Goal: Task Accomplishment & Management: Use online tool/utility

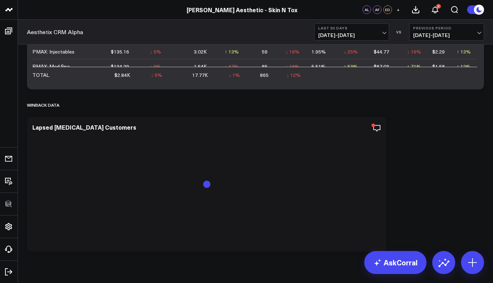
scroll to position [2940, 0]
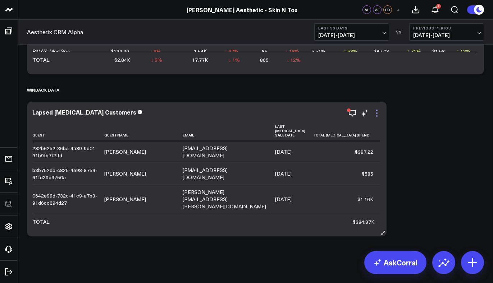
click at [379, 116] on icon at bounding box center [376, 113] width 9 height 9
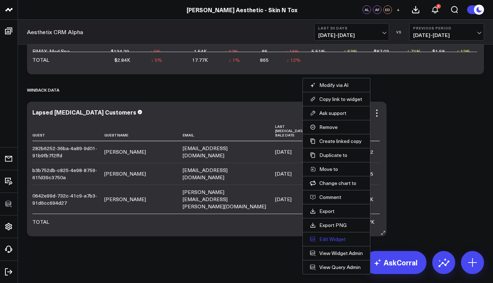
click at [330, 239] on button "Edit Widget" at bounding box center [336, 239] width 53 height 6
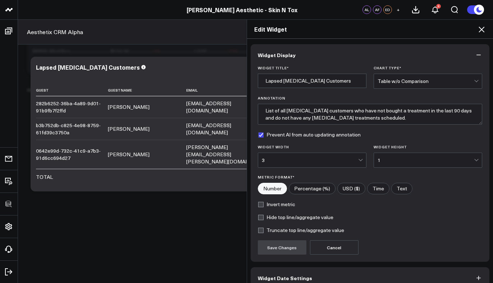
scroll to position [38, 0]
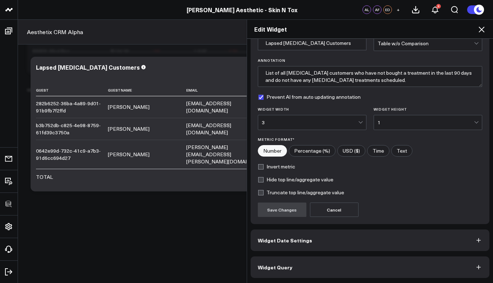
click at [306, 264] on button "Widget Query" at bounding box center [369, 268] width 239 height 22
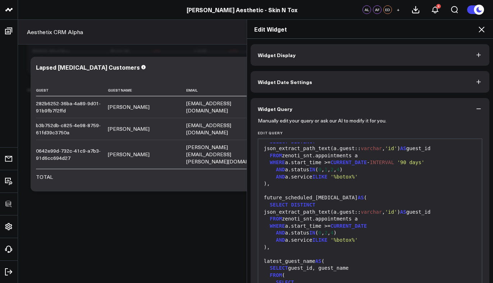
scroll to position [0, 0]
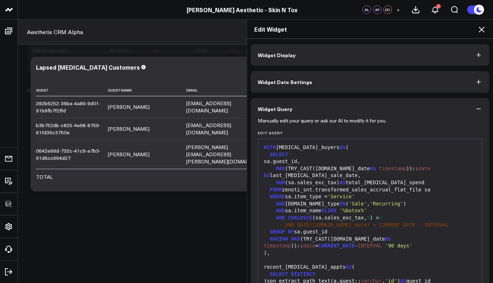
click at [478, 33] on icon at bounding box center [481, 29] width 9 height 9
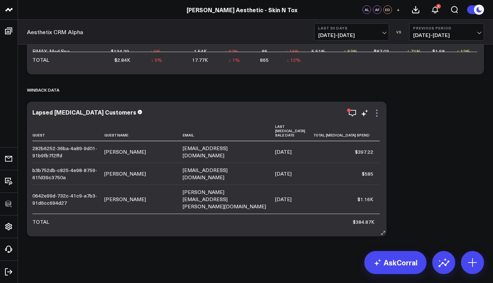
click at [379, 114] on icon at bounding box center [376, 113] width 9 height 9
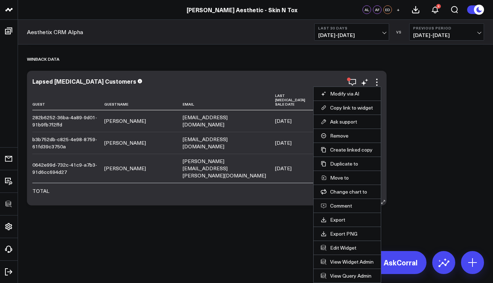
click at [347, 272] on li "View Query Admin" at bounding box center [346, 276] width 67 height 14
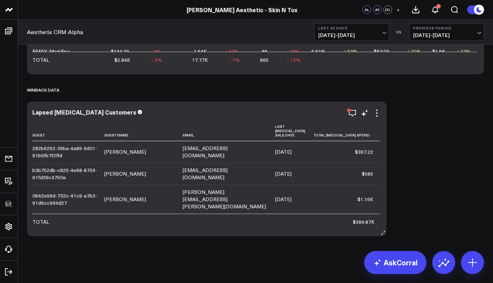
scroll to position [2940, 0]
click at [378, 114] on icon at bounding box center [376, 113] width 9 height 9
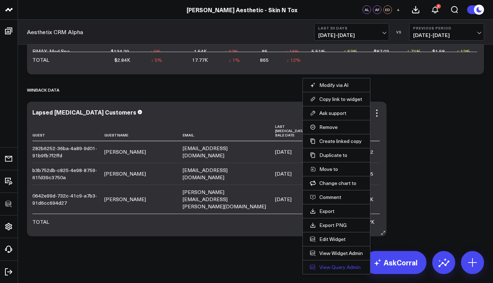
click at [345, 269] on link "View Query Admin" at bounding box center [336, 267] width 53 height 6
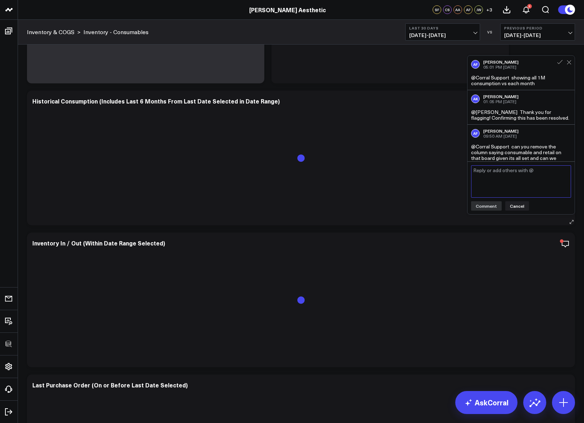
scroll to position [97, 0]
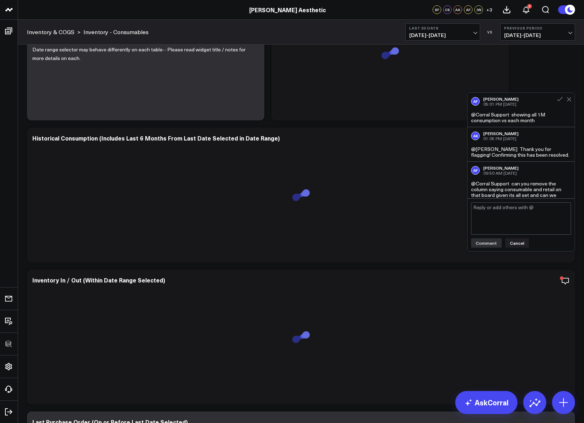
click at [373, 109] on div at bounding box center [390, 59] width 226 height 109
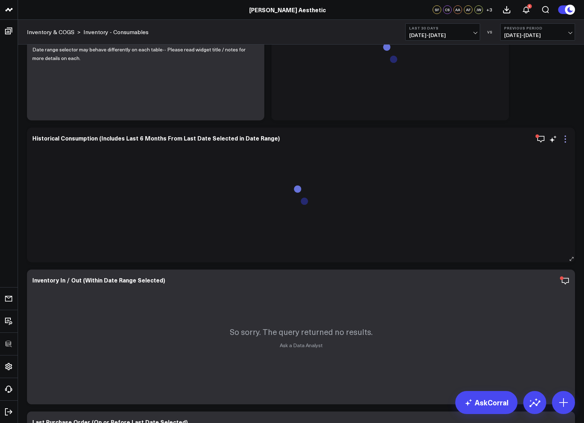
click at [492, 141] on icon at bounding box center [565, 139] width 9 height 9
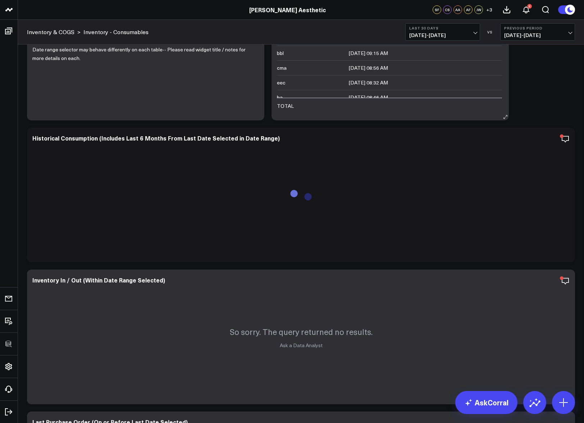
scroll to position [51, 0]
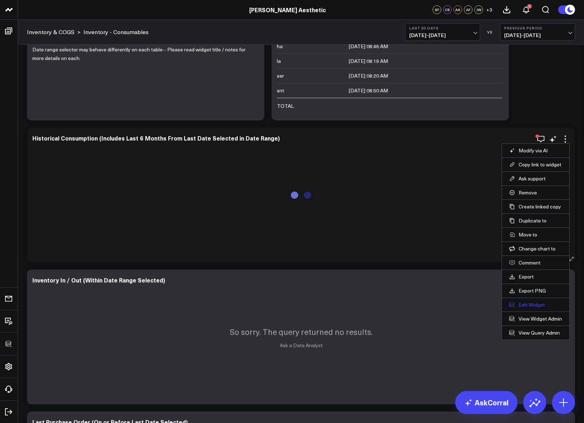
click at [492, 283] on button "Edit Widget" at bounding box center [535, 304] width 53 height 6
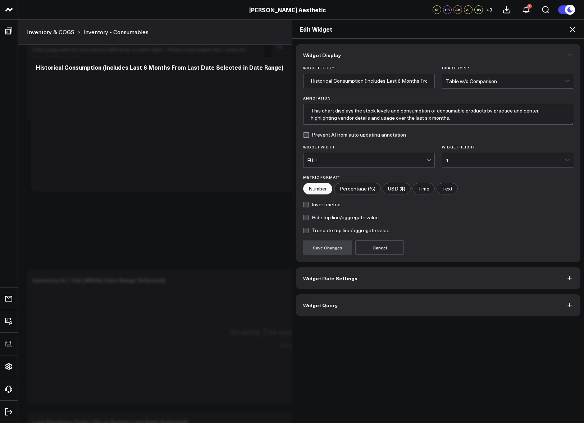
click at [375, 283] on button "Widget Query" at bounding box center [438, 305] width 284 height 22
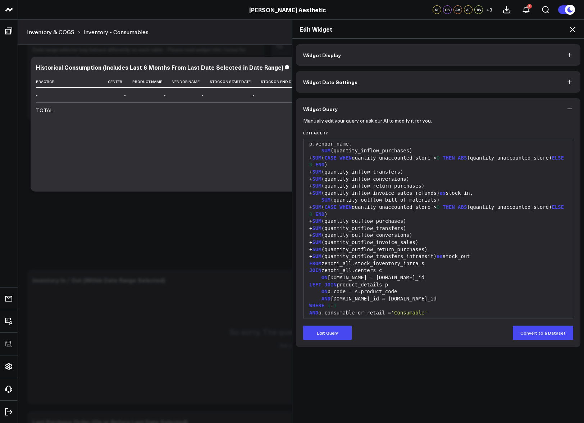
scroll to position [217, 0]
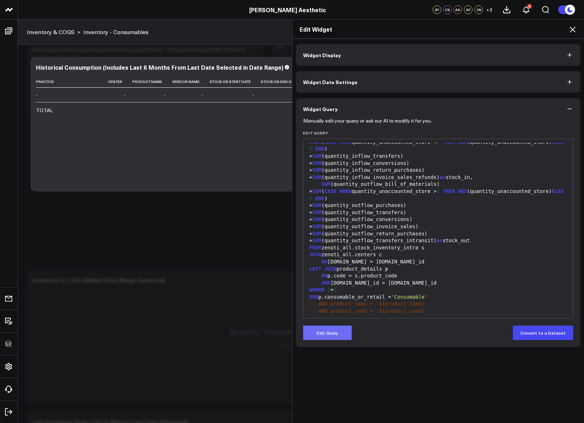
click at [332, 283] on button "Edit Query" at bounding box center [327, 333] width 49 height 14
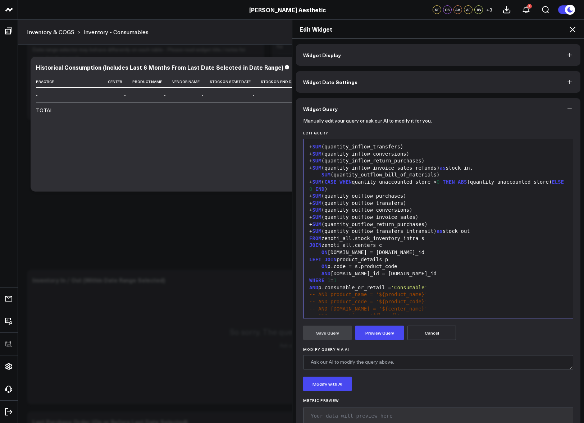
scroll to position [259, 0]
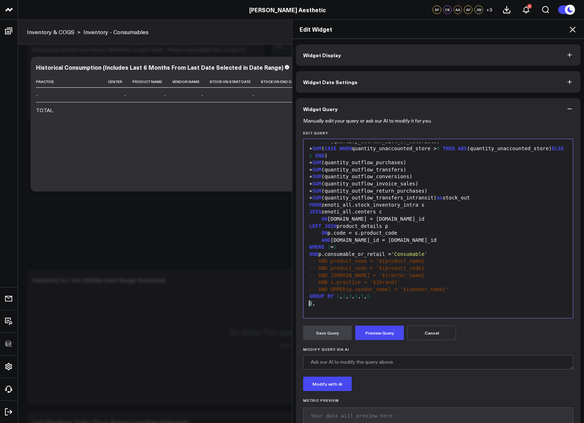
click at [387, 283] on div ") ," at bounding box center [438, 303] width 262 height 7
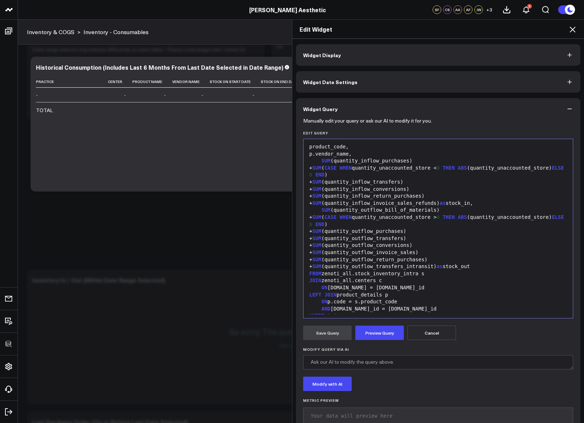
scroll to position [117, 0]
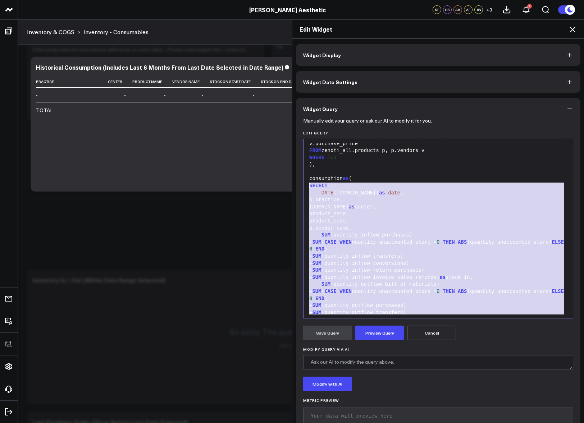
drag, startPoint x: 388, startPoint y: 298, endPoint x: 294, endPoint y: 187, distance: 145.1
click at [296, 187] on div "Manually edit your query or ask our AI to modify it for you. Edit Query 999 6 7…" at bounding box center [438, 278] width 284 height 317
copy div "SELECT DATE (s.date) as date , s.practice, c.name as center, product_name, prod…"
click at [388, 239] on div "+ SUM ( CASE WHEN quantity_unaccounted_store < 0 THEN ABS (quantity_unaccounted…" at bounding box center [438, 246] width 262 height 14
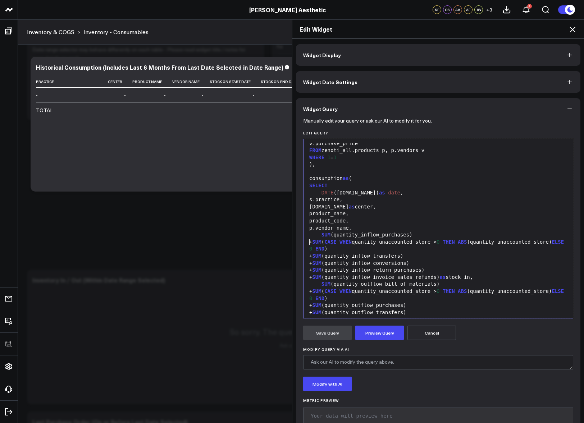
scroll to position [0, 0]
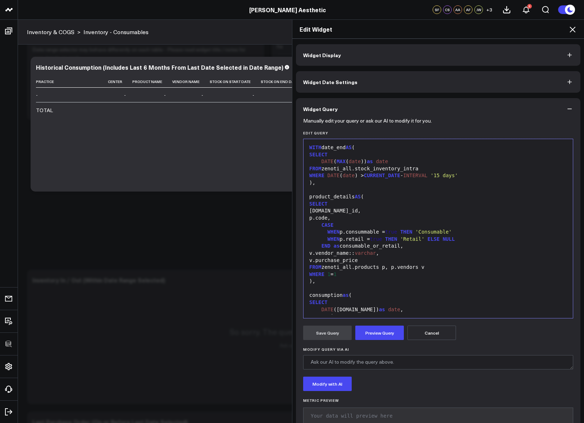
click at [474, 246] on div "END as consumable_or_retail," at bounding box center [438, 246] width 262 height 7
click at [386, 270] on div "FROM zenoti_all.products p, p.vendors v" at bounding box center [438, 267] width 262 height 7
click at [358, 276] on div "WHERE 1 = 1" at bounding box center [438, 274] width 262 height 7
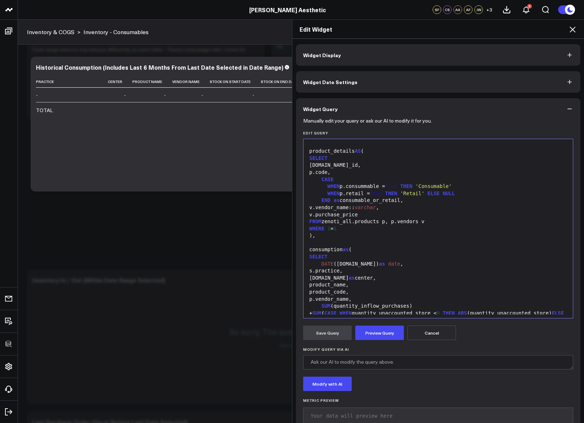
scroll to position [41, 0]
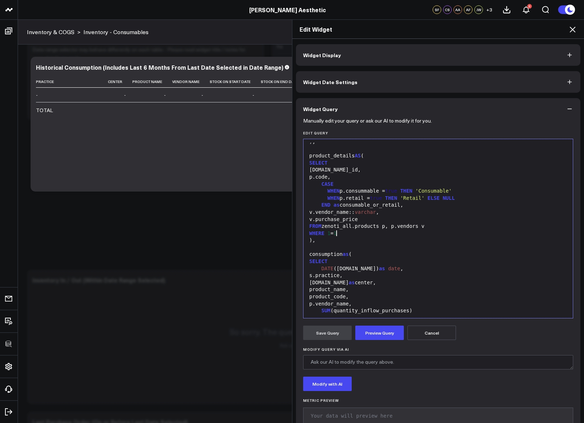
click at [492, 30] on icon at bounding box center [572, 29] width 9 height 9
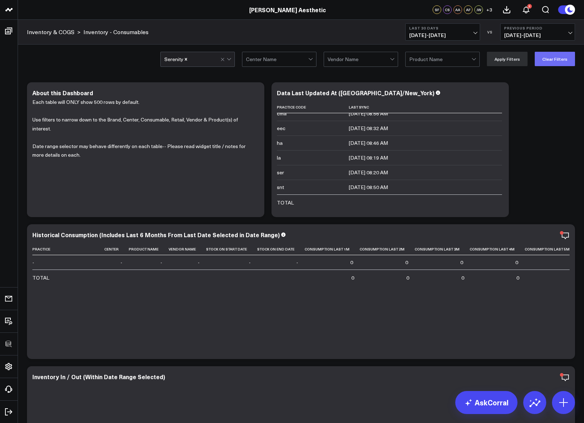
click at [492, 60] on button "Clear Filters" at bounding box center [554, 59] width 40 height 14
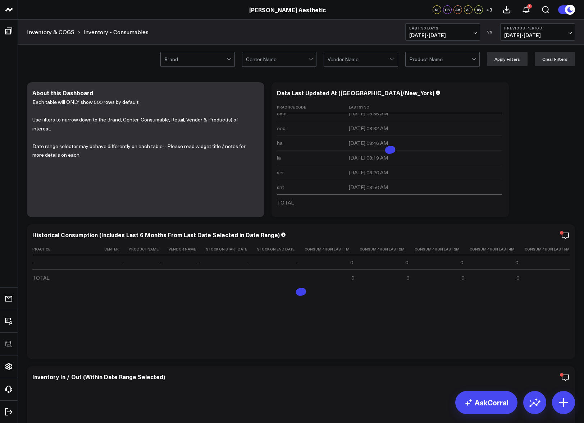
click at [460, 56] on div at bounding box center [440, 59] width 62 height 14
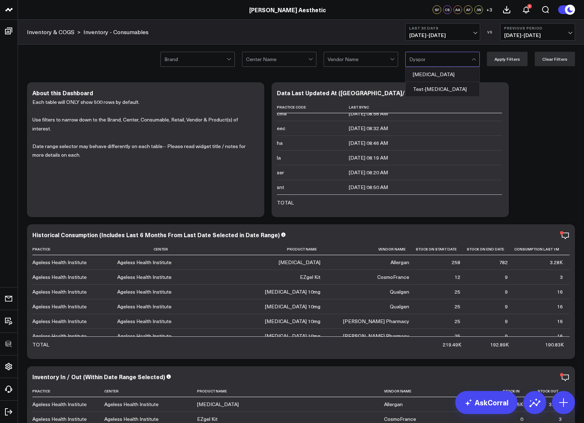
type input "Dysport"
click at [435, 71] on div "Dysport" at bounding box center [442, 74] width 74 height 15
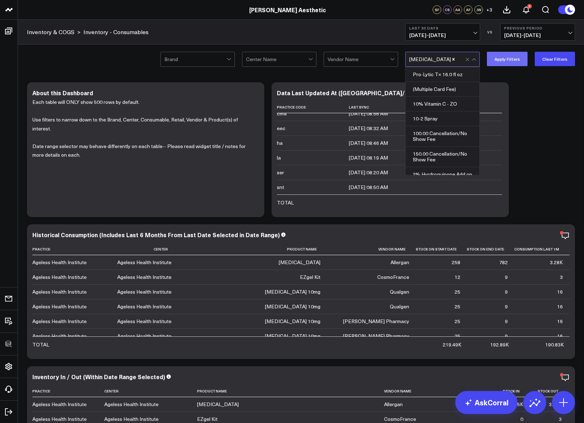
click at [492, 58] on button "Apply Filters" at bounding box center [507, 59] width 41 height 14
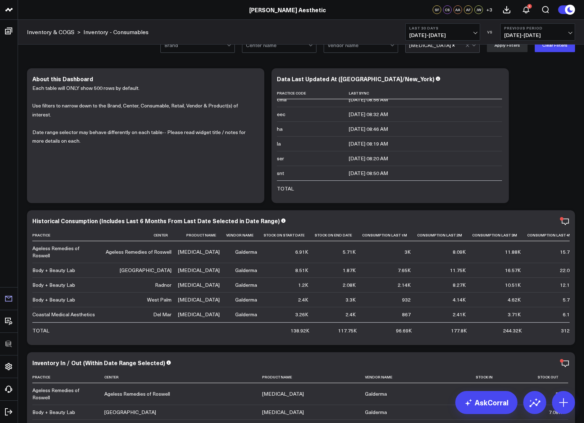
scroll to position [62, 0]
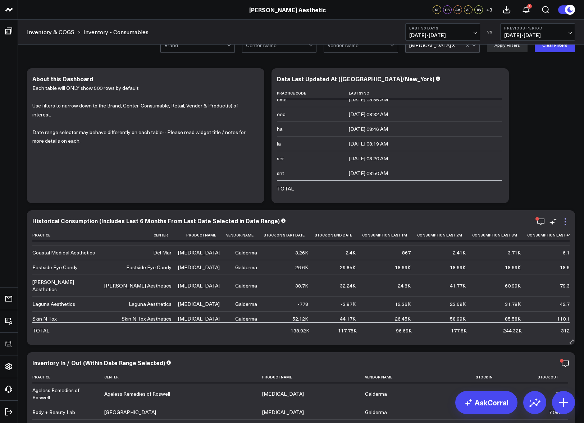
click at [492, 218] on icon at bounding box center [565, 221] width 9 height 9
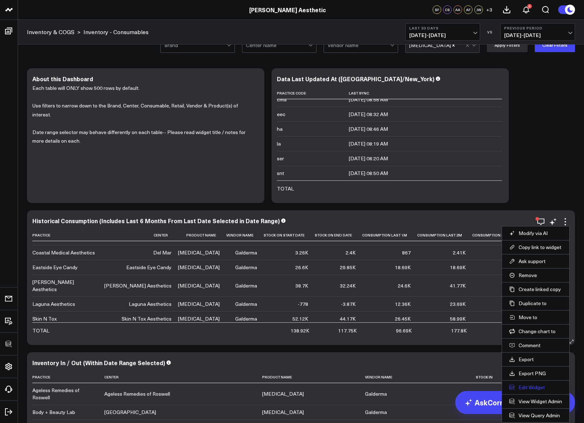
click at [492, 283] on button "Edit Widget" at bounding box center [535, 387] width 53 height 6
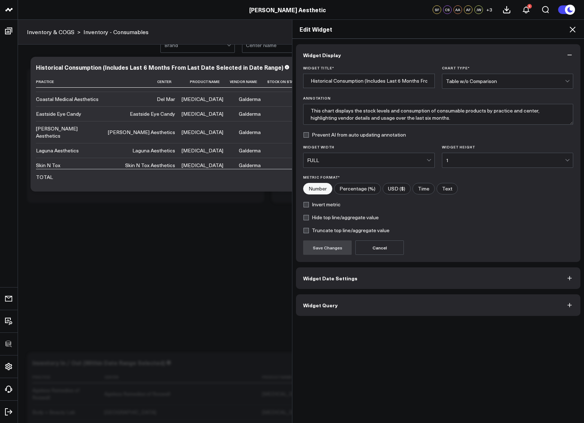
click at [374, 283] on button "Widget Query" at bounding box center [438, 305] width 284 height 22
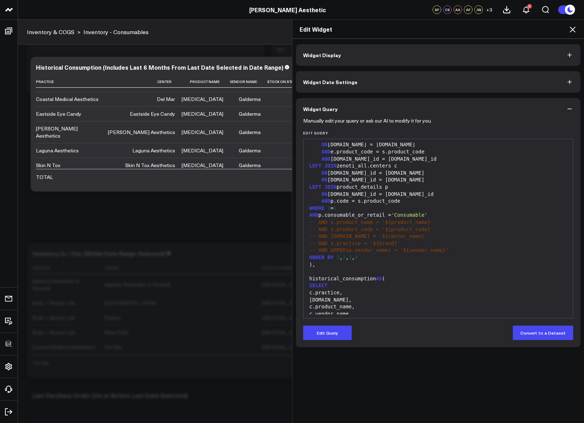
scroll to position [160, 0]
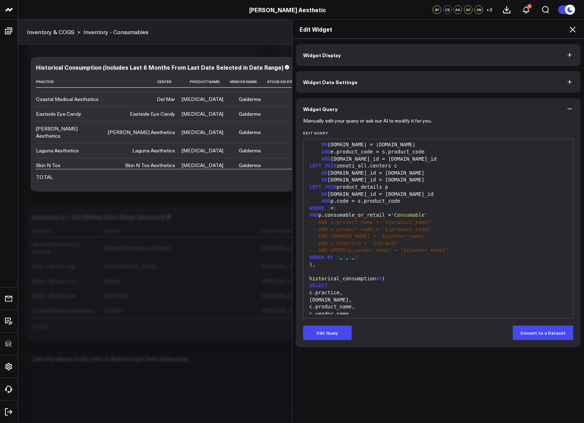
click at [492, 31] on icon at bounding box center [572, 29] width 9 height 9
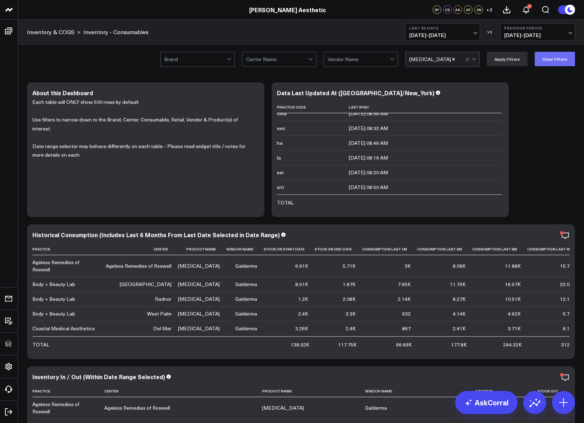
click at [492, 59] on button "Clear Filters" at bounding box center [554, 59] width 40 height 14
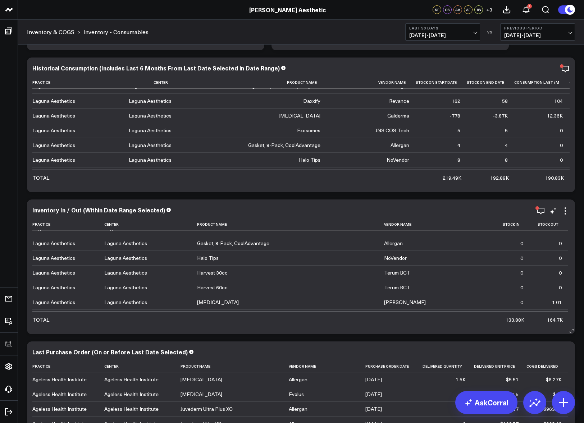
scroll to position [6737, 0]
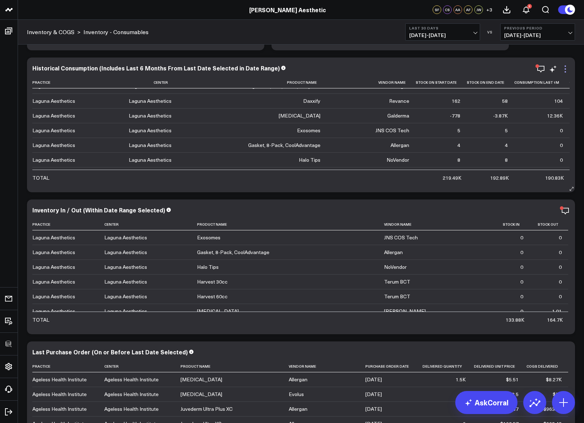
click at [492, 70] on icon at bounding box center [565, 69] width 9 height 9
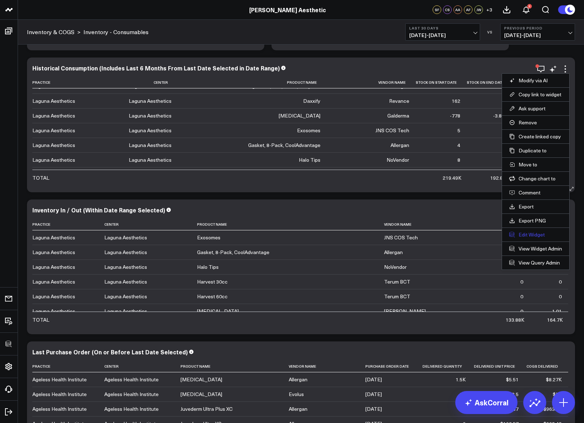
click at [492, 233] on button "Edit Widget" at bounding box center [535, 234] width 53 height 6
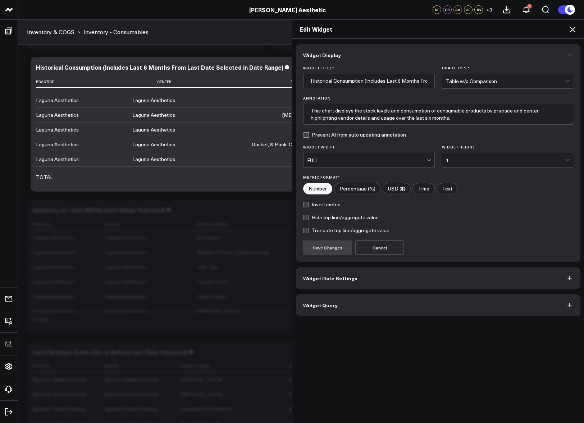
click at [383, 283] on button "Widget Query" at bounding box center [438, 305] width 284 height 22
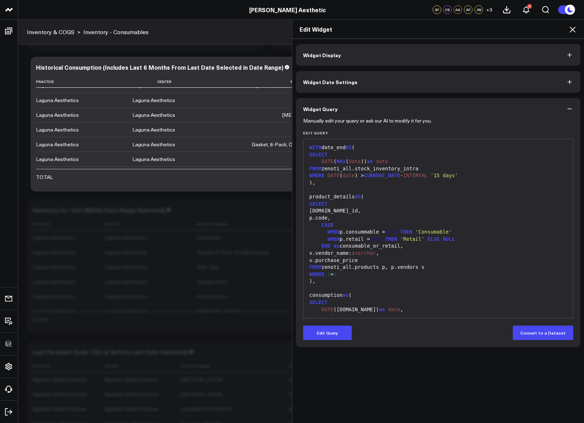
click at [331, 283] on button "Edit Query" at bounding box center [327, 333] width 49 height 14
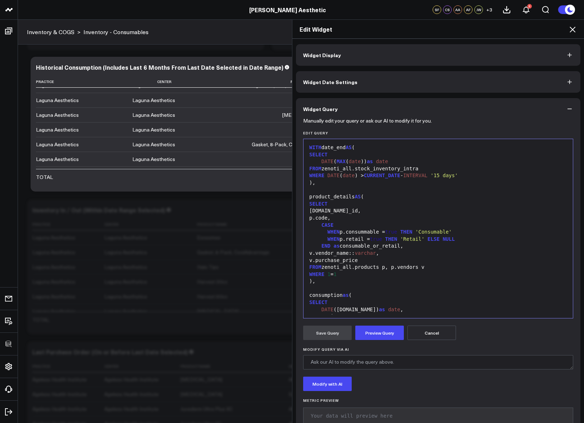
click at [361, 283] on div "consumption as (" at bounding box center [438, 295] width 262 height 7
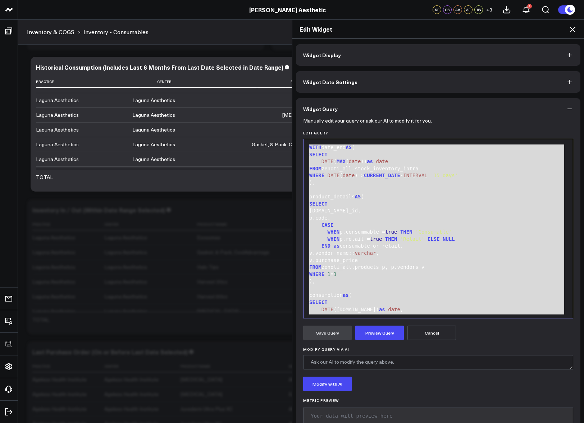
click at [492, 29] on icon at bounding box center [572, 29] width 9 height 9
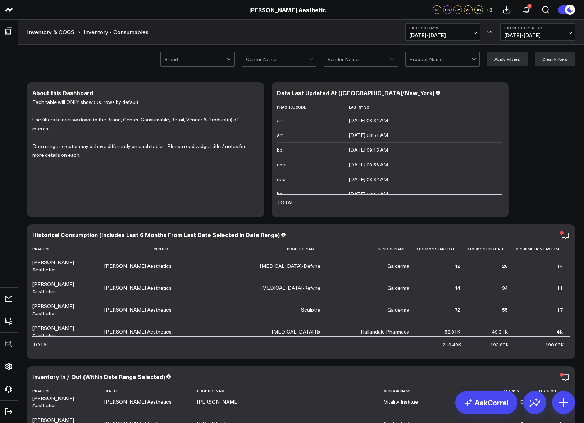
click at [201, 59] on div at bounding box center [195, 59] width 62 height 14
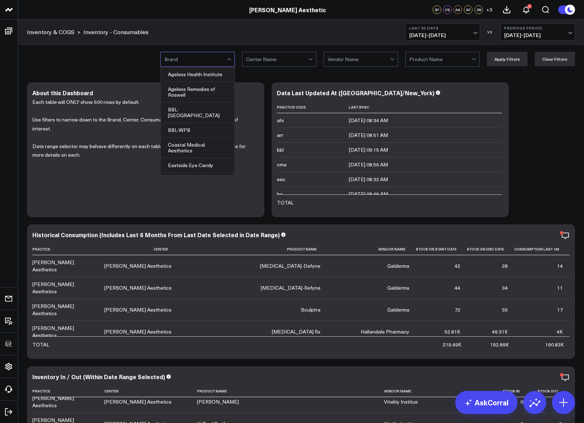
scroll to position [51, 0]
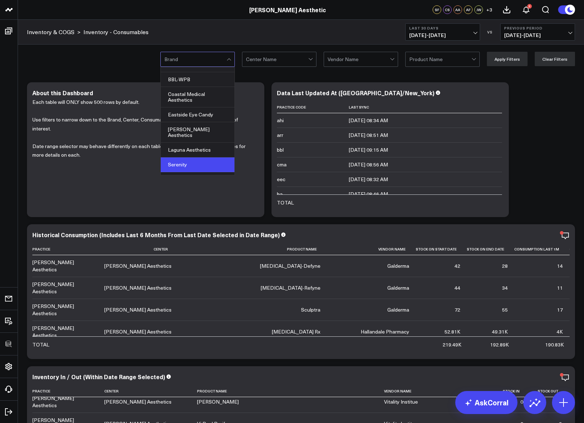
click at [191, 157] on div "Serenity" at bounding box center [198, 164] width 74 height 15
click at [492, 62] on button "Apply Filters" at bounding box center [507, 59] width 41 height 14
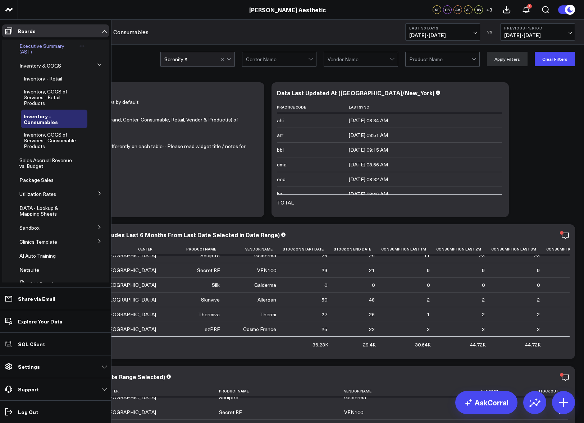
click at [50, 45] on span "Executive Summary (AST)" at bounding box center [41, 48] width 45 height 13
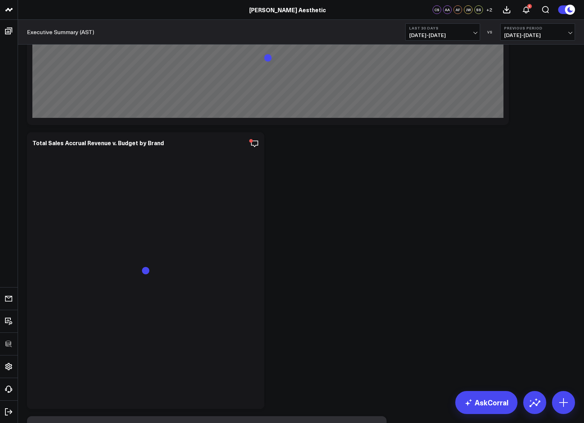
scroll to position [230, 0]
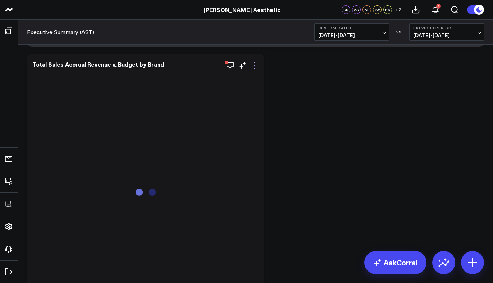
click at [255, 66] on icon at bounding box center [254, 65] width 9 height 9
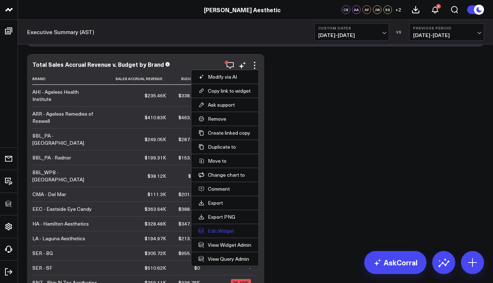
click at [216, 233] on button "Edit Widget" at bounding box center [224, 231] width 53 height 6
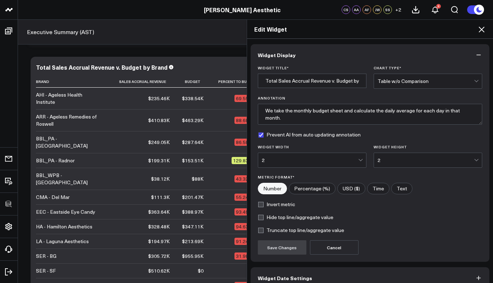
scroll to position [38, 0]
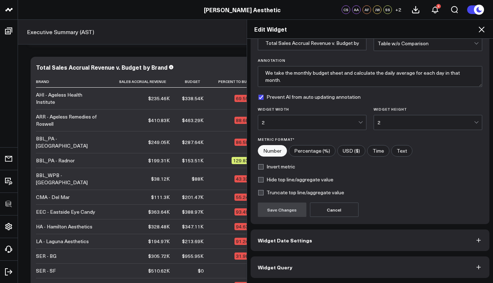
click at [296, 271] on button "Widget Query" at bounding box center [369, 268] width 239 height 22
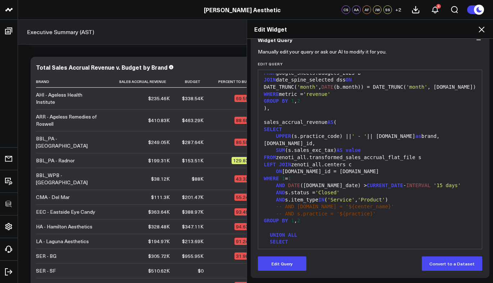
scroll to position [303, 0]
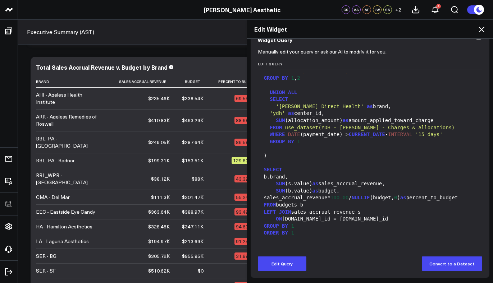
click at [482, 28] on icon at bounding box center [481, 29] width 9 height 9
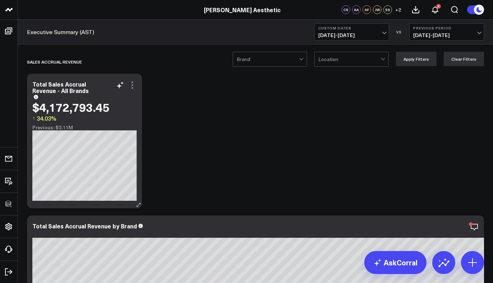
click at [134, 84] on icon at bounding box center [132, 85] width 9 height 9
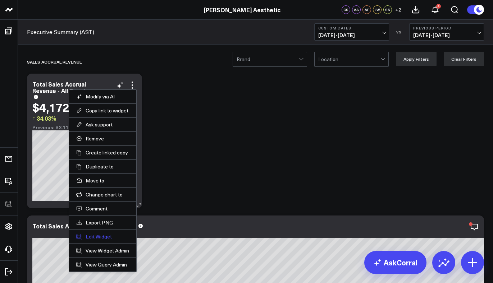
click at [95, 239] on button "Edit Widget" at bounding box center [102, 237] width 53 height 6
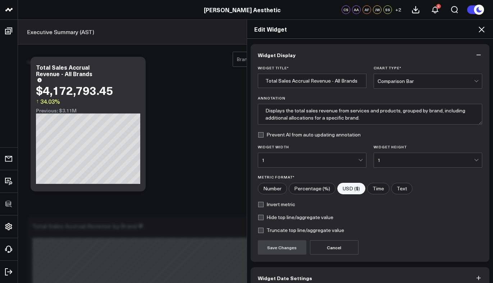
scroll to position [38, 0]
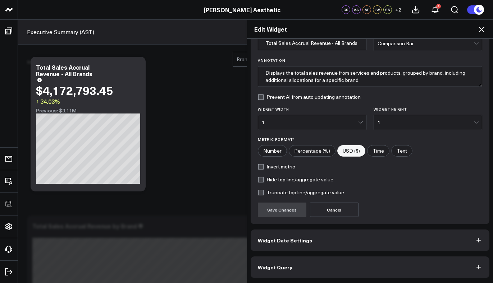
click at [311, 268] on button "Widget Query" at bounding box center [369, 268] width 239 height 22
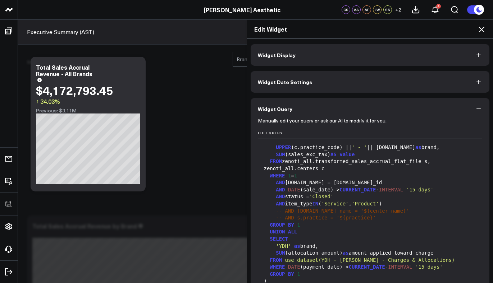
scroll to position [69, 0]
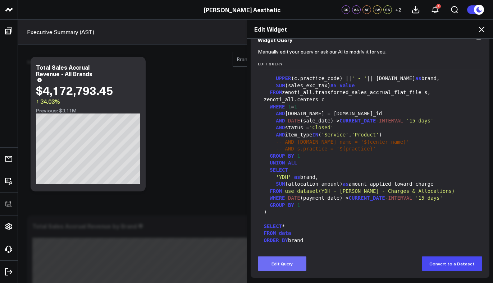
click at [281, 263] on button "Edit Query" at bounding box center [282, 264] width 49 height 14
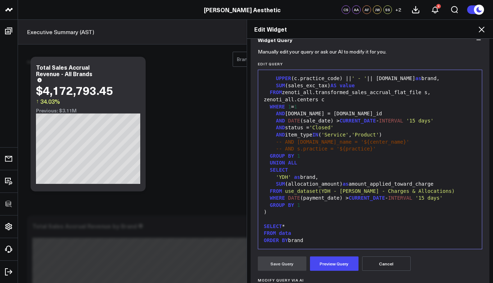
click at [317, 221] on div at bounding box center [370, 219] width 217 height 7
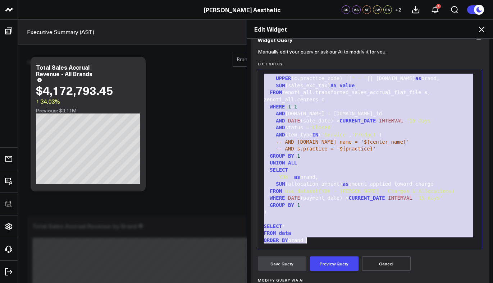
copy div "WITH data AS ( SELECT UPPER (c.practice_code) || ' - ' || [DOMAIN_NAME] as bran…"
click at [483, 29] on icon at bounding box center [481, 29] width 9 height 9
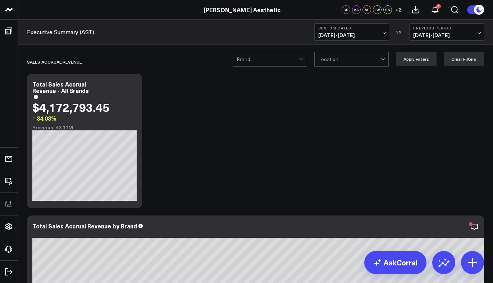
click at [482, 29] on button "Previous Period [DATE] - [DATE]" at bounding box center [446, 31] width 75 height 17
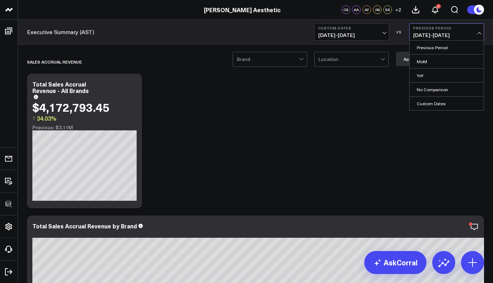
click at [482, 29] on button "Previous Period [DATE] - [DATE]" at bounding box center [446, 31] width 75 height 17
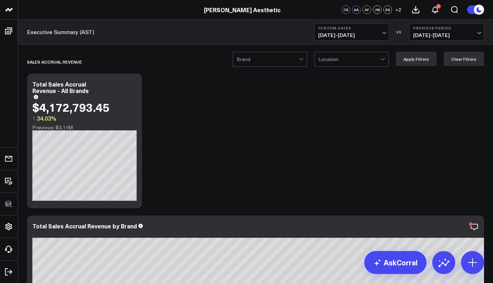
click at [132, 83] on icon at bounding box center [132, 85] width 9 height 9
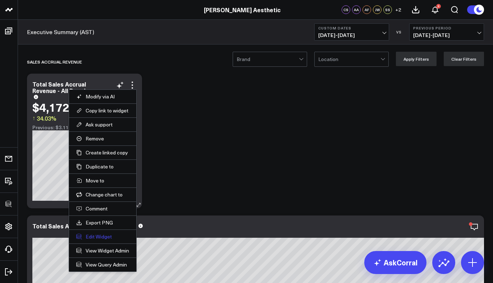
click at [95, 235] on button "Edit Widget" at bounding box center [102, 237] width 53 height 6
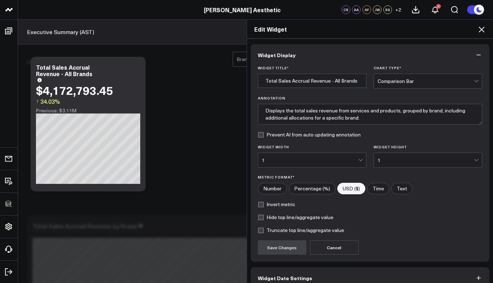
scroll to position [38, 0]
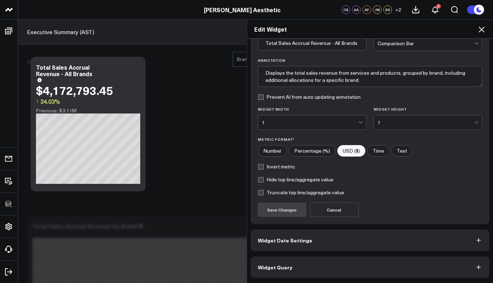
click at [312, 261] on button "Widget Query" at bounding box center [369, 268] width 239 height 22
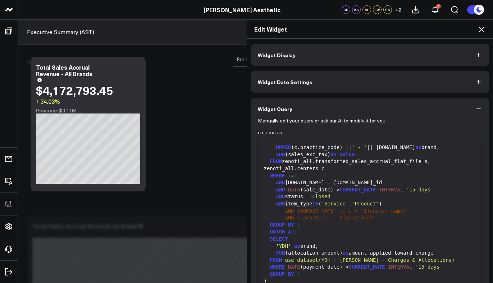
scroll to position [69, 0]
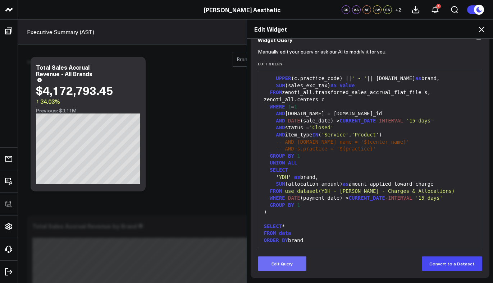
click at [292, 258] on button "Edit Query" at bounding box center [282, 264] width 49 height 14
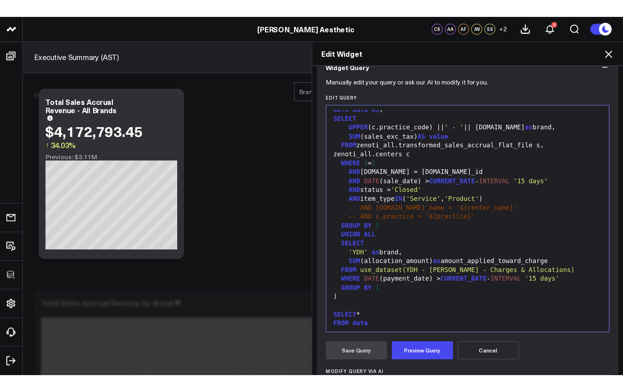
scroll to position [0, 0]
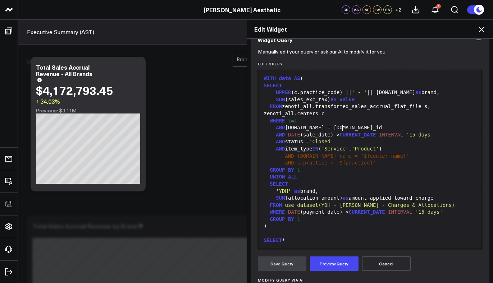
click at [361, 128] on div "AND [DOMAIN_NAME] = [DOMAIN_NAME]_id" at bounding box center [370, 127] width 217 height 7
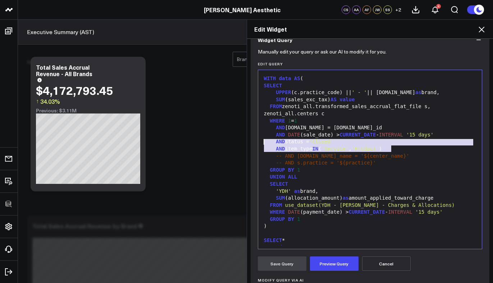
drag, startPoint x: 393, startPoint y: 149, endPoint x: 244, endPoint y: 140, distance: 149.8
click at [247, 140] on div "Widget Display Widget Date Settings Widget Query Manually edit your query or as…" at bounding box center [370, 161] width 246 height 245
click at [403, 152] on div "AND item_type IN ( 'Service' , 'Product' )" at bounding box center [370, 149] width 217 height 7
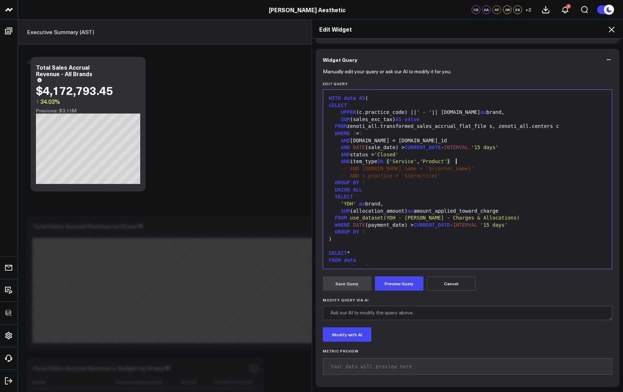
scroll to position [49, 0]
click at [485, 126] on div "FROM zenoti_all.transformed_sales_accrual_flat_file s, zenoti_all.centers c" at bounding box center [468, 126] width 282 height 7
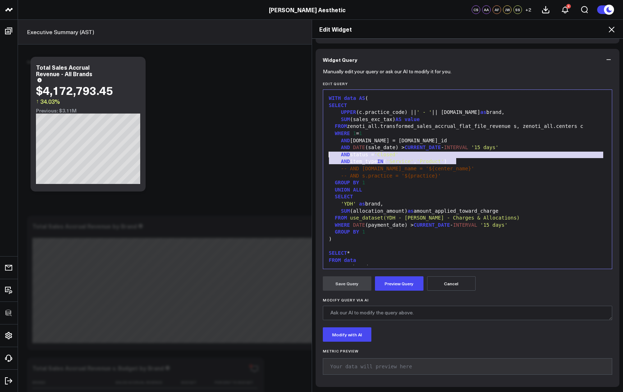
drag, startPoint x: 459, startPoint y: 160, endPoint x: 310, endPoint y: 155, distance: 148.9
click at [312, 155] on div "Widget Display Widget Date Settings Widget Query Manually edit your query or as…" at bounding box center [467, 216] width 311 height 354
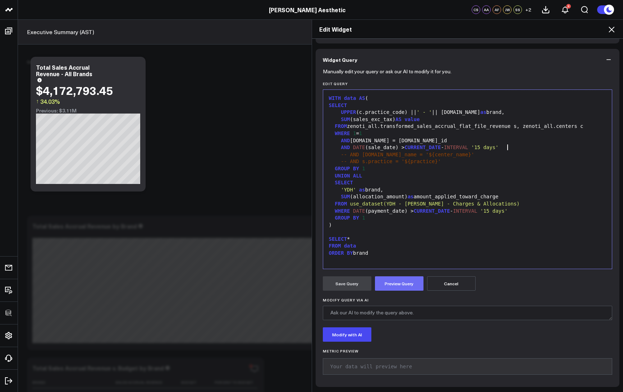
click at [399, 282] on button "Preview Query" at bounding box center [399, 283] width 49 height 14
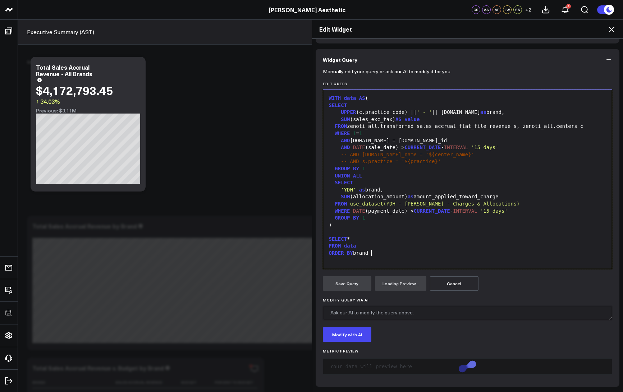
click at [385, 264] on div "WITH data AS ( SELECT UPPER (c.practice_code) || ' - ' || c.name as brand, SUM …" at bounding box center [468, 179] width 282 height 172
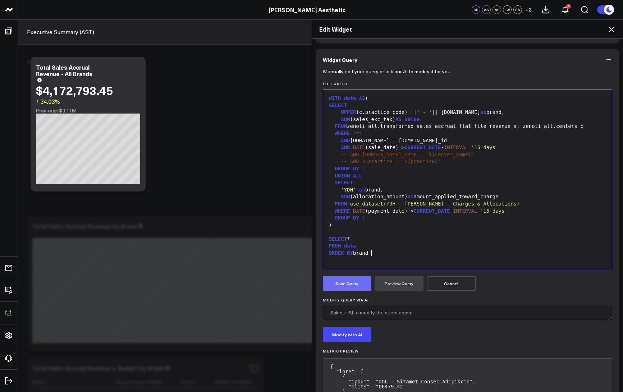
click at [348, 282] on button "Save Query" at bounding box center [347, 283] width 49 height 14
click at [492, 31] on icon at bounding box center [611, 29] width 9 height 9
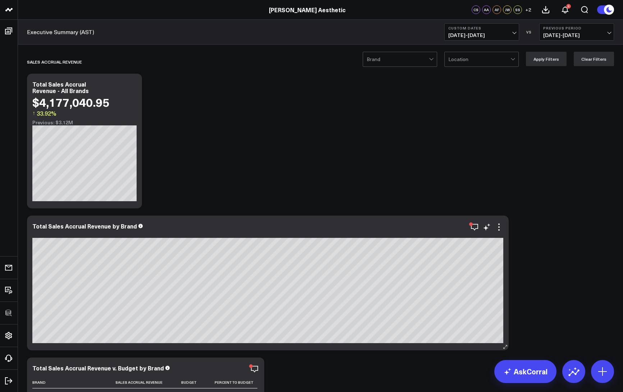
scroll to position [9, 0]
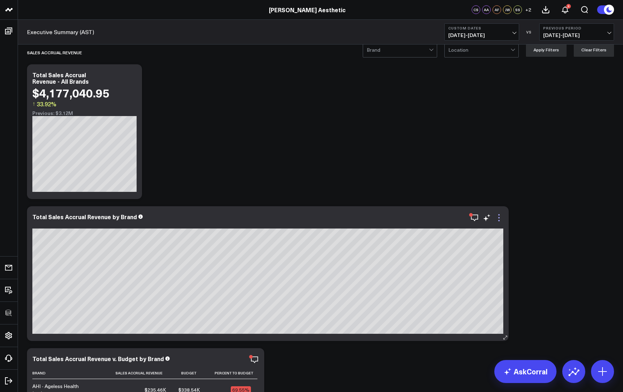
click at [492, 218] on icon at bounding box center [498, 217] width 9 height 9
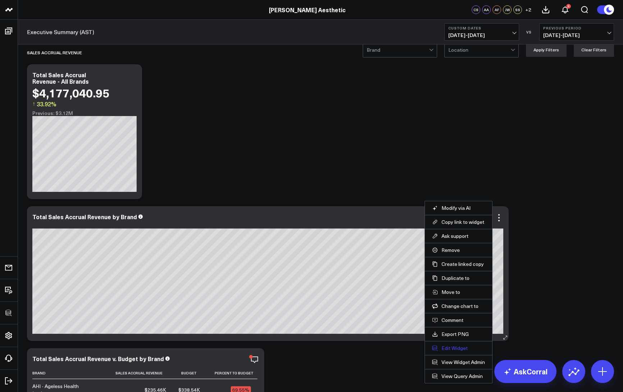
click at [450, 283] on button "Edit Widget" at bounding box center [458, 348] width 53 height 6
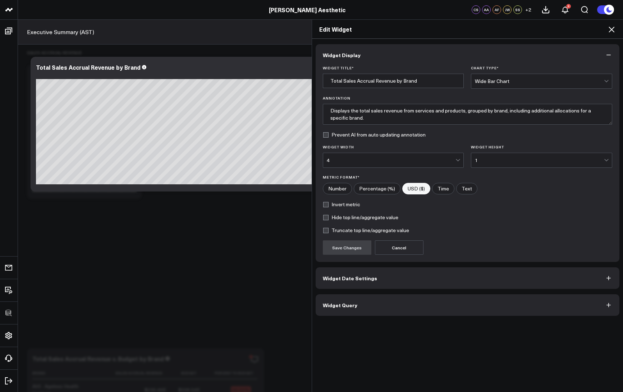
click at [360, 283] on button "Widget Query" at bounding box center [468, 305] width 304 height 22
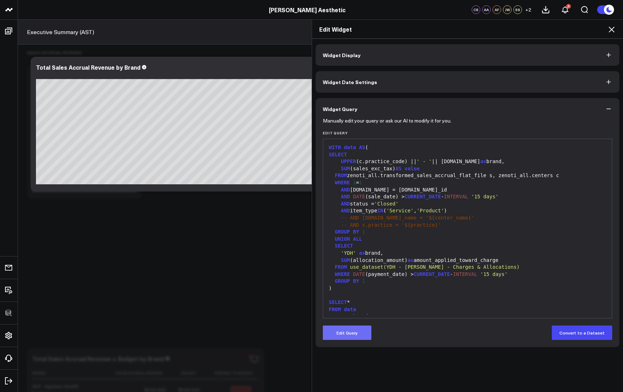
click at [352, 283] on button "Edit Query" at bounding box center [347, 333] width 49 height 14
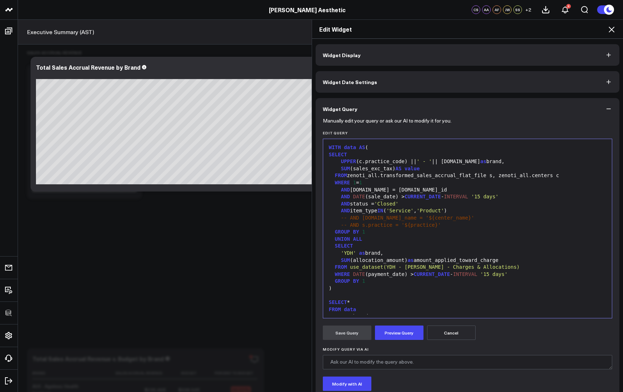
click at [485, 176] on div "FROM zenoti_all.transformed_sales_accrual_flat_file s, zenoti_all.centers c" at bounding box center [468, 175] width 282 height 7
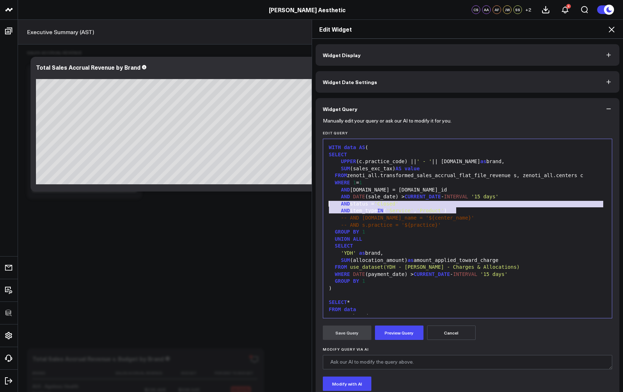
drag, startPoint x: 464, startPoint y: 212, endPoint x: 304, endPoint y: 206, distance: 160.0
click at [304, 206] on div "Edit Widget Widget Display Widget Date Settings Widget Query Manually edit your…" at bounding box center [311, 205] width 623 height 373
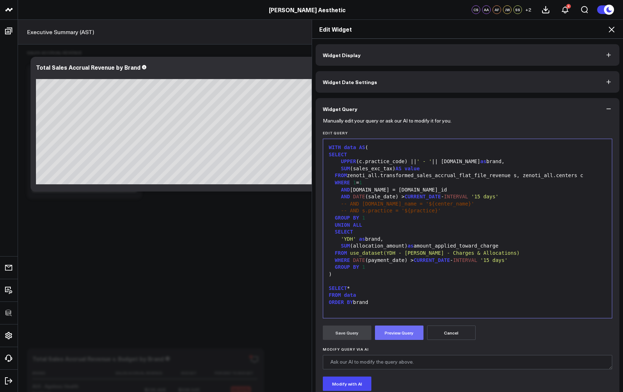
click at [393, 283] on button "Preview Query" at bounding box center [399, 333] width 49 height 14
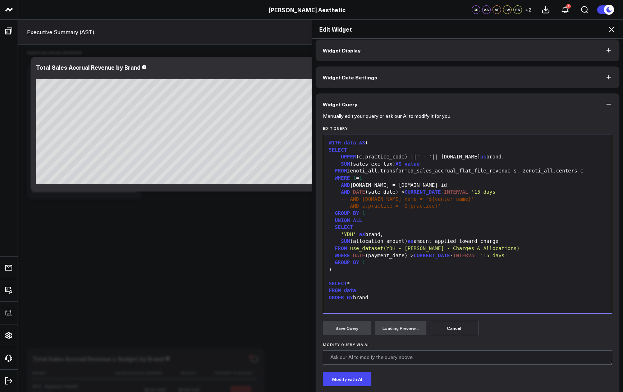
scroll to position [49, 0]
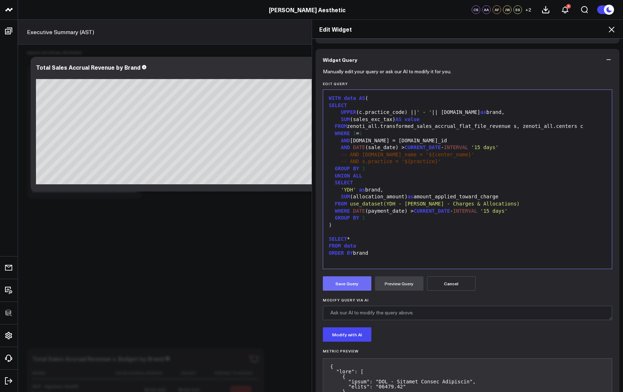
click at [345, 282] on button "Save Query" at bounding box center [347, 283] width 49 height 14
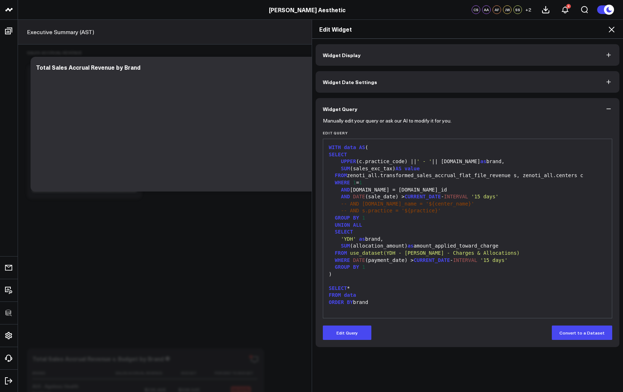
scroll to position [0, 0]
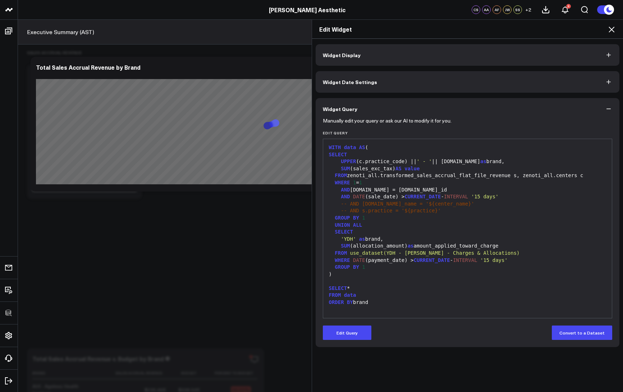
click at [492, 30] on icon at bounding box center [611, 29] width 9 height 9
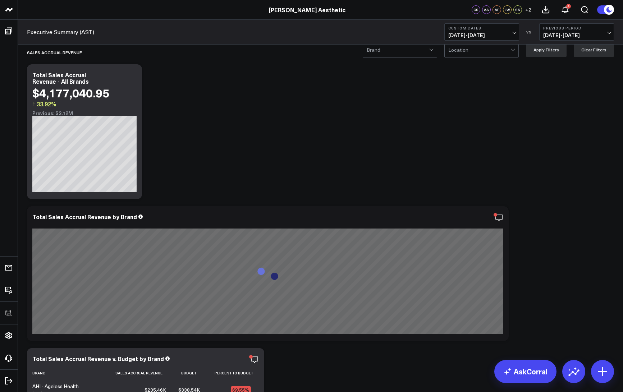
scroll to position [190, 0]
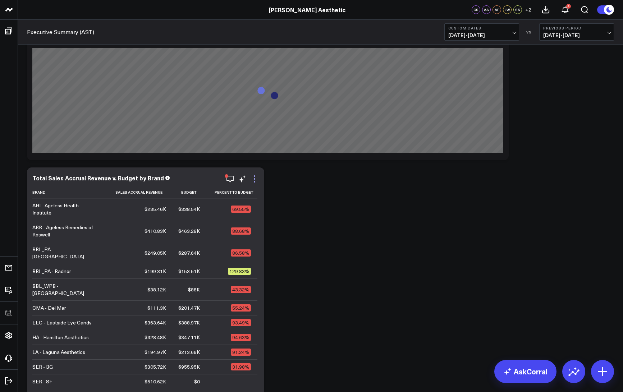
click at [255, 177] on icon at bounding box center [254, 179] width 9 height 9
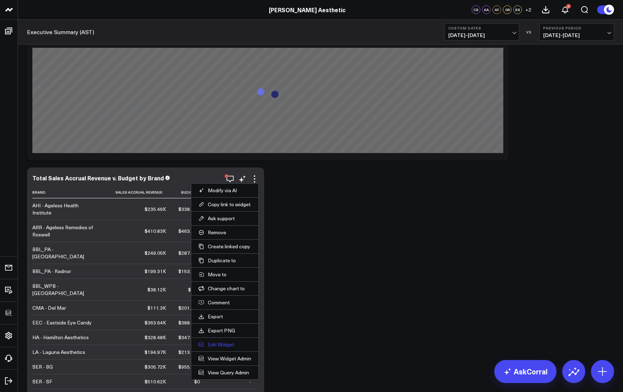
click at [214, 283] on button "Edit Widget" at bounding box center [224, 344] width 53 height 6
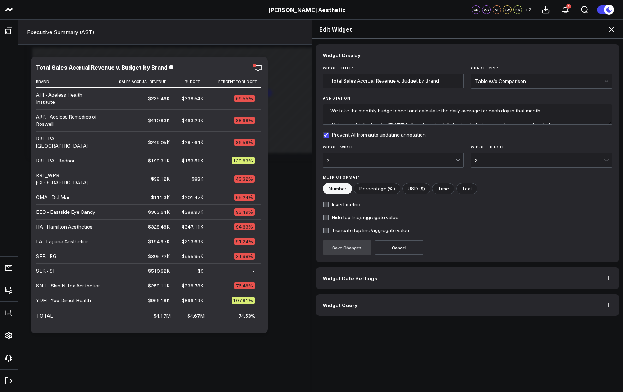
click at [383, 283] on button "Widget Query" at bounding box center [468, 305] width 304 height 22
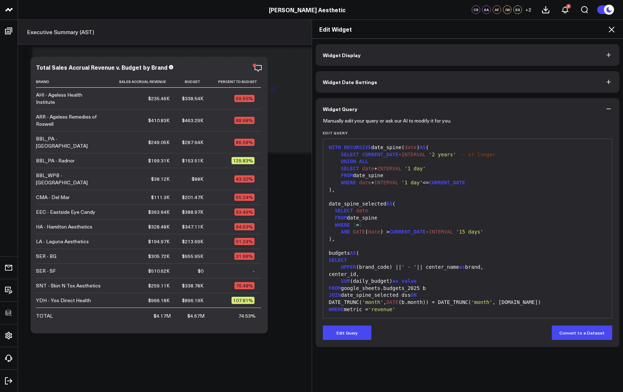
click at [351, 283] on button "Edit Query" at bounding box center [347, 333] width 49 height 14
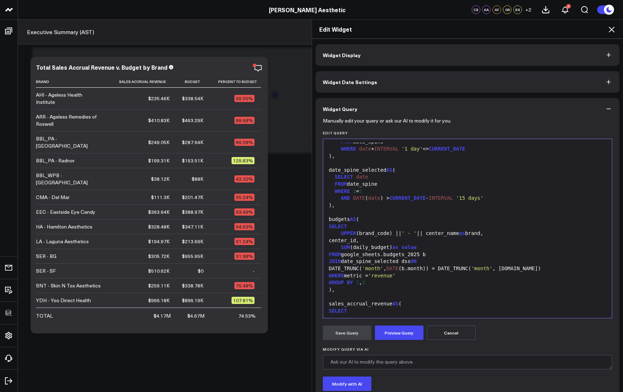
scroll to position [143, 0]
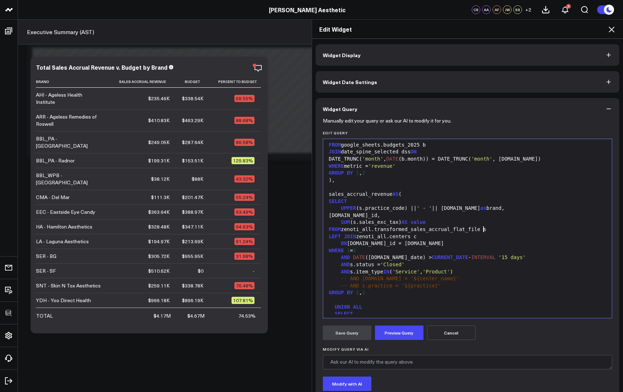
click at [480, 229] on div "FROM zenoti_all.transformed_sales_accrual_flat_file s" at bounding box center [468, 229] width 282 height 7
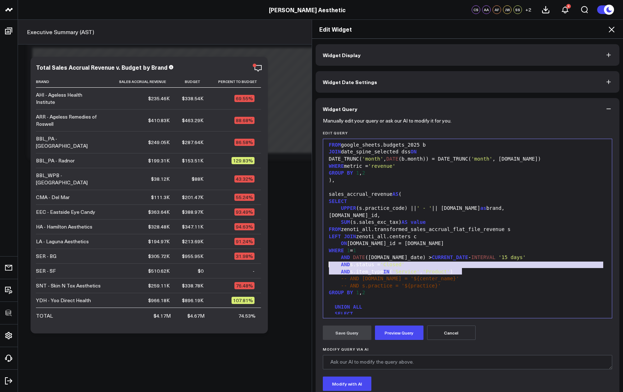
drag, startPoint x: 360, startPoint y: 270, endPoint x: 321, endPoint y: 267, distance: 39.3
click at [323, 267] on div "99 1 2 3 4 5 6 7 8 9 10 11 12 13 14 15 16 17 18 19 20 21 22 23 24 25 26 27 28 2…" at bounding box center [468, 229] width 290 height 180
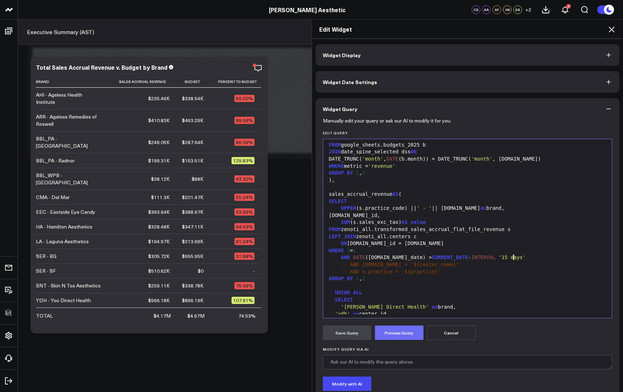
click at [386, 283] on button "Preview Query" at bounding box center [399, 333] width 49 height 14
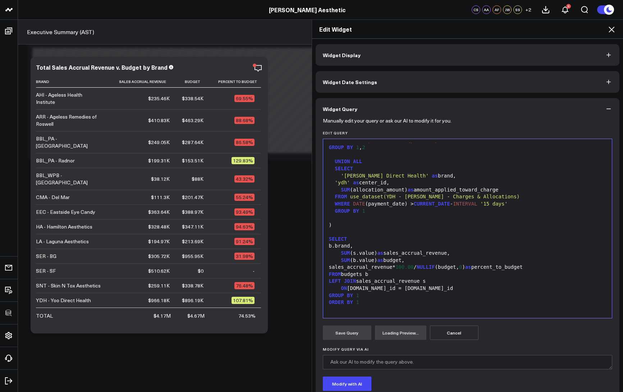
scroll to position [49, 0]
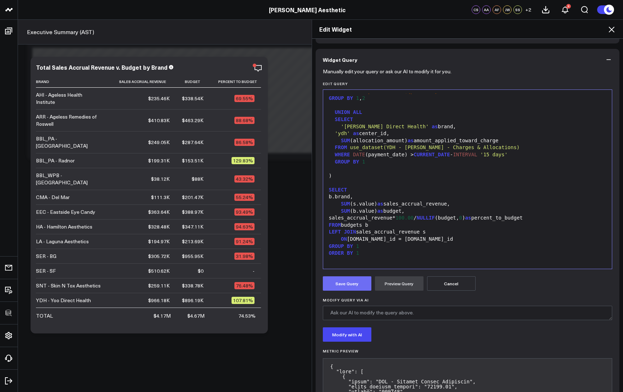
click at [347, 283] on button "Save Query" at bounding box center [347, 283] width 49 height 14
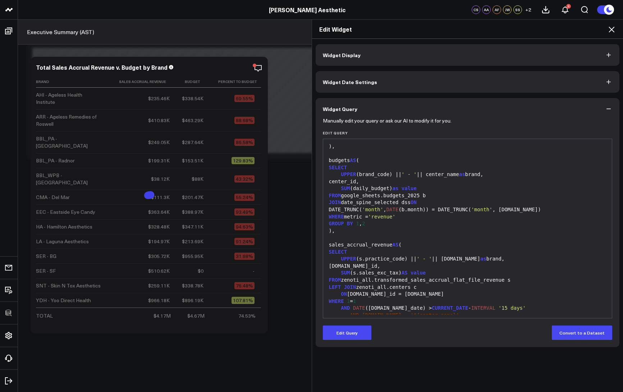
scroll to position [112, 0]
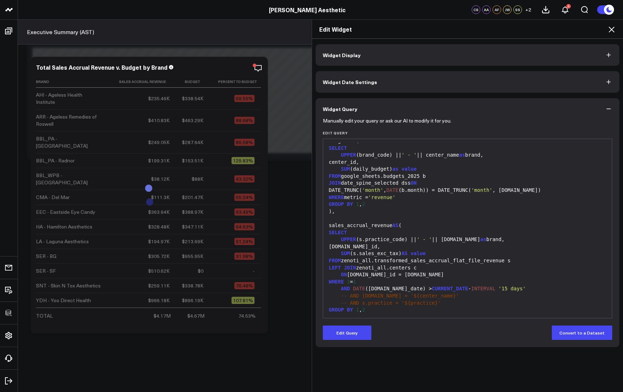
click at [492, 28] on icon at bounding box center [611, 30] width 6 height 6
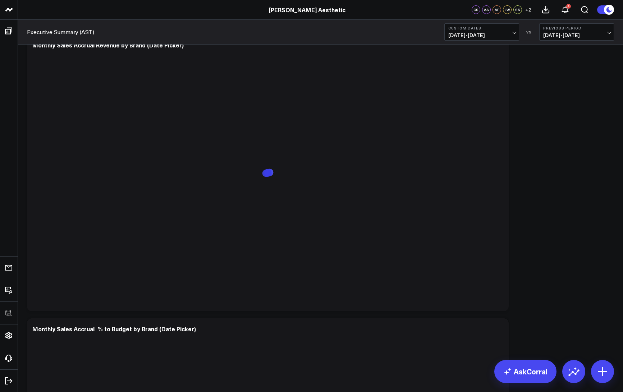
scroll to position [2897, 0]
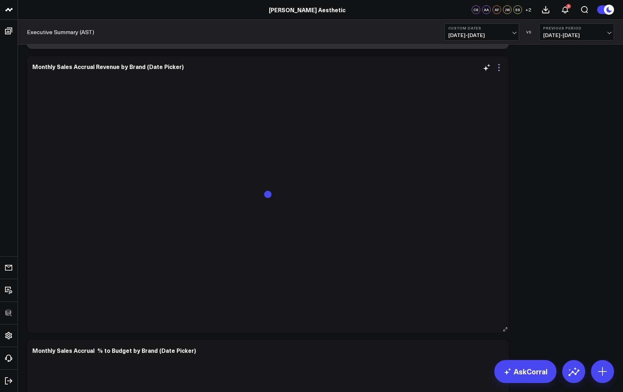
click at [492, 69] on icon at bounding box center [498, 67] width 9 height 9
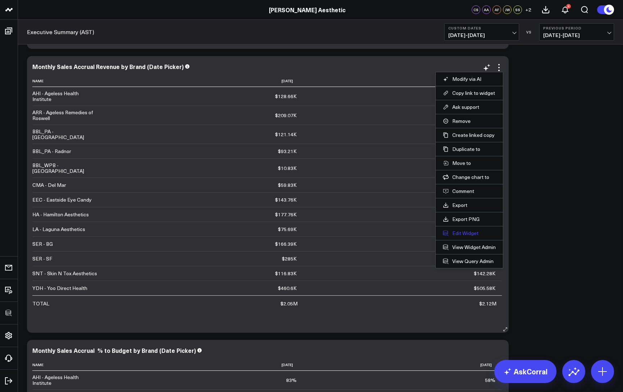
click at [454, 233] on button "Edit Widget" at bounding box center [469, 233] width 53 height 6
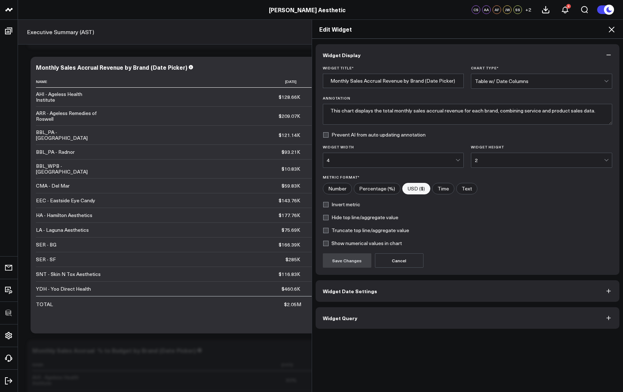
click at [381, 283] on button "Widget Query" at bounding box center [468, 318] width 304 height 22
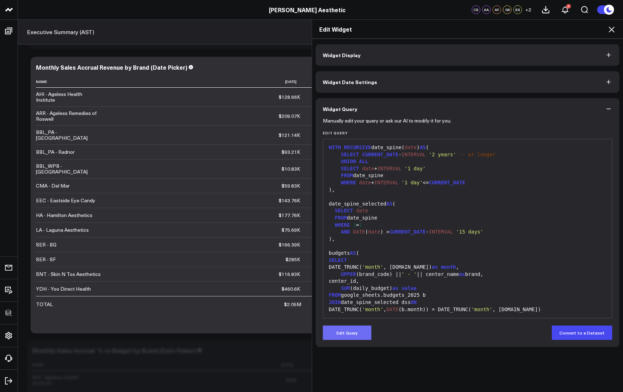
click at [347, 283] on button "Edit Query" at bounding box center [347, 333] width 49 height 14
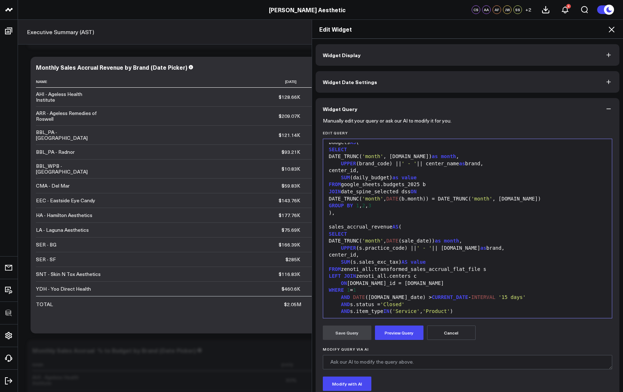
scroll to position [147, 0]
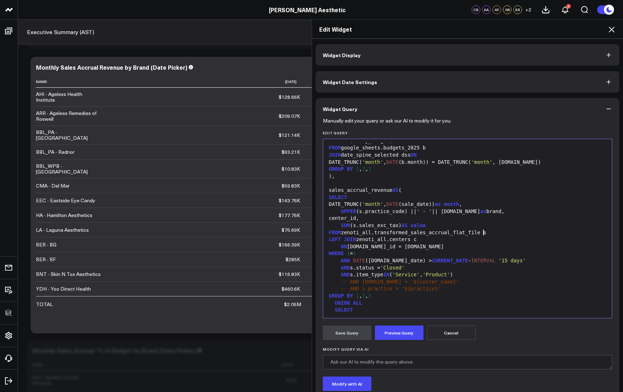
click at [480, 233] on div "FROM zenoti_all.transformed_sales_accrual_flat_file s" at bounding box center [468, 232] width 282 height 7
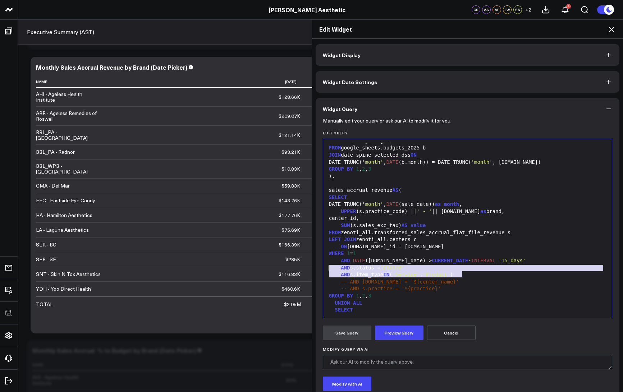
drag, startPoint x: 467, startPoint y: 275, endPoint x: 308, endPoint y: 269, distance: 158.6
click at [312, 269] on div "Edit Widget Widget Display Widget Date Settings Widget Query Manually edit your…" at bounding box center [468, 205] width 312 height 373
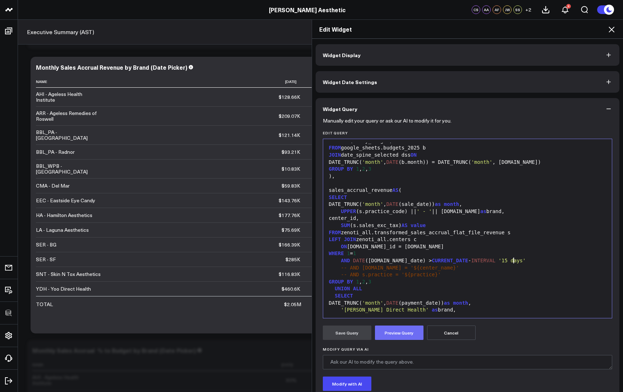
click at [393, 283] on button "Preview Query" at bounding box center [399, 333] width 49 height 14
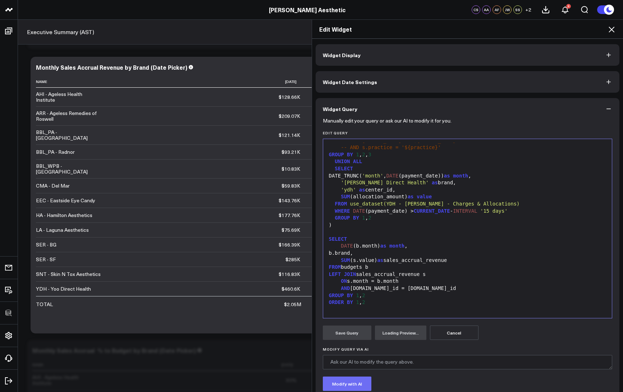
scroll to position [49, 0]
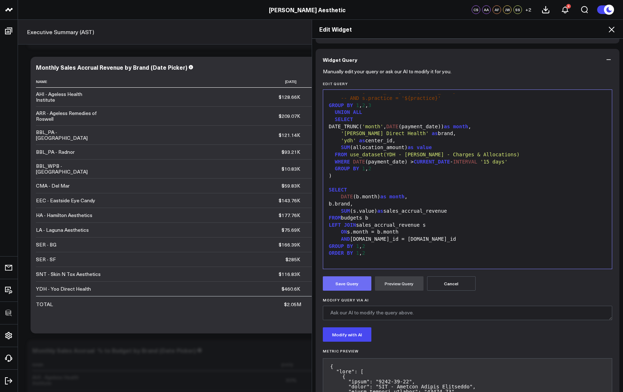
click at [356, 283] on button "Save Query" at bounding box center [347, 283] width 49 height 14
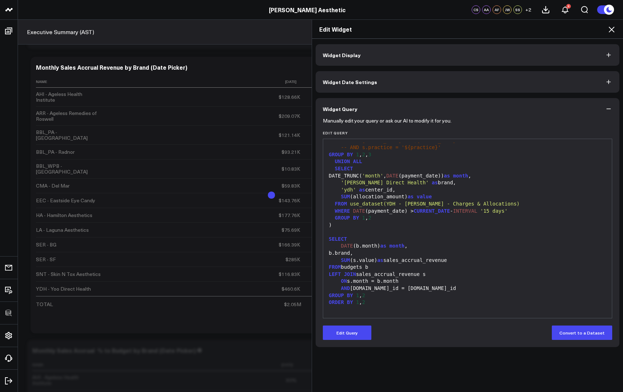
scroll to position [0, 0]
click at [492, 31] on icon at bounding box center [611, 29] width 9 height 9
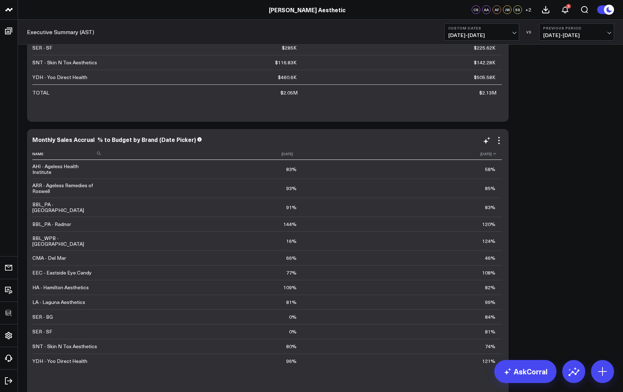
scroll to position [3122, 0]
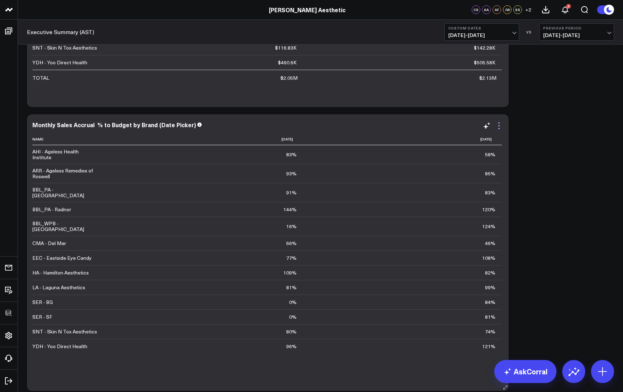
click at [492, 128] on icon at bounding box center [498, 125] width 9 height 9
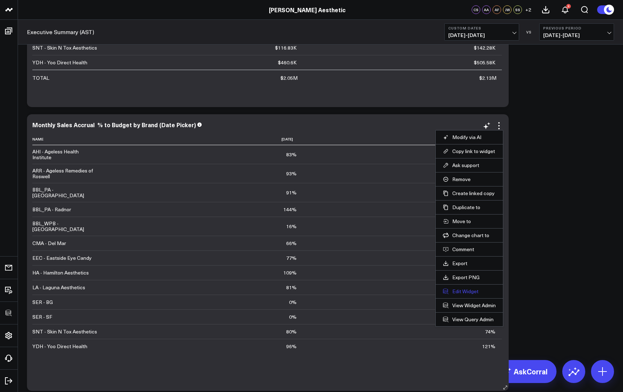
click at [457, 283] on button "Edit Widget" at bounding box center [469, 291] width 53 height 6
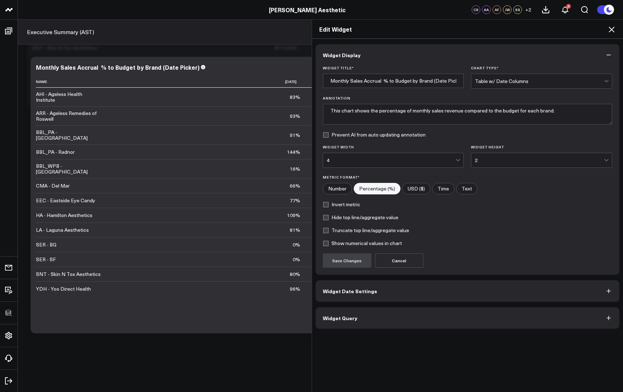
click at [410, 283] on button "Widget Query" at bounding box center [468, 318] width 304 height 22
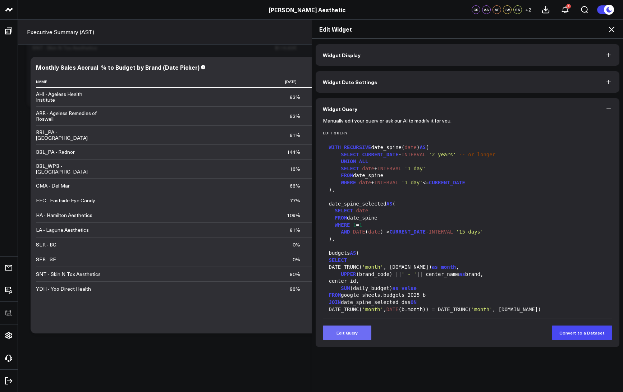
click at [351, 283] on button "Edit Query" at bounding box center [347, 333] width 49 height 14
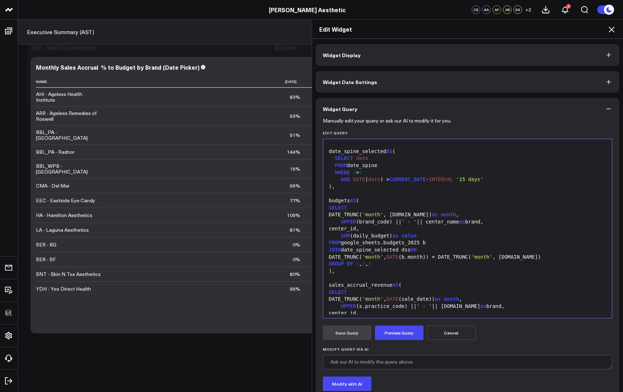
scroll to position [126, 0]
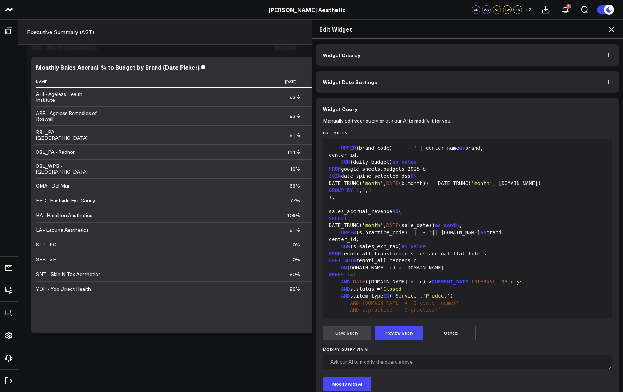
click at [480, 254] on div "FROM zenoti_all.transformed_sales_accrual_flat_file s" at bounding box center [468, 253] width 282 height 7
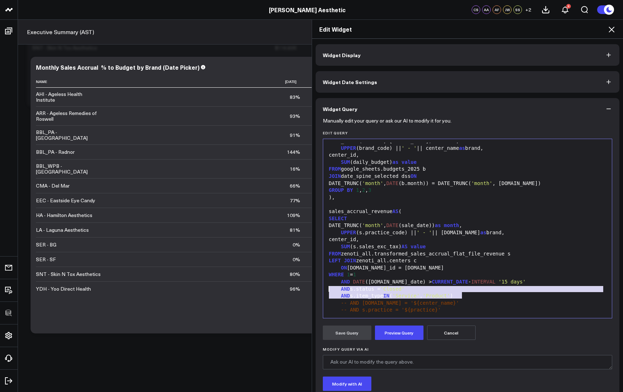
drag, startPoint x: 479, startPoint y: 297, endPoint x: 317, endPoint y: 291, distance: 161.5
click at [317, 283] on div "Manually edit your query or ask our AI to modify it for you. Edit Query 99 1 2 …" at bounding box center [468, 278] width 304 height 317
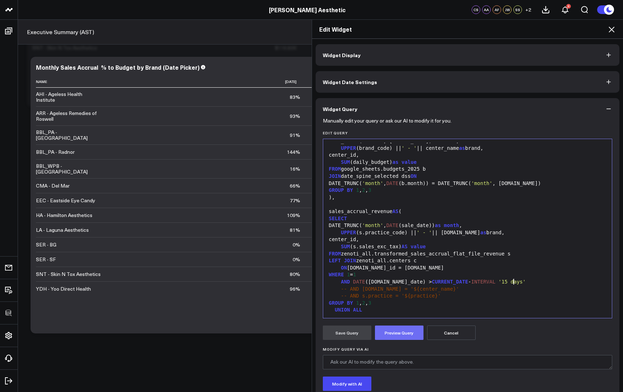
click at [397, 283] on button "Preview Query" at bounding box center [399, 333] width 49 height 14
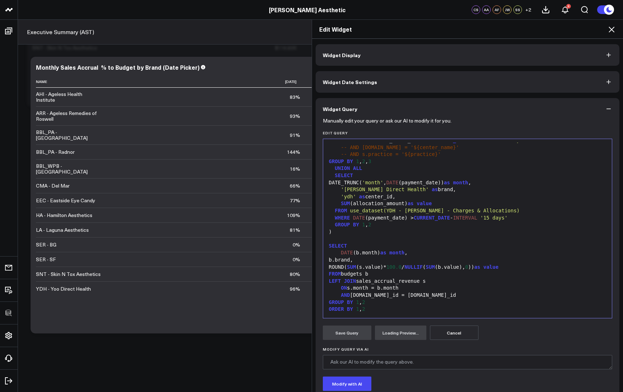
scroll to position [49, 0]
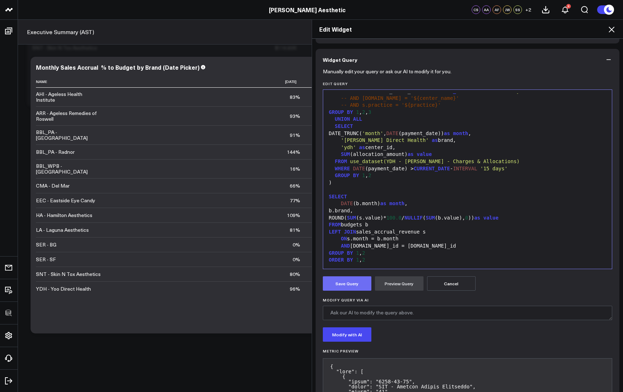
click at [358, 276] on button "Save Query" at bounding box center [347, 283] width 49 height 14
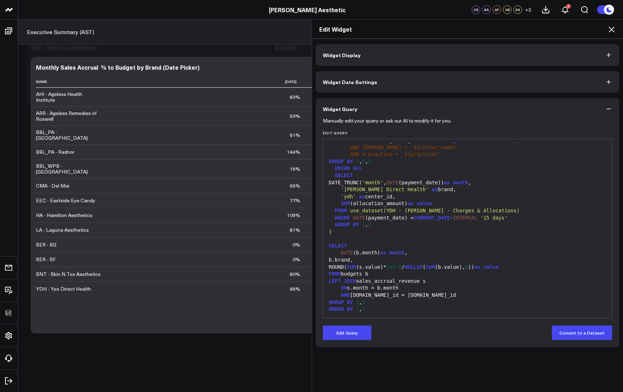
scroll to position [0, 0]
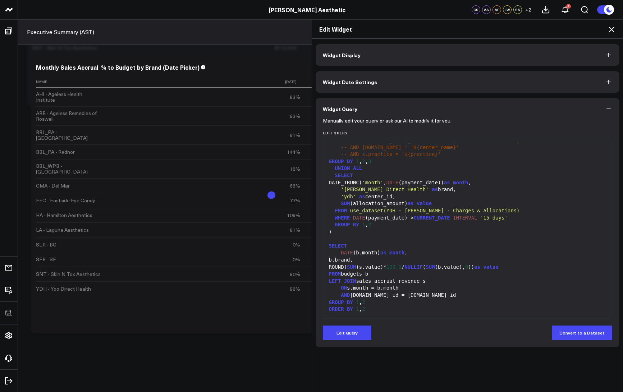
click at [492, 29] on icon at bounding box center [611, 30] width 6 height 6
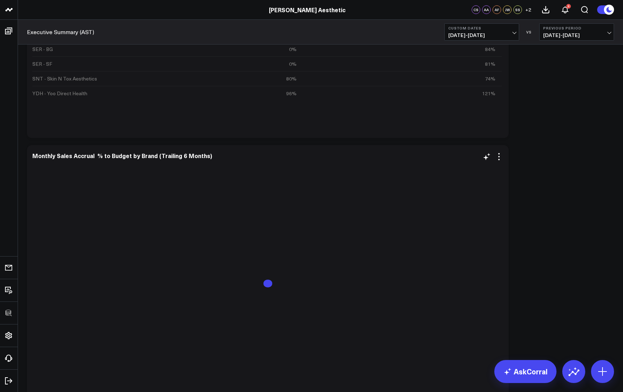
scroll to position [3410, 0]
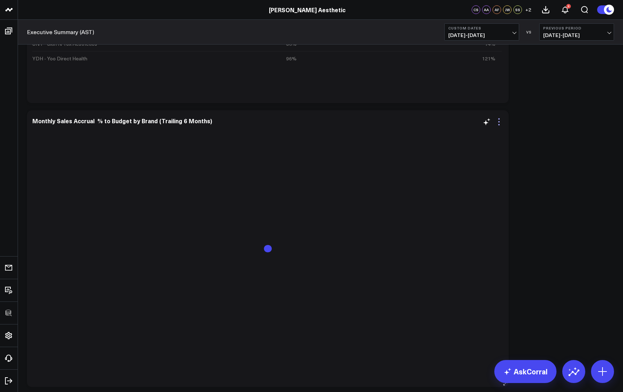
click at [492, 124] on icon at bounding box center [498, 122] width 9 height 9
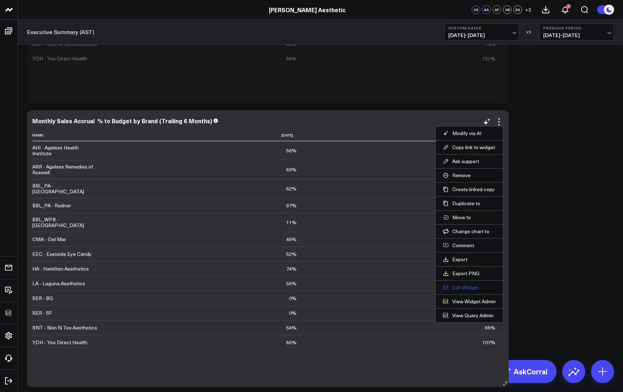
click at [461, 283] on button "Edit Widget" at bounding box center [469, 287] width 53 height 6
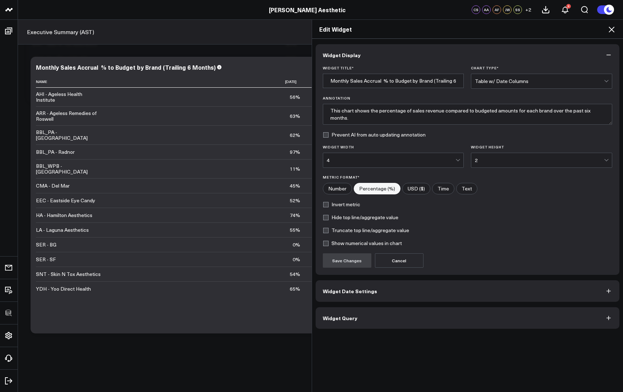
click at [367, 283] on button "Widget Query" at bounding box center [468, 318] width 304 height 22
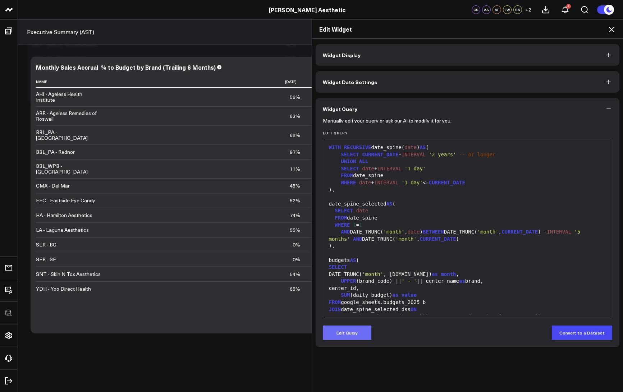
click at [347, 283] on button "Edit Query" at bounding box center [347, 333] width 49 height 14
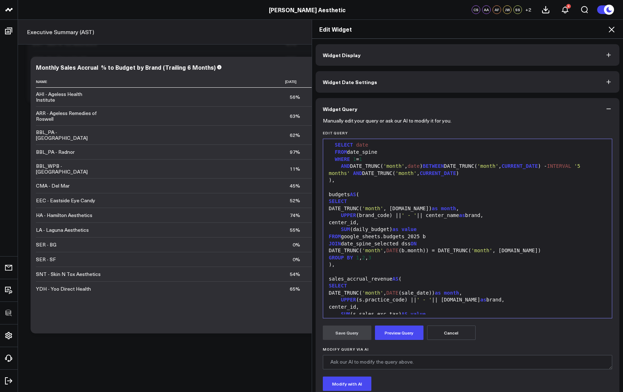
scroll to position [145, 0]
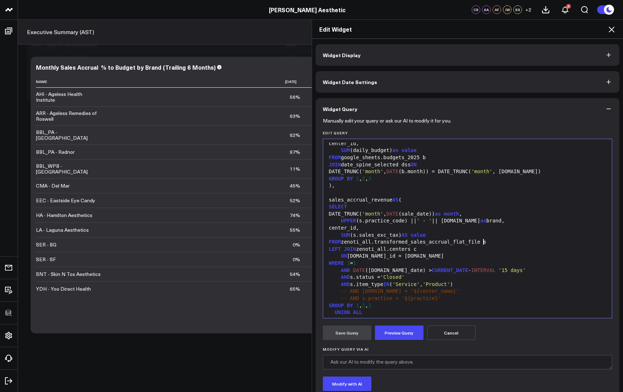
click at [480, 241] on div "FROM zenoti_all.transformed_sales_accrual_flat_file s" at bounding box center [468, 242] width 282 height 7
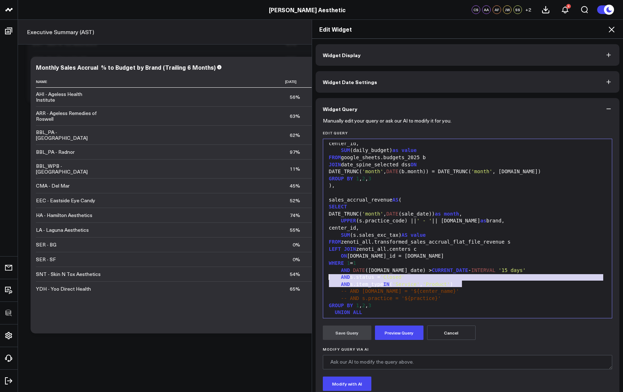
drag, startPoint x: 469, startPoint y: 283, endPoint x: 309, endPoint y: 276, distance: 159.7
click at [312, 276] on div "Widget Display Widget Date Settings Widget Query Manually edit your query or as…" at bounding box center [467, 216] width 311 height 354
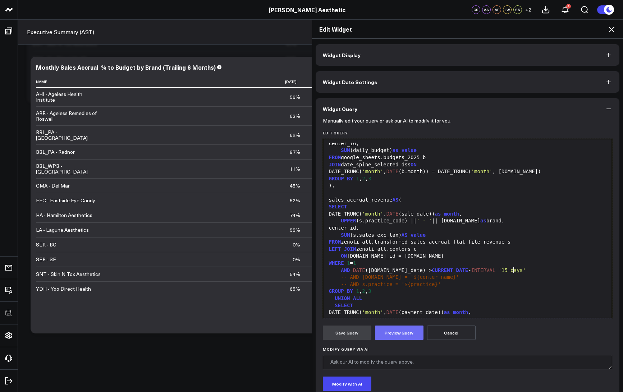
click at [400, 283] on button "Preview Query" at bounding box center [399, 333] width 49 height 14
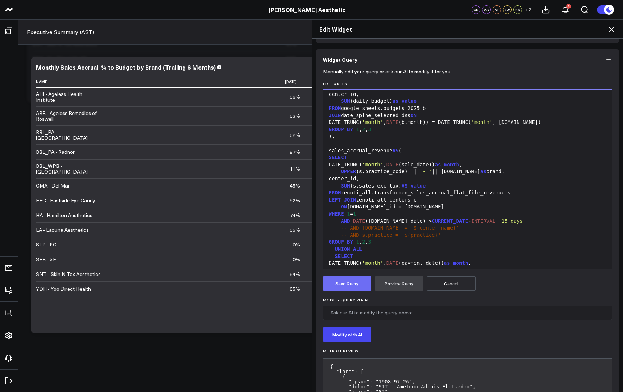
click at [341, 283] on button "Save Query" at bounding box center [347, 283] width 49 height 14
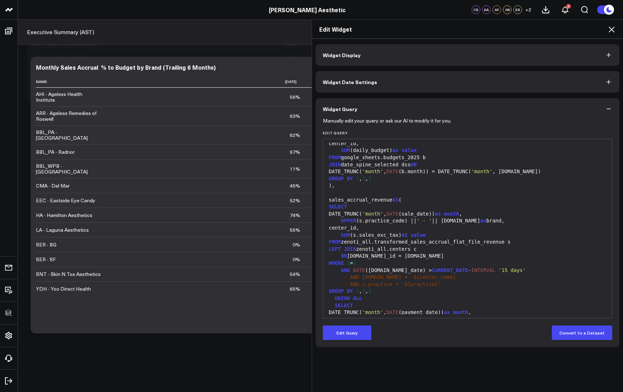
scroll to position [0, 0]
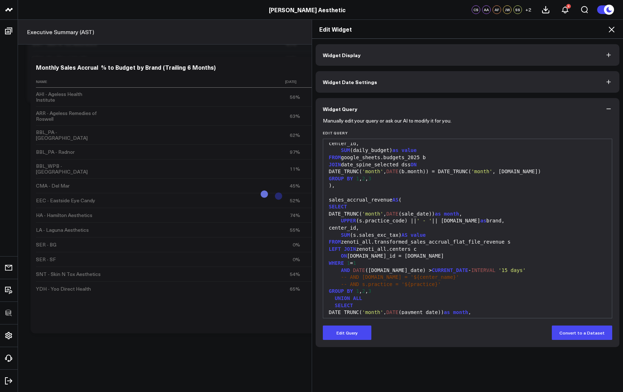
click at [492, 27] on icon at bounding box center [611, 29] width 9 height 9
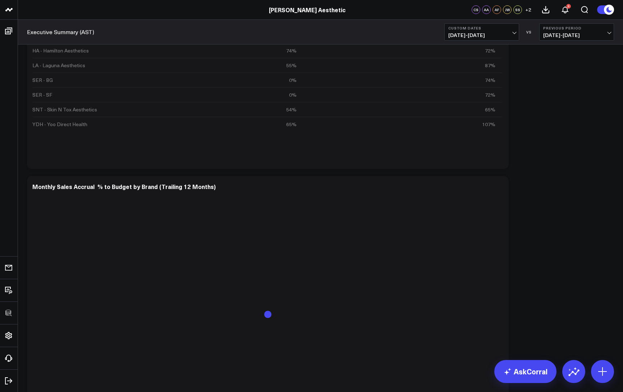
scroll to position [3701, 0]
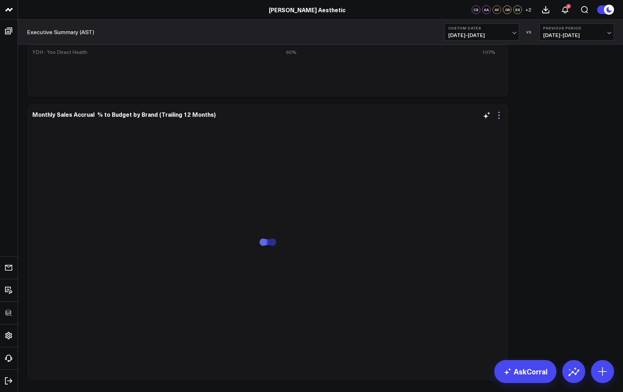
click at [492, 115] on icon at bounding box center [498, 115] width 1 height 1
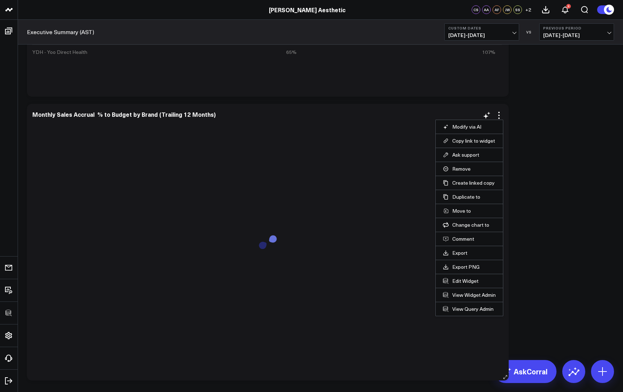
click at [467, 277] on li "Edit Widget" at bounding box center [469, 281] width 67 height 14
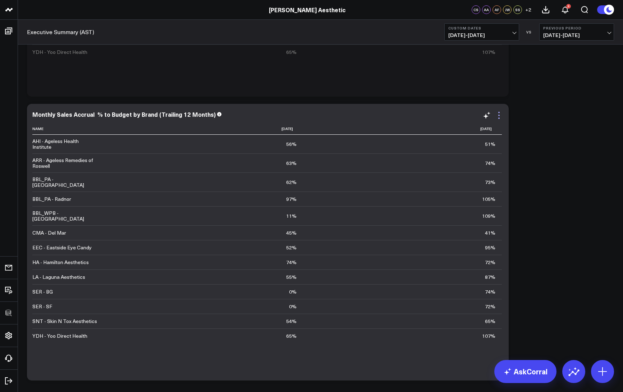
click at [492, 115] on icon at bounding box center [498, 115] width 9 height 9
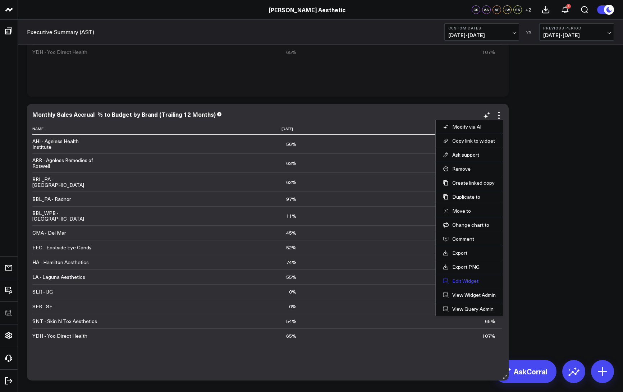
click at [458, 278] on button "Edit Widget" at bounding box center [469, 281] width 53 height 6
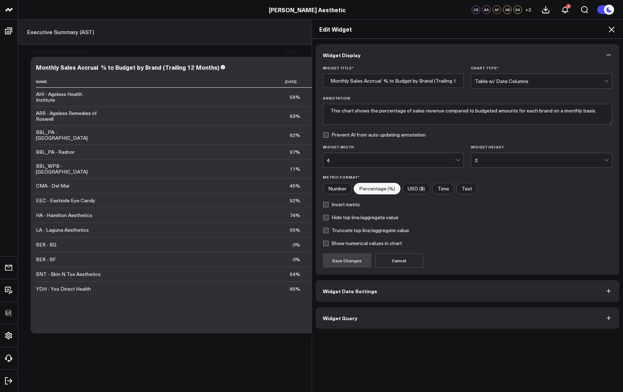
click at [371, 283] on button "Widget Query" at bounding box center [468, 318] width 304 height 22
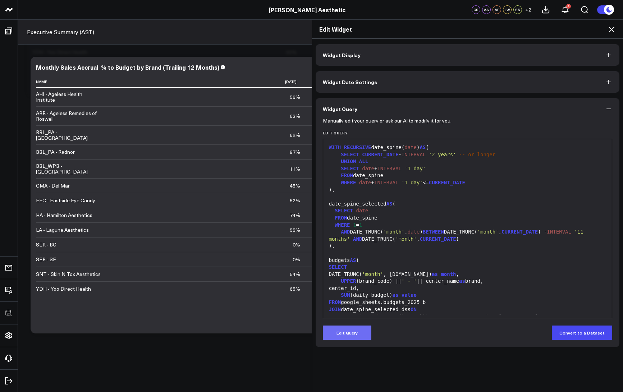
click at [348, 283] on button "Edit Query" at bounding box center [347, 333] width 49 height 14
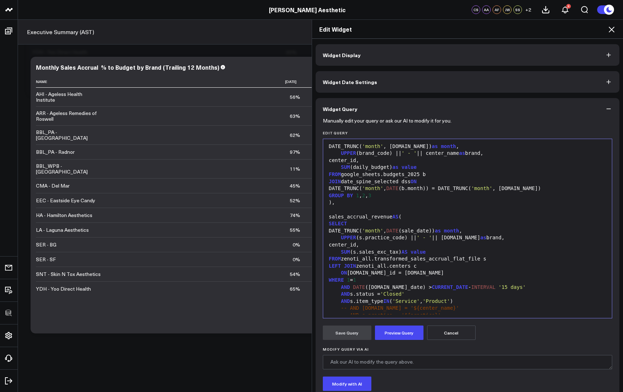
scroll to position [148, 0]
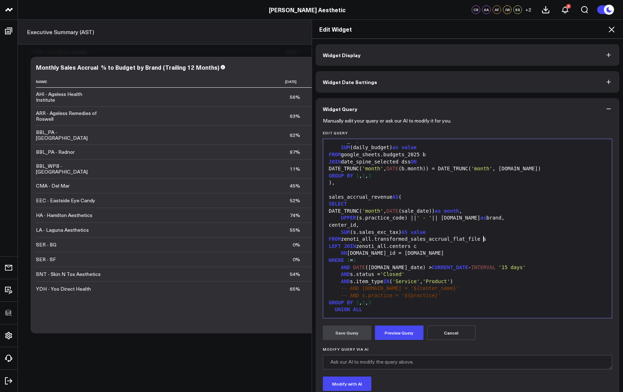
click at [481, 240] on div "FROM zenoti_all.transformed_sales_accrual_flat_file s" at bounding box center [468, 239] width 282 height 7
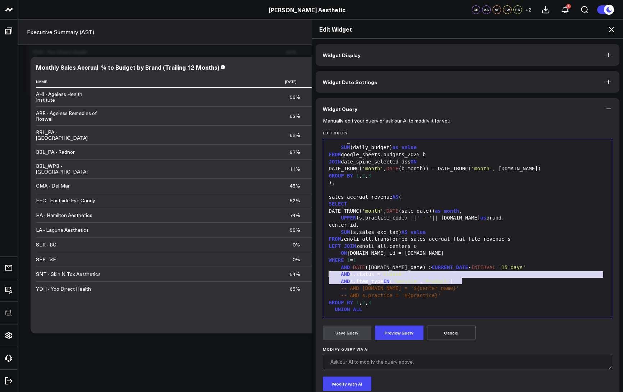
drag, startPoint x: 476, startPoint y: 284, endPoint x: 312, endPoint y: 274, distance: 164.5
click at [312, 274] on div "Widget Display Widget Date Settings Widget Query Manually edit your query or as…" at bounding box center [467, 216] width 311 height 354
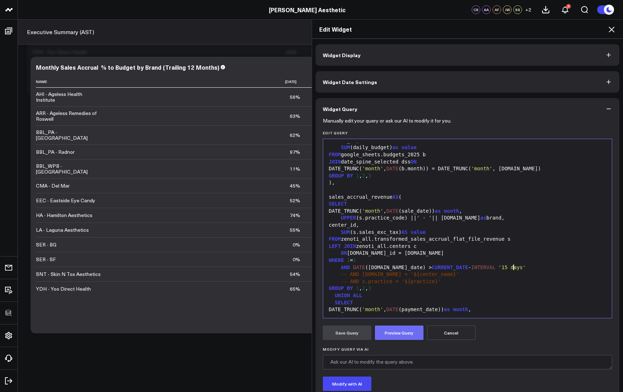
click at [392, 283] on button "Preview Query" at bounding box center [399, 333] width 49 height 14
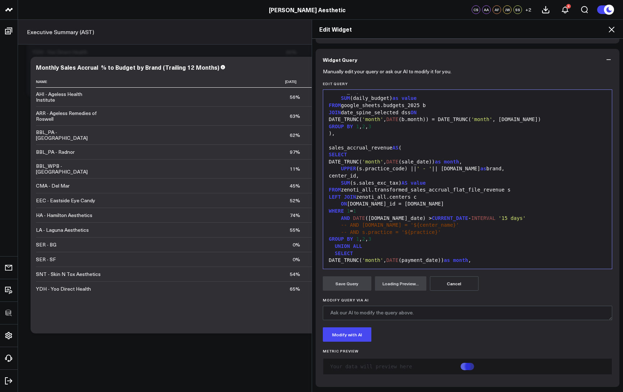
scroll to position [275, 0]
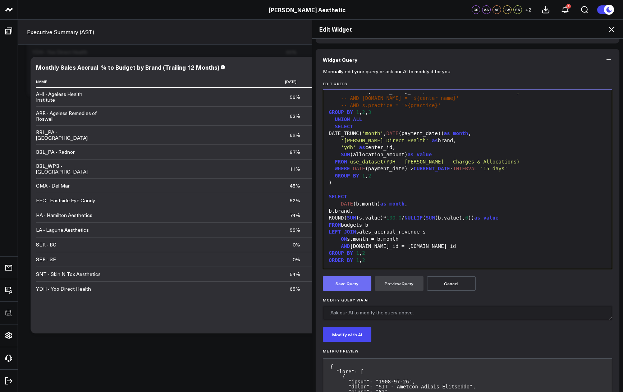
click at [360, 281] on button "Save Query" at bounding box center [347, 283] width 49 height 14
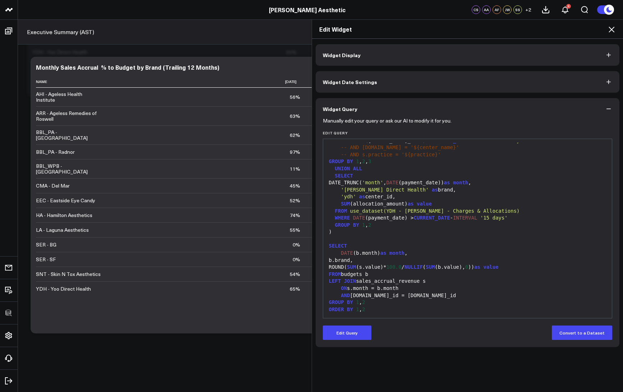
scroll to position [0, 0]
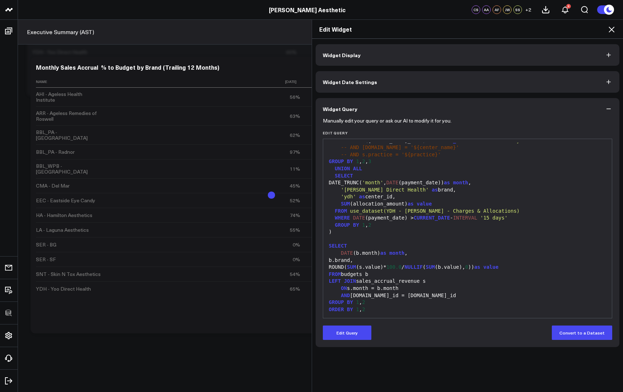
click at [492, 31] on icon at bounding box center [611, 29] width 9 height 9
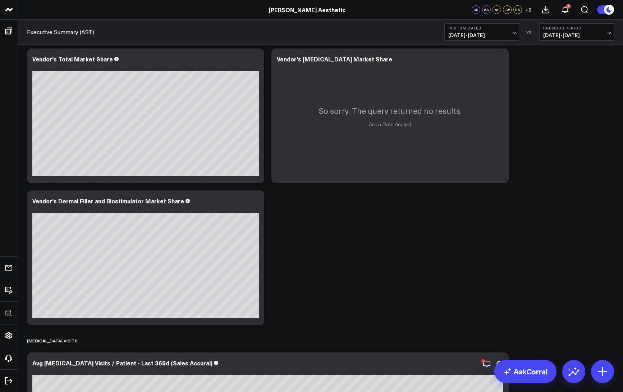
scroll to position [5795, 0]
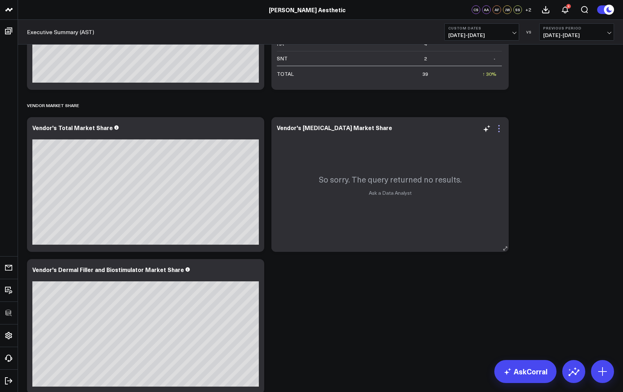
click at [492, 132] on icon at bounding box center [498, 128] width 9 height 9
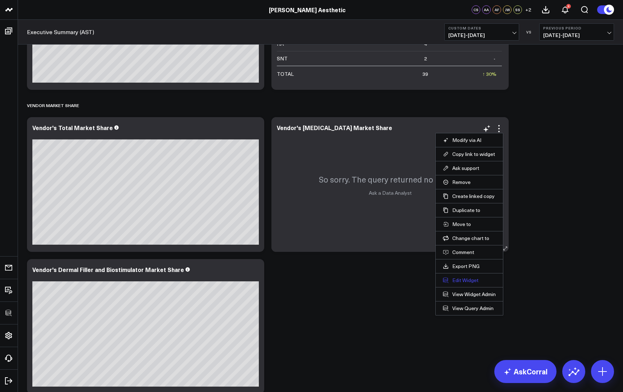
click at [464, 279] on button "Edit Widget" at bounding box center [469, 280] width 53 height 6
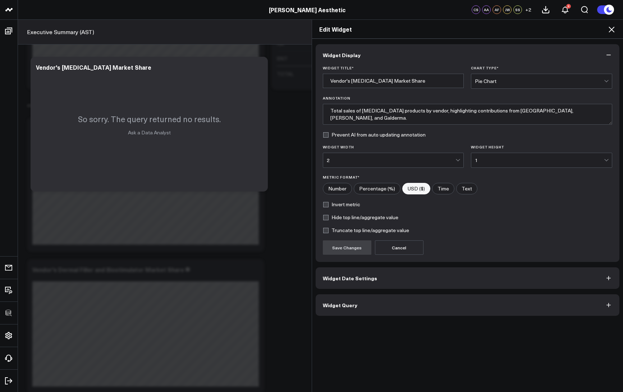
click at [394, 283] on button "Widget Query" at bounding box center [468, 305] width 304 height 22
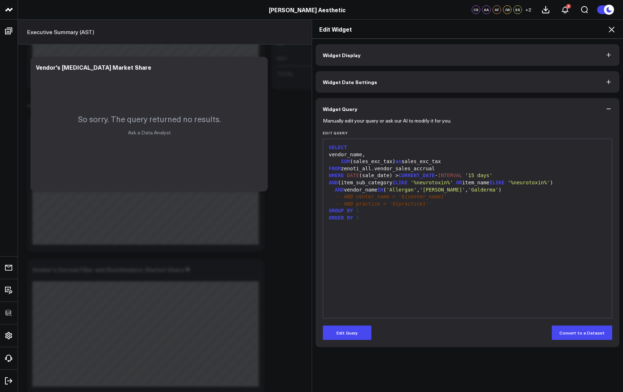
click at [401, 283] on div "SELECT vendor_name, SUM (sales_exc_tax) as sales_exc_tax FROM zenoti_all.vendor…" at bounding box center [468, 229] width 282 height 172
click at [362, 283] on button "Edit Query" at bounding box center [347, 333] width 49 height 14
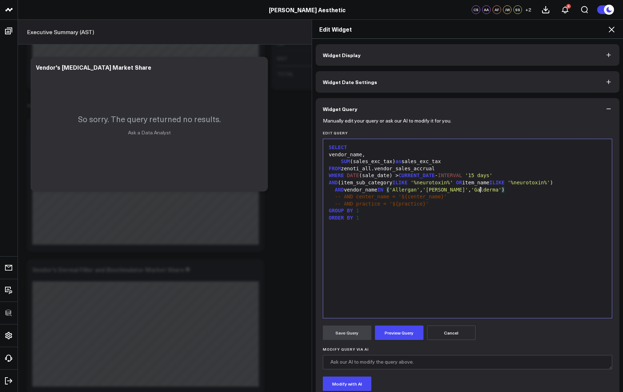
click at [477, 189] on div "AND vendor_name IN ( 'Allergan' , 'Merz' , 'Galderma' )" at bounding box center [468, 190] width 282 height 7
click at [394, 283] on button "Preview Query" at bounding box center [399, 333] width 49 height 14
click at [357, 283] on button "Save Query" at bounding box center [347, 333] width 49 height 14
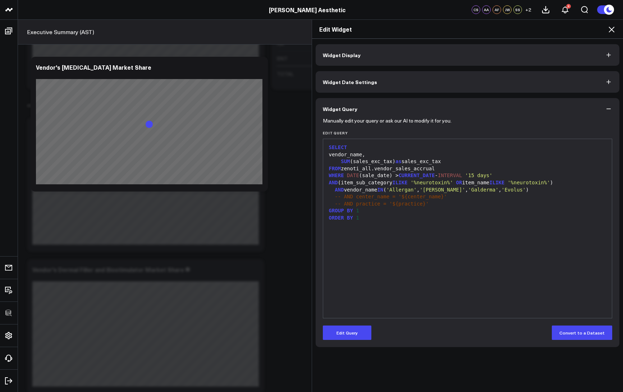
click at [492, 29] on icon at bounding box center [611, 29] width 9 height 9
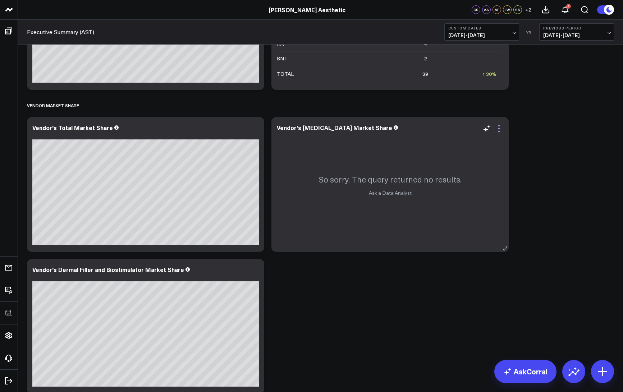
click at [492, 129] on icon at bounding box center [498, 128] width 9 height 9
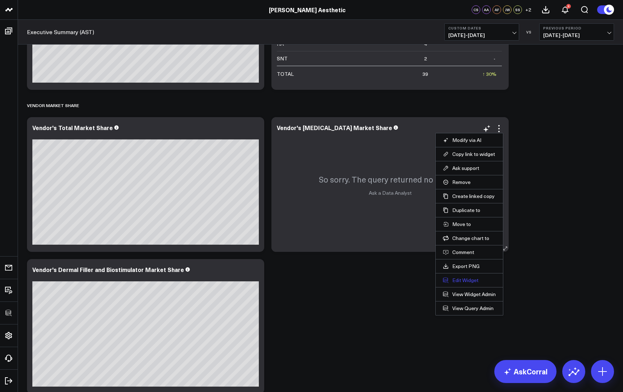
click at [461, 280] on button "Edit Widget" at bounding box center [469, 280] width 53 height 6
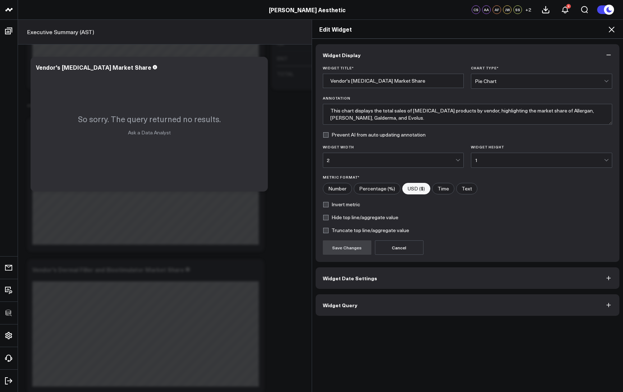
click at [443, 283] on button "Widget Query" at bounding box center [468, 305] width 304 height 22
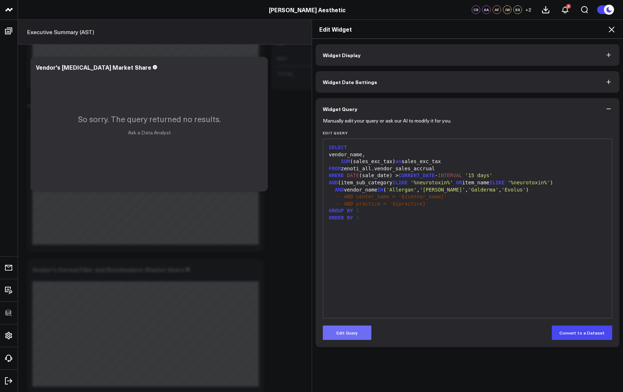
click at [347, 283] on button "Edit Query" at bounding box center [347, 333] width 49 height 14
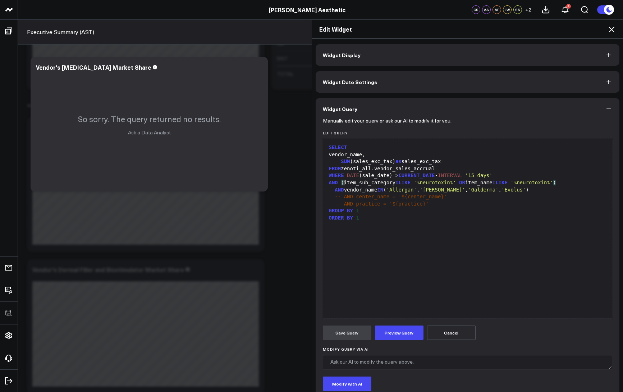
click at [341, 183] on div "AND ( item_sub_category ILIKE '%neurotoxin%' OR item_name ILIKE '%neurotoxin%' )" at bounding box center [468, 182] width 282 height 7
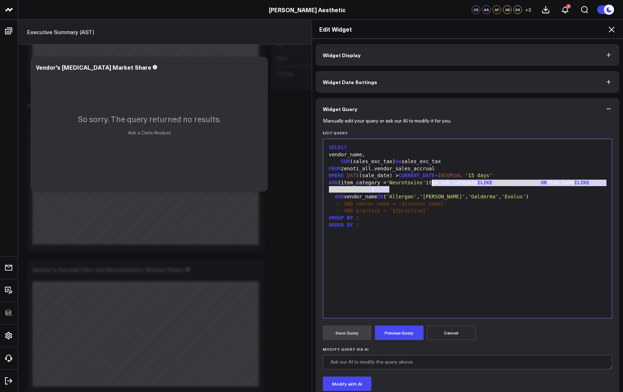
drag, startPoint x: 387, startPoint y: 190, endPoint x: 429, endPoint y: 183, distance: 43.4
click at [429, 183] on div "AND (item_category = 'Neurotoxins' item_sub_category ILIKE '%neurotoxin%' OR it…" at bounding box center [468, 186] width 282 height 14
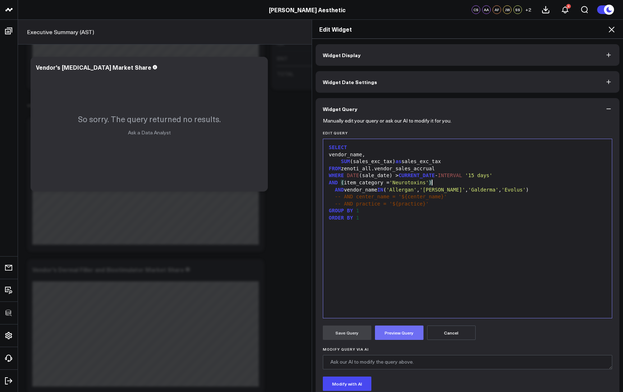
click at [401, 283] on button "Preview Query" at bounding box center [399, 333] width 49 height 14
click at [341, 183] on div "AND ( item_category = 'Neurotoxins' )" at bounding box center [468, 182] width 282 height 7
click at [439, 185] on div "AND item_category = 'Neurotoxins' )" at bounding box center [468, 182] width 282 height 7
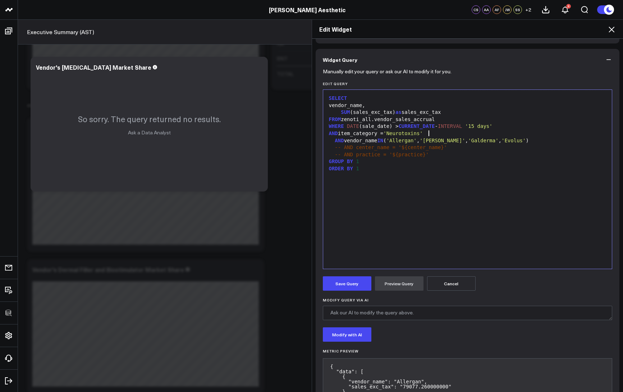
scroll to position [121, 0]
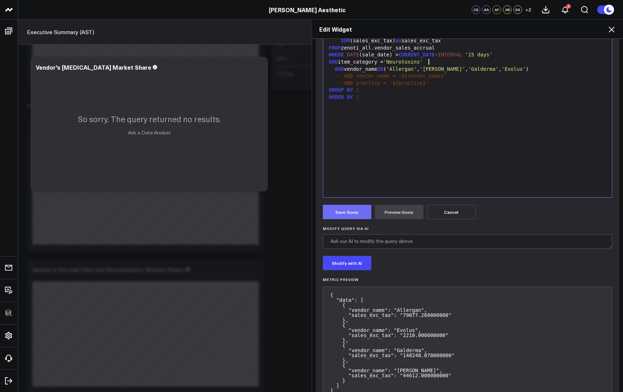
click at [344, 218] on button "Save Query" at bounding box center [347, 212] width 49 height 14
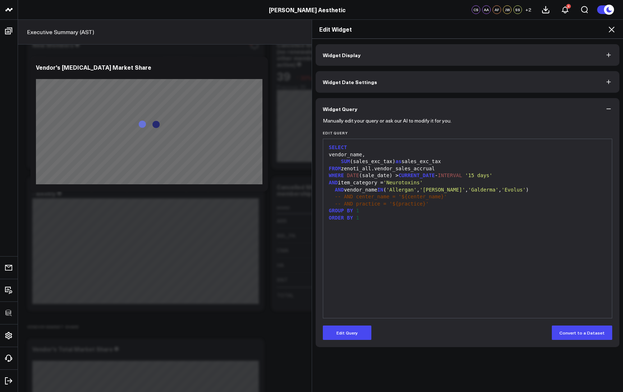
scroll to position [5735, 0]
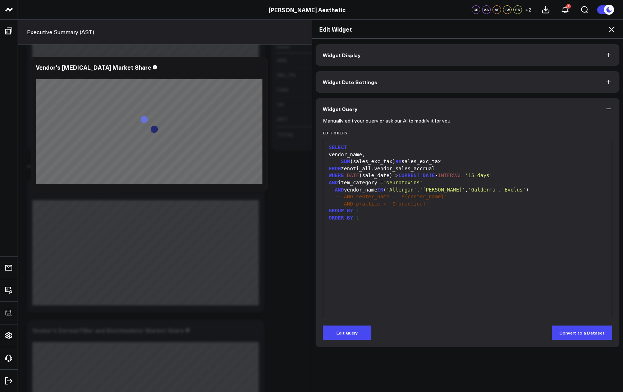
click at [492, 28] on icon at bounding box center [611, 29] width 9 height 9
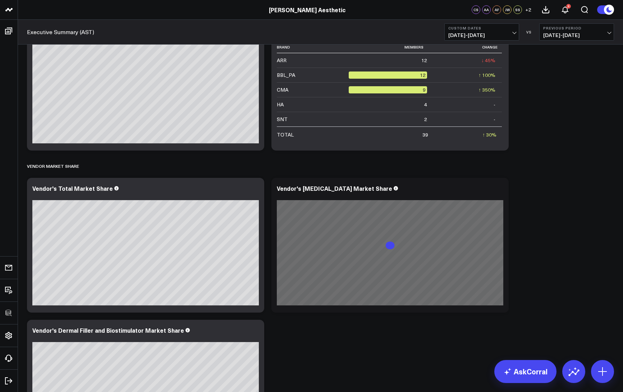
scroll to position [5778, 0]
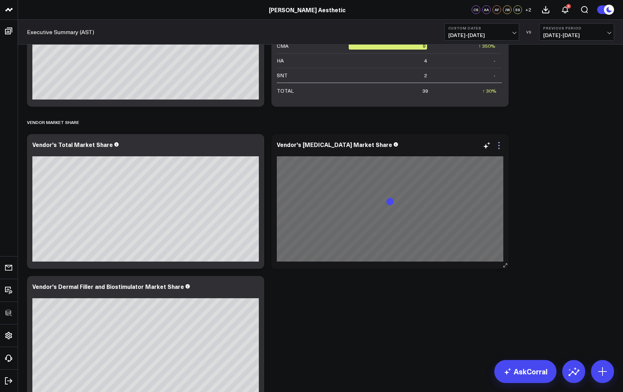
click at [492, 148] on icon at bounding box center [498, 145] width 9 height 9
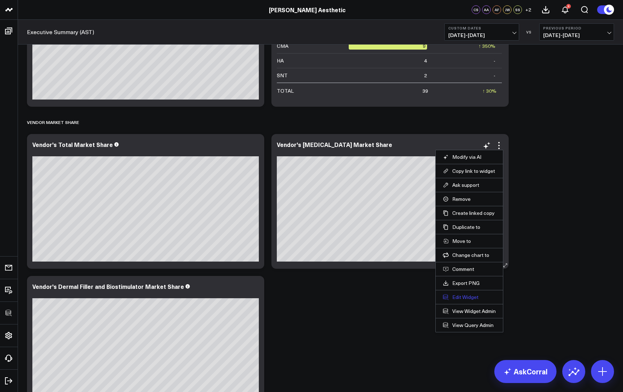
click at [465, 283] on button "Edit Widget" at bounding box center [469, 297] width 53 height 6
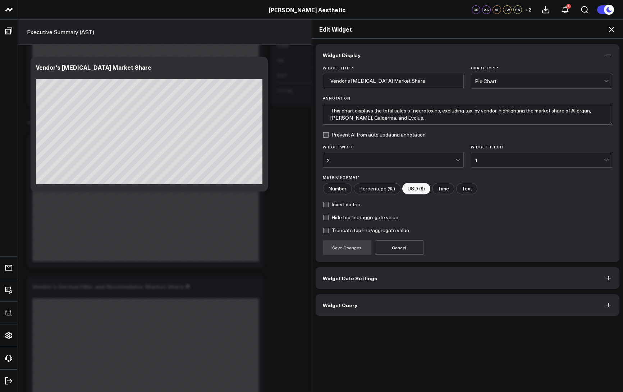
click at [362, 283] on button "Widget Query" at bounding box center [468, 305] width 304 height 22
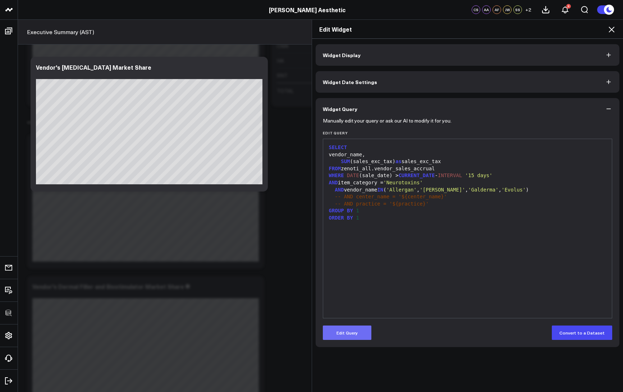
click at [352, 283] on button "Edit Query" at bounding box center [347, 333] width 49 height 14
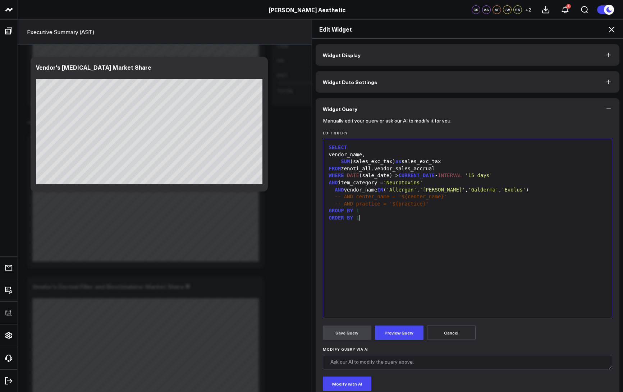
click at [385, 270] on div "SELECT vendor_name, SUM (sales_exc_tax) as sales_exc_tax FROM zenoti_all.vendor…" at bounding box center [468, 229] width 282 height 172
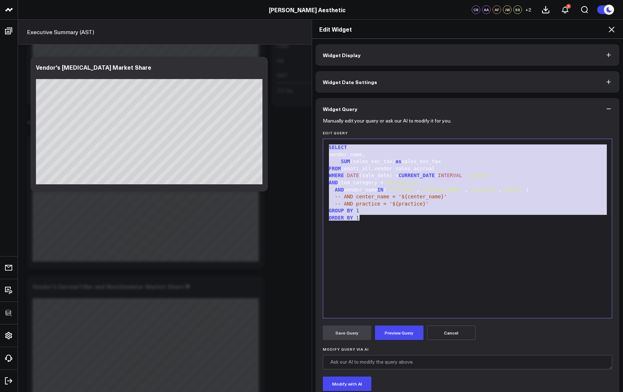
copy div "SELECT vendor_name, SUM (sales_exc_tax) as sales_exc_tax FROM zenoti_all.vendor…"
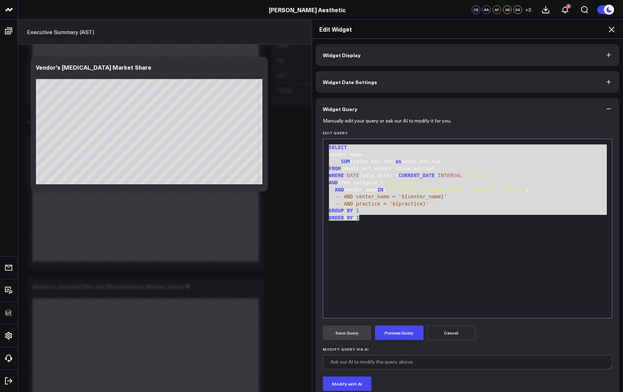
click at [492, 32] on icon at bounding box center [611, 29] width 9 height 9
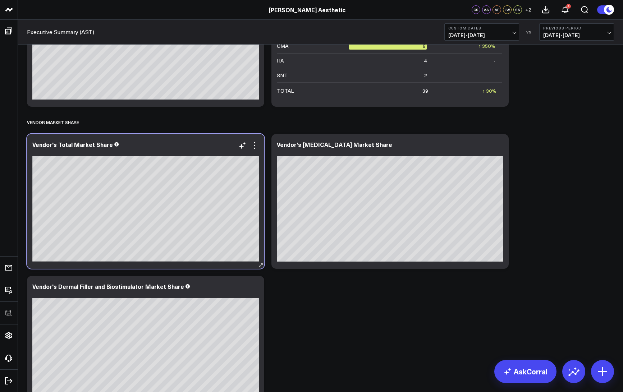
click at [249, 150] on div at bounding box center [145, 151] width 226 height 5
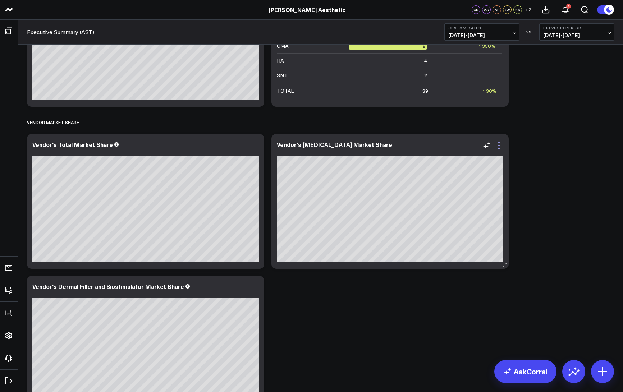
click at [492, 144] on icon at bounding box center [498, 145] width 9 height 9
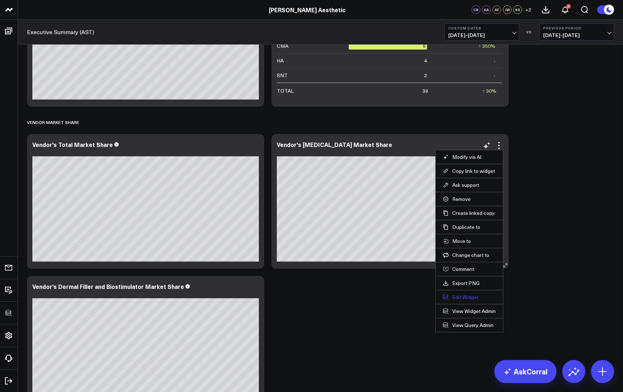
click at [461, 283] on button "Edit Widget" at bounding box center [469, 297] width 53 height 6
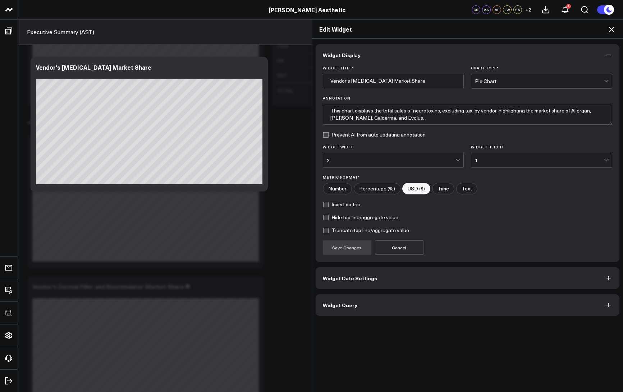
click at [336, 283] on button "Widget Query" at bounding box center [468, 305] width 304 height 22
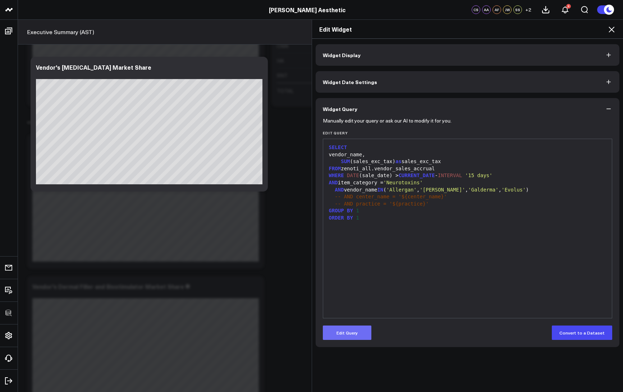
click at [341, 283] on button "Edit Query" at bounding box center [347, 333] width 49 height 14
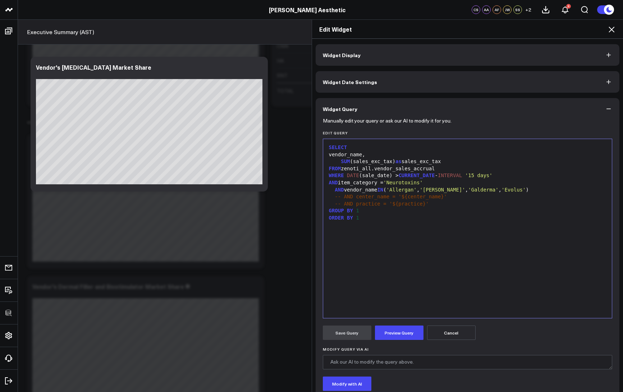
click at [492, 29] on icon at bounding box center [611, 29] width 9 height 9
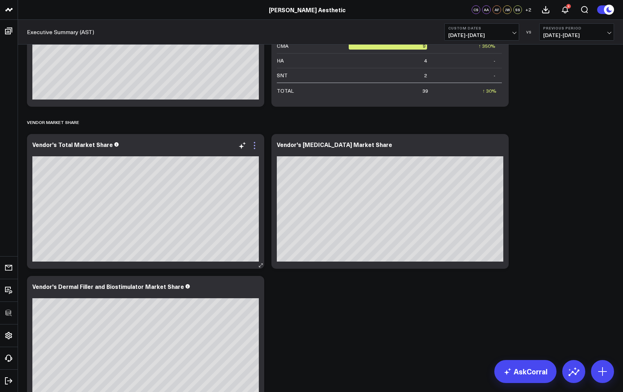
click at [252, 146] on icon at bounding box center [254, 145] width 9 height 9
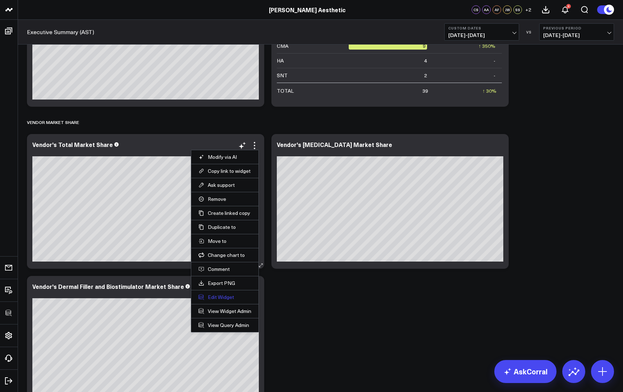
click at [217, 283] on button "Edit Widget" at bounding box center [224, 297] width 53 height 6
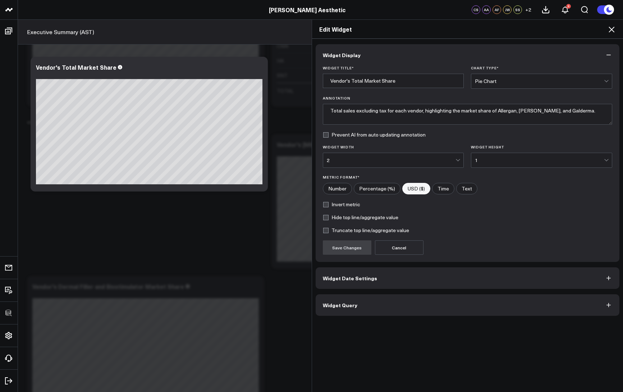
click at [373, 283] on button "Widget Query" at bounding box center [468, 305] width 304 height 22
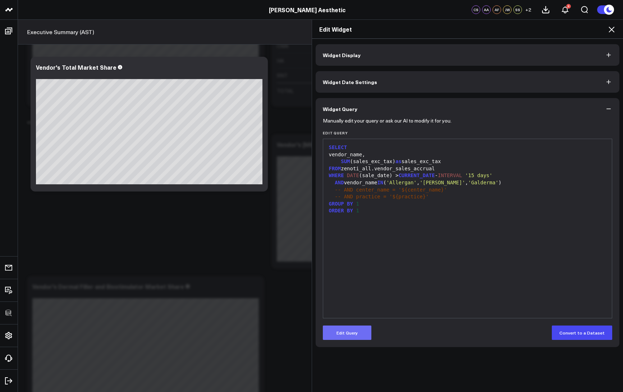
click at [341, 283] on button "Edit Query" at bounding box center [347, 333] width 49 height 14
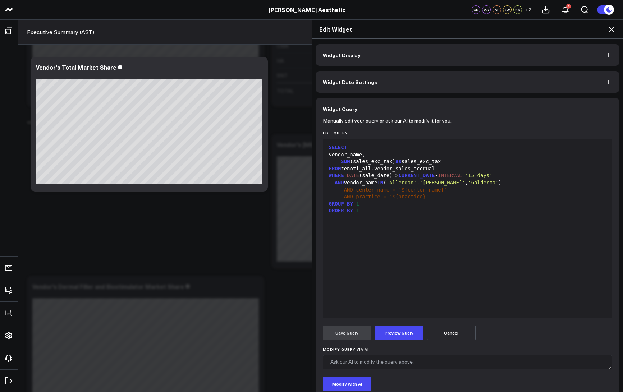
click at [401, 276] on div "SELECT vendor_name, SUM (sales_exc_tax) as sales_exc_tax FROM zenoti_all.vendor…" at bounding box center [468, 229] width 282 height 172
click at [379, 183] on div "AND item_category = 'Neurotoxins'" at bounding box center [468, 182] width 282 height 7
click at [380, 183] on div "AND item_category = 'Neurotoxins'" at bounding box center [468, 182] width 282 height 7
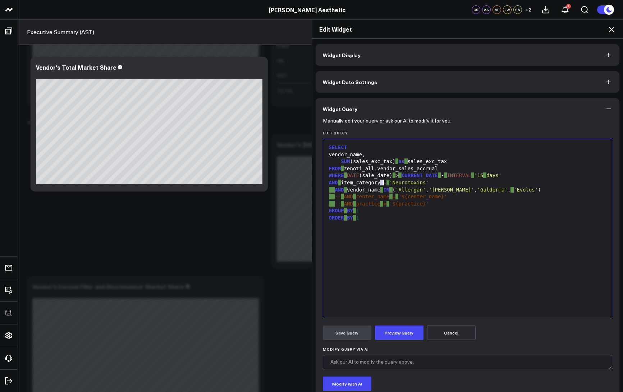
click at [380, 183] on div "AND item_category = 'Neurotoxins'" at bounding box center [468, 182] width 282 height 7
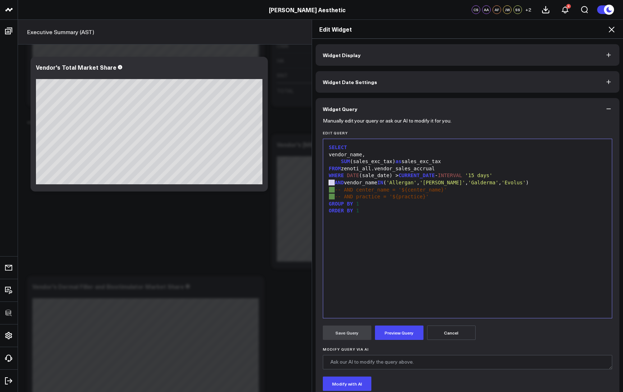
drag, startPoint x: 332, startPoint y: 183, endPoint x: 317, endPoint y: 181, distance: 14.5
click at [317, 181] on div "Manually edit your query or ask our AI to modify it for you. Edit Query Selecti…" at bounding box center [468, 278] width 304 height 317
click at [395, 216] on div "SELECT vendor_name, SUM (sales_exc_tax) as sales_exc_tax FROM zenoti_all.vendor…" at bounding box center [468, 229] width 282 height 172
copy div "SELECT vendor_name, SUM (sales_exc_tax) as sales_exc_tax FROM zenoti_all.vendor…"
click at [388, 222] on div "SELECT vendor_name, SUM (sales_exc_tax) as sales_exc_tax FROM zenoti_all.vendor…" at bounding box center [468, 229] width 282 height 172
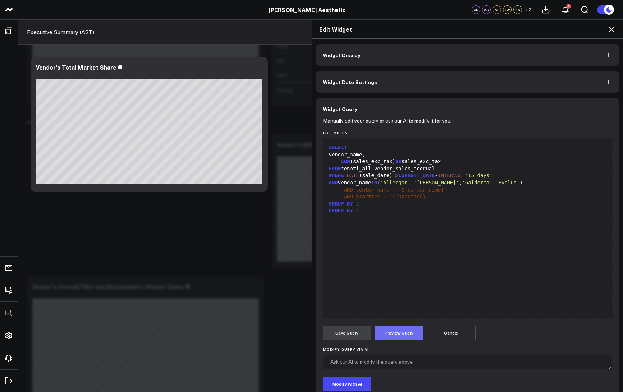
click at [404, 283] on button "Preview Query" at bounding box center [399, 333] width 49 height 14
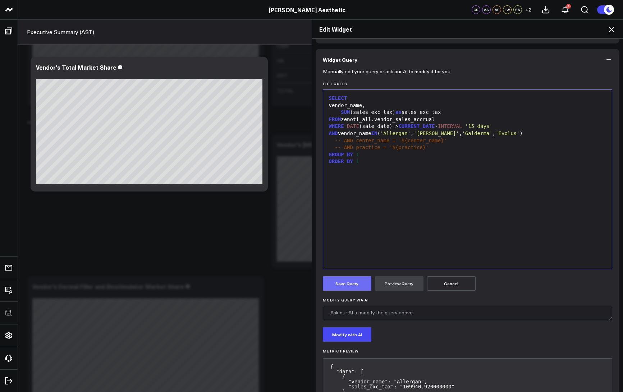
click at [343, 283] on button "Save Query" at bounding box center [347, 283] width 49 height 14
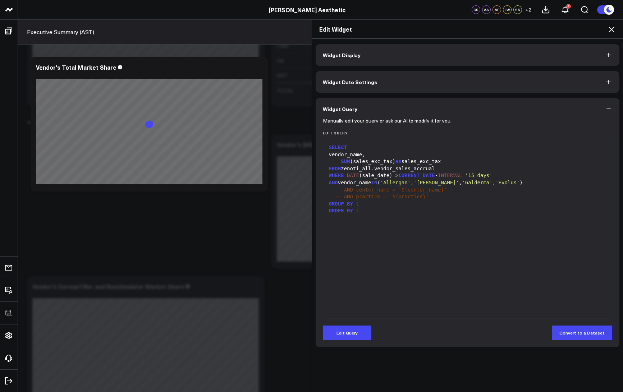
scroll to position [0, 0]
click at [492, 28] on icon at bounding box center [611, 30] width 6 height 6
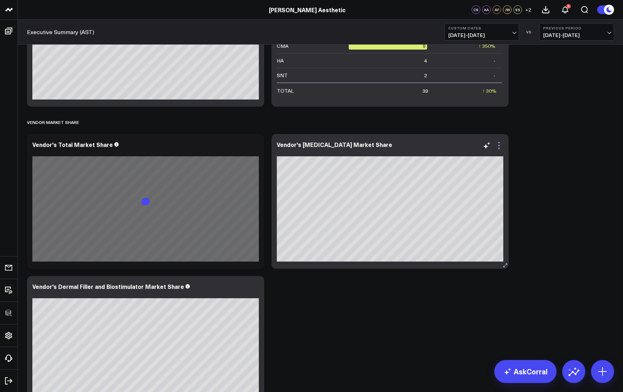
click at [492, 146] on icon at bounding box center [498, 145] width 1 height 1
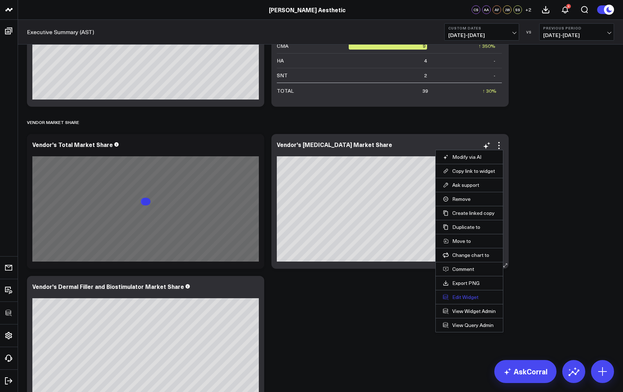
click at [459, 283] on button "Edit Widget" at bounding box center [469, 297] width 53 height 6
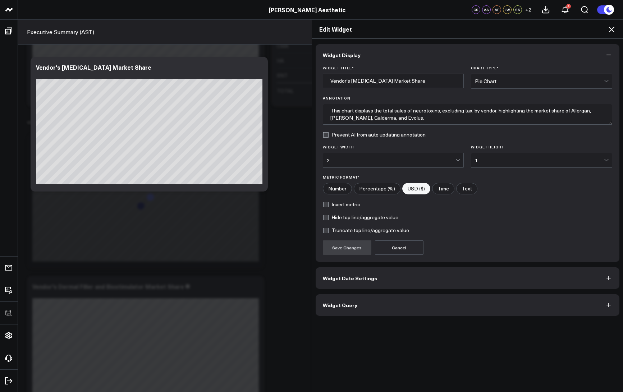
click at [351, 283] on span "Widget Query" at bounding box center [340, 305] width 34 height 6
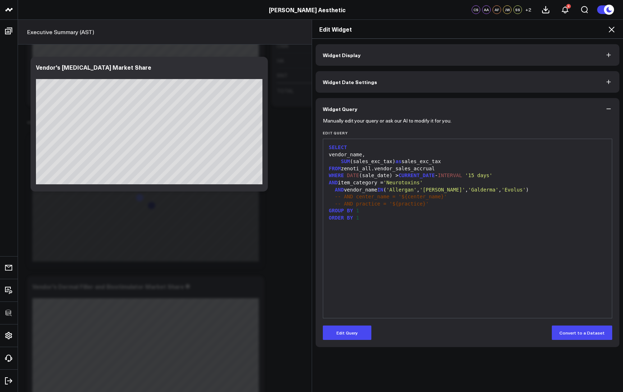
click at [345, 283] on form "Manually edit your query or ask our AI to modify it for you. Edit Query 99 1 2 …" at bounding box center [468, 230] width 290 height 220
click at [344, 283] on button "Edit Query" at bounding box center [347, 333] width 49 height 14
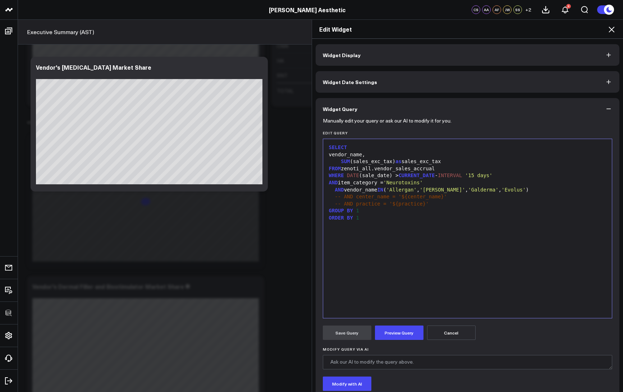
drag, startPoint x: 388, startPoint y: 260, endPoint x: 411, endPoint y: 240, distance: 30.6
click at [388, 259] on div "SELECT vendor_name, SUM (sales_exc_tax) as sales_exc_tax FROM zenoti_all.vendor…" at bounding box center [468, 229] width 282 height 172
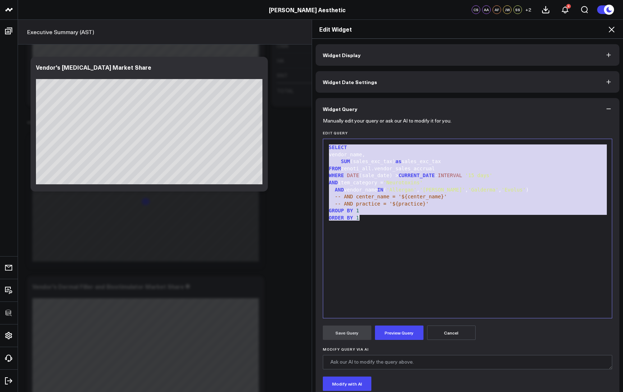
copy div "SELECT vendor_name, SUM (sales_exc_tax) as sales_exc_tax FROM zenoti_all.vendor…"
click at [492, 29] on icon at bounding box center [611, 29] width 9 height 9
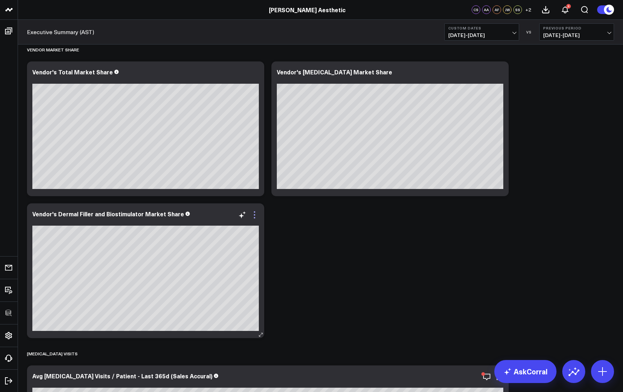
scroll to position [5856, 0]
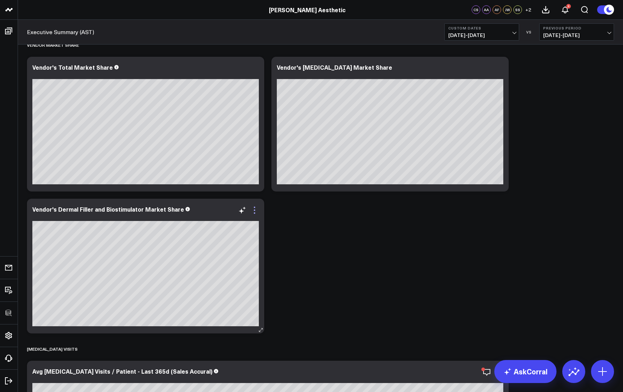
click at [253, 210] on icon at bounding box center [254, 210] width 9 height 9
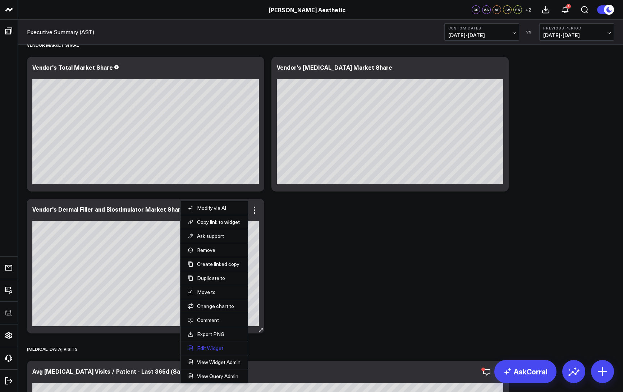
click at [215, 283] on button "Edit Widget" at bounding box center [214, 348] width 53 height 6
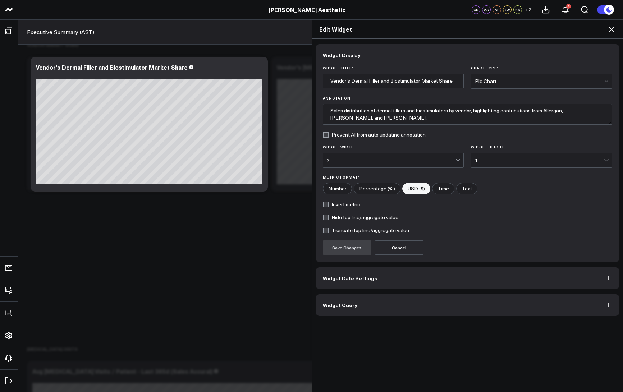
click at [344, 283] on button "Widget Query" at bounding box center [468, 305] width 304 height 22
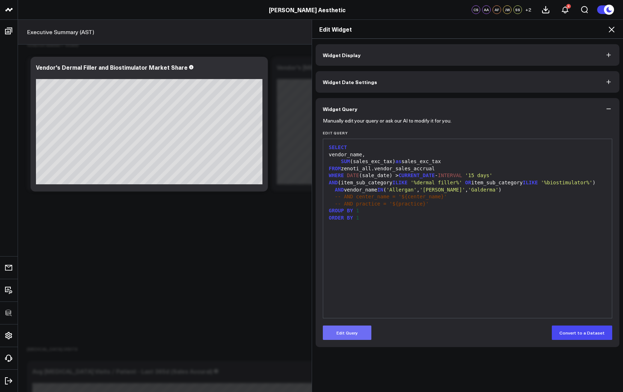
click at [344, 283] on button "Edit Query" at bounding box center [347, 333] width 49 height 14
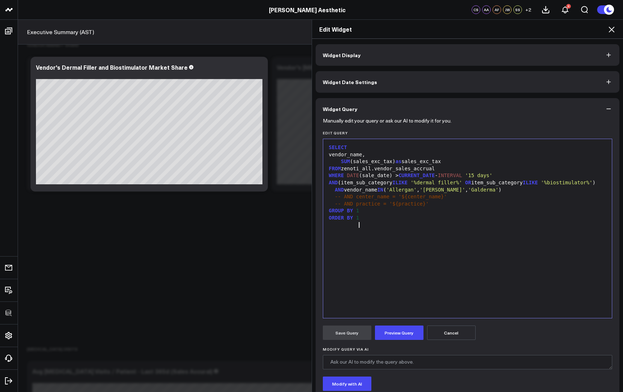
click at [388, 276] on div "SELECT vendor_name, SUM (sales_exc_tax) as sales_exc_tax FROM zenoti_all.vendor…" at bounding box center [468, 229] width 282 height 172
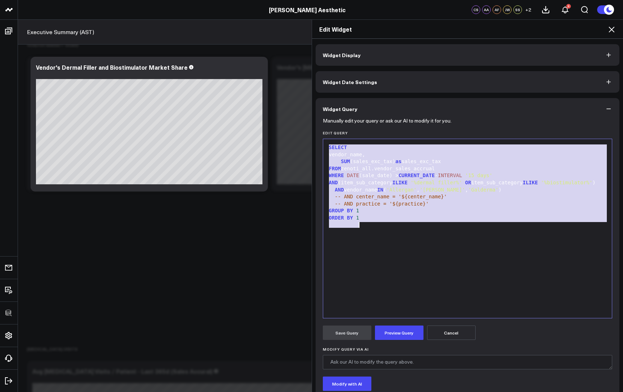
paste div
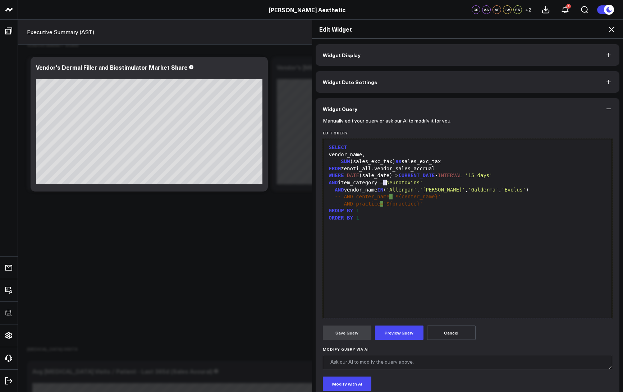
drag, startPoint x: 381, startPoint y: 181, endPoint x: 387, endPoint y: 182, distance: 6.2
click at [385, 183] on div "AND item_category = 'Neurotoxins'" at bounding box center [468, 182] width 282 height 7
click at [335, 188] on span "AND" at bounding box center [339, 190] width 9 height 6
click at [405, 283] on button "Preview Query" at bounding box center [399, 333] width 49 height 14
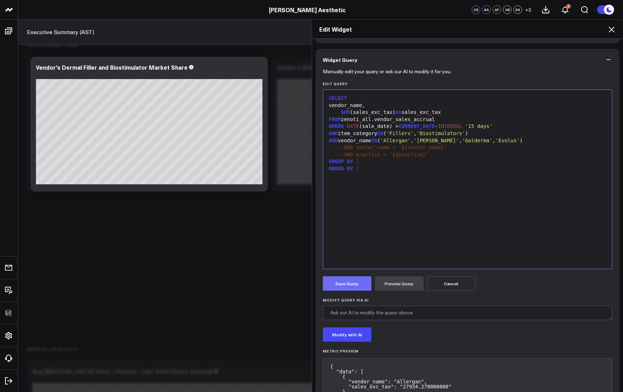
click at [337, 283] on button "Save Query" at bounding box center [347, 283] width 49 height 14
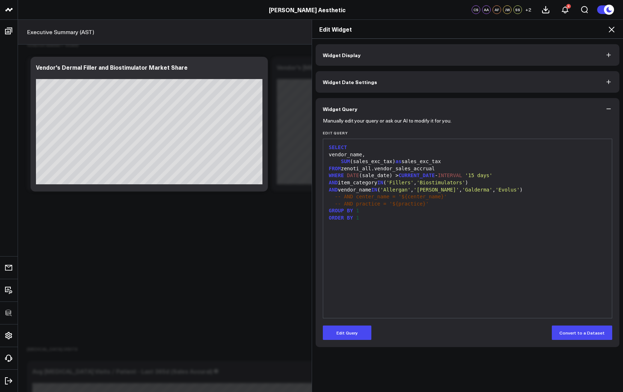
click at [492, 29] on icon at bounding box center [611, 30] width 6 height 6
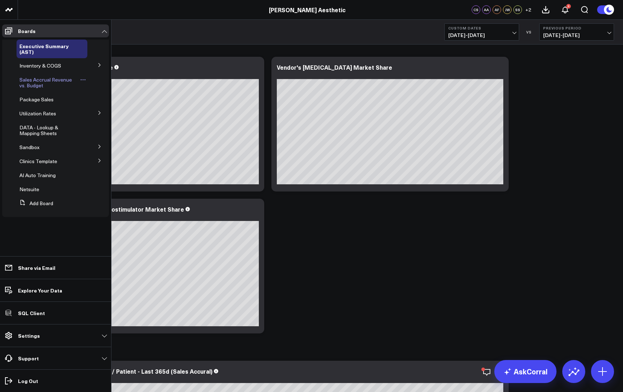
click at [44, 79] on span "Sales Accrual Revenue vs. Budget" at bounding box center [45, 82] width 52 height 13
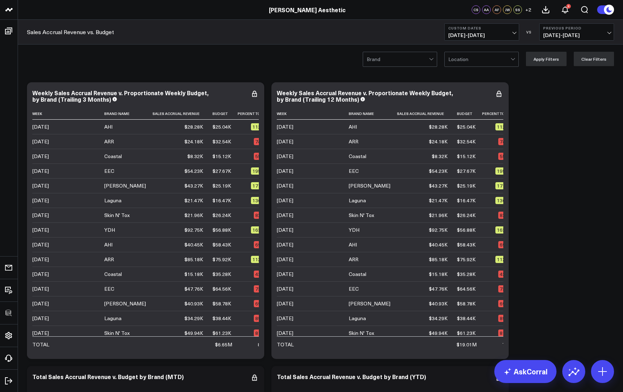
click at [257, 92] on icon at bounding box center [254, 93] width 9 height 9
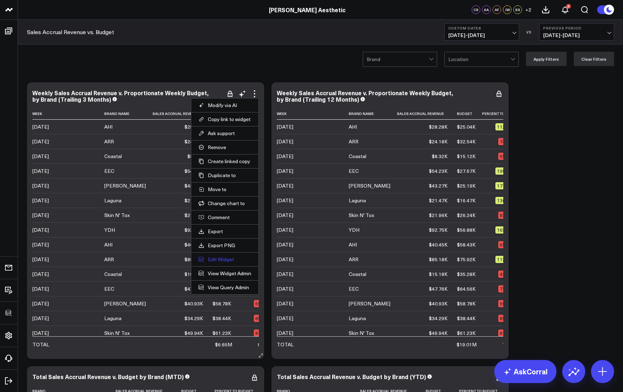
click at [219, 259] on button "Edit Widget" at bounding box center [224, 259] width 53 height 6
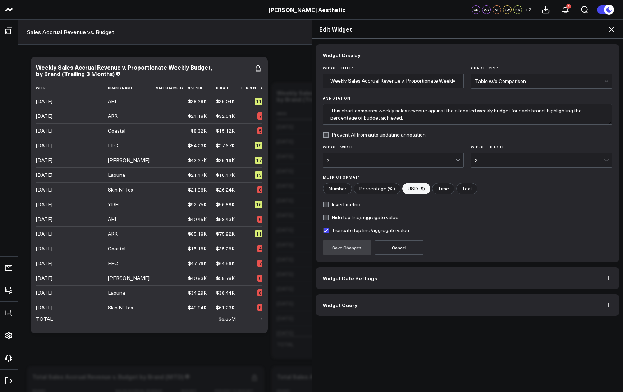
click at [392, 283] on button "Widget Query" at bounding box center [468, 305] width 304 height 22
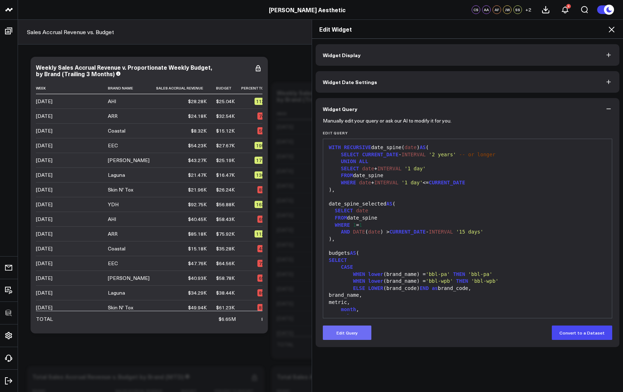
click at [355, 283] on button "Edit Query" at bounding box center [347, 333] width 49 height 14
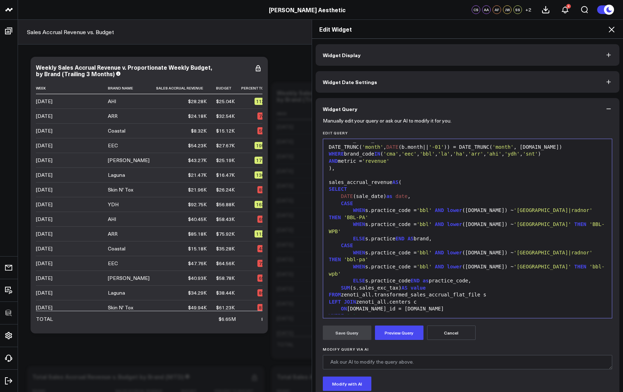
scroll to position [286, 0]
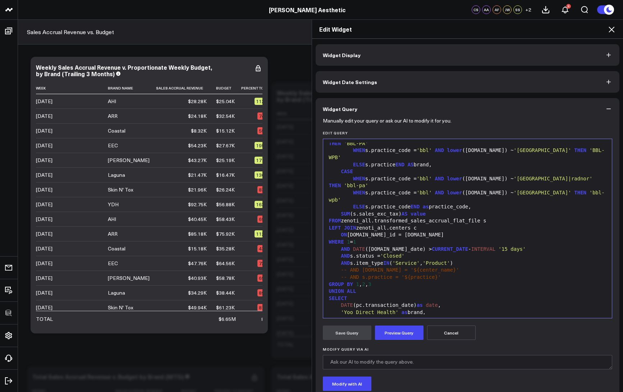
click at [492, 32] on icon at bounding box center [611, 29] width 9 height 9
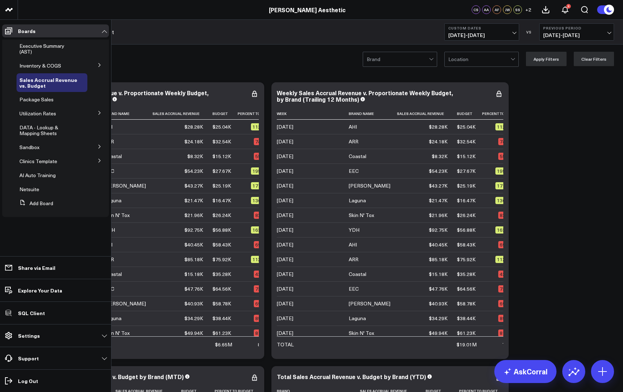
click at [100, 156] on button at bounding box center [99, 160] width 19 height 11
click at [101, 174] on icon at bounding box center [99, 173] width 4 height 4
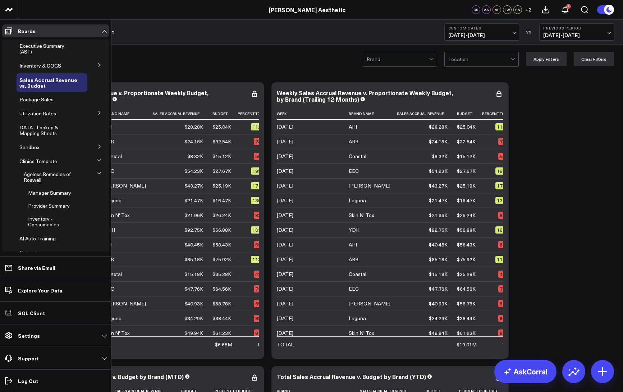
drag, startPoint x: 57, startPoint y: 194, endPoint x: 66, endPoint y: 190, distance: 10.0
click at [57, 194] on span "Manager Summary" at bounding box center [49, 192] width 43 height 7
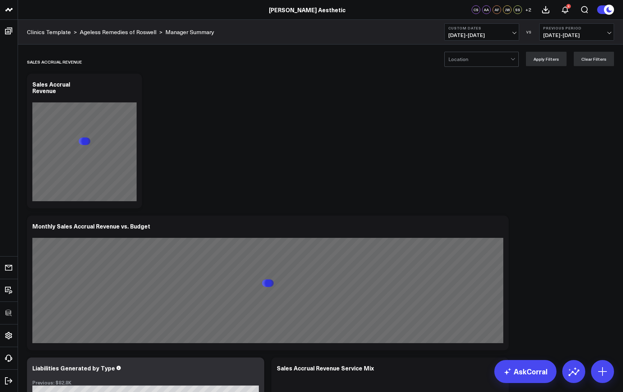
scroll to position [5, 0]
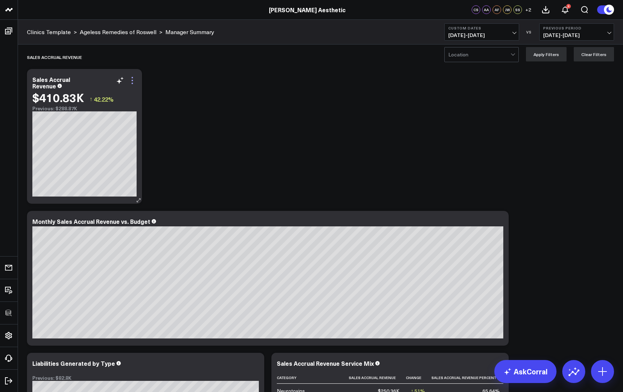
click at [133, 82] on icon at bounding box center [132, 80] width 9 height 9
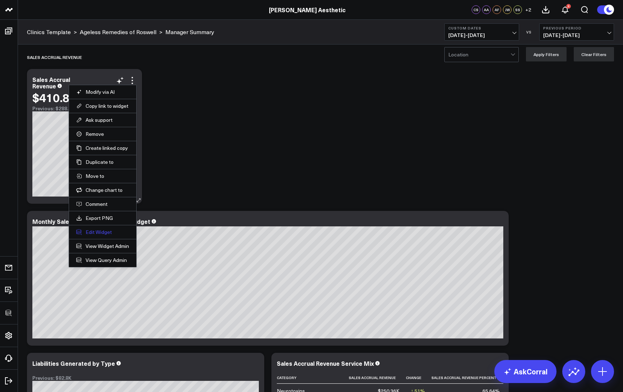
click at [93, 231] on button "Edit Widget" at bounding box center [102, 232] width 53 height 6
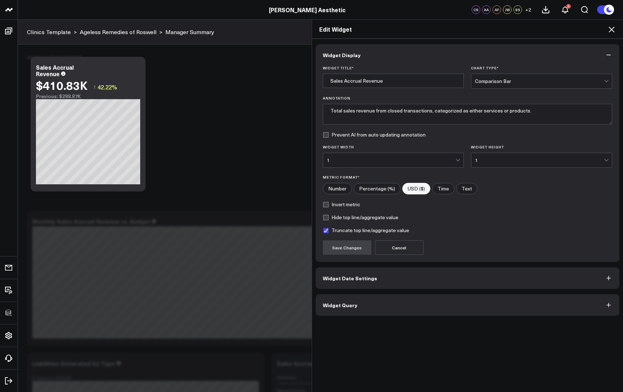
click at [369, 283] on button "Widget Query" at bounding box center [468, 305] width 304 height 22
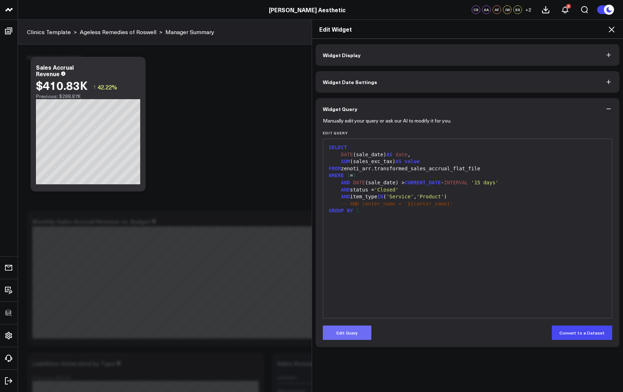
click at [350, 283] on button "Edit Query" at bounding box center [347, 333] width 49 height 14
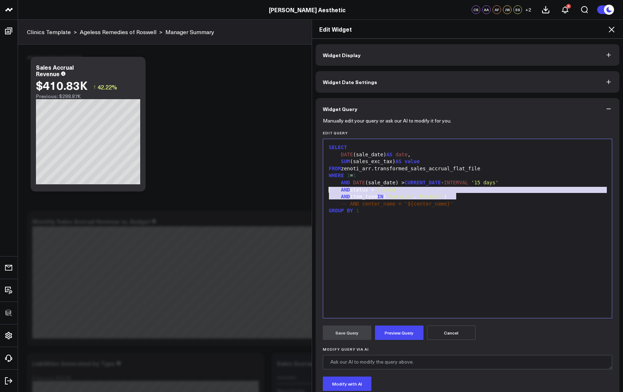
drag, startPoint x: 471, startPoint y: 194, endPoint x: 312, endPoint y: 188, distance: 160.0
click at [312, 188] on div "Widget Display Widget Date Settings Widget Query Manually edit your query or as…" at bounding box center [467, 216] width 311 height 354
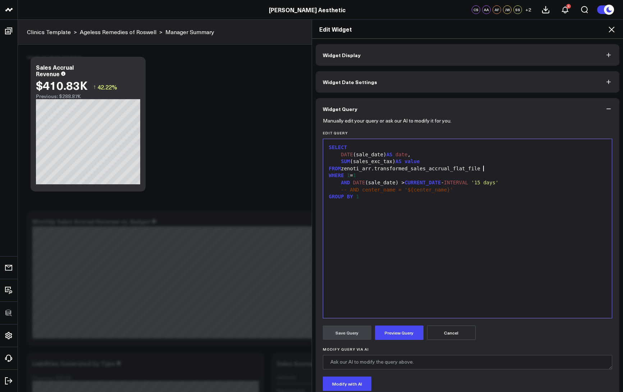
click at [483, 167] on div "FROM zenoti_arr.transformed_sales_accrual_flat_file" at bounding box center [468, 168] width 282 height 7
click at [393, 283] on button "Preview Query" at bounding box center [399, 333] width 49 height 14
click at [356, 283] on button "Save Query" at bounding box center [347, 333] width 49 height 14
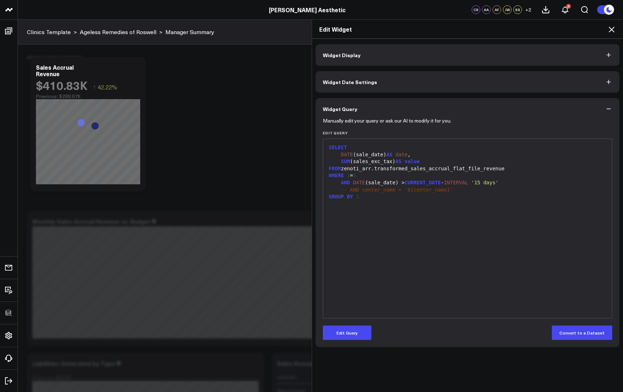
click at [492, 28] on icon at bounding box center [611, 30] width 6 height 6
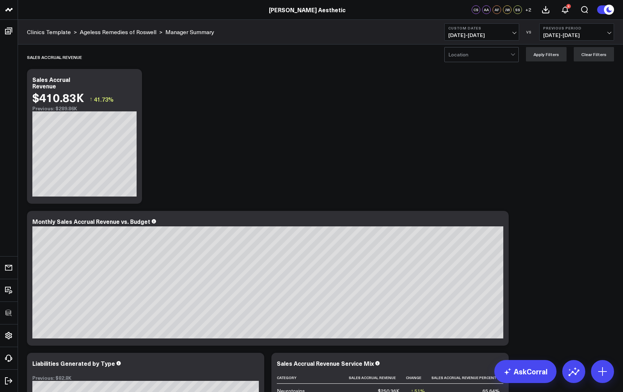
scroll to position [112, 0]
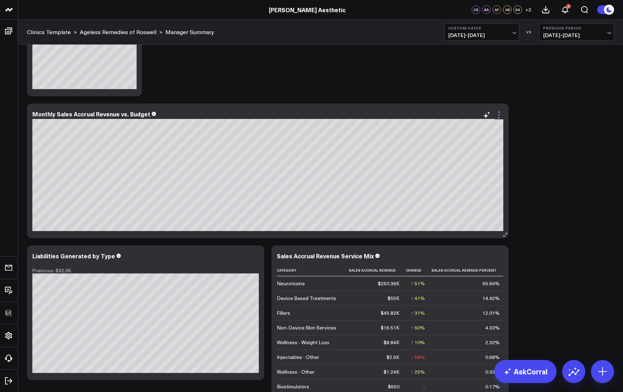
click at [492, 117] on icon at bounding box center [498, 117] width 1 height 1
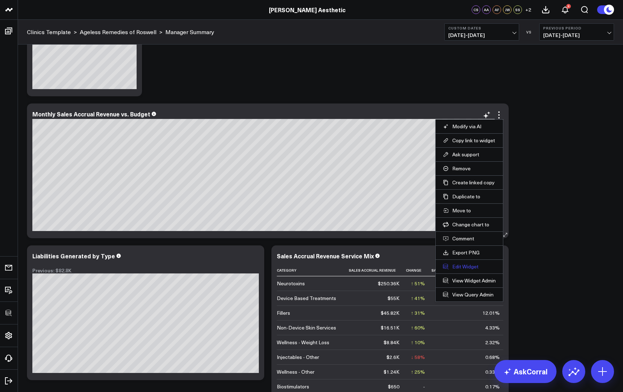
click at [464, 265] on button "Edit Widget" at bounding box center [469, 266] width 53 height 6
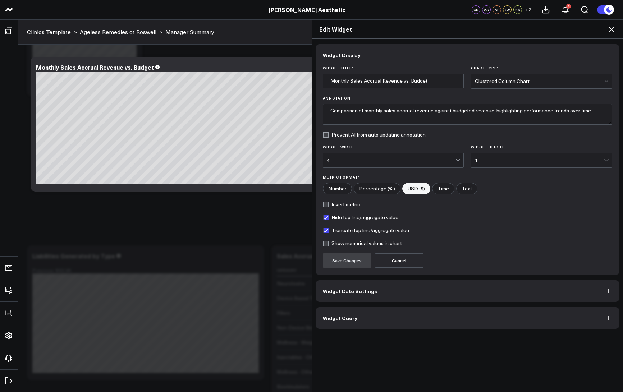
click at [366, 283] on button "Widget Query" at bounding box center [468, 318] width 304 height 22
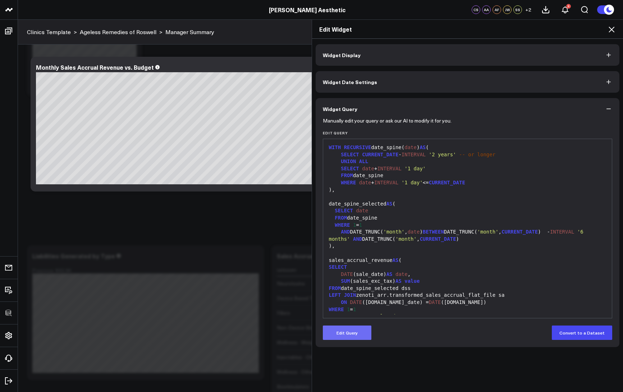
click at [354, 283] on button "Edit Query" at bounding box center [347, 333] width 49 height 14
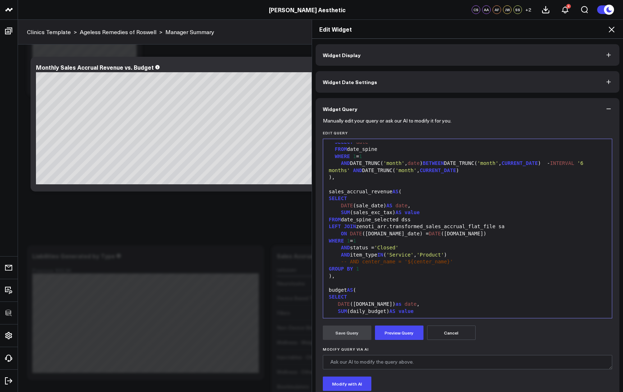
scroll to position [106, 0]
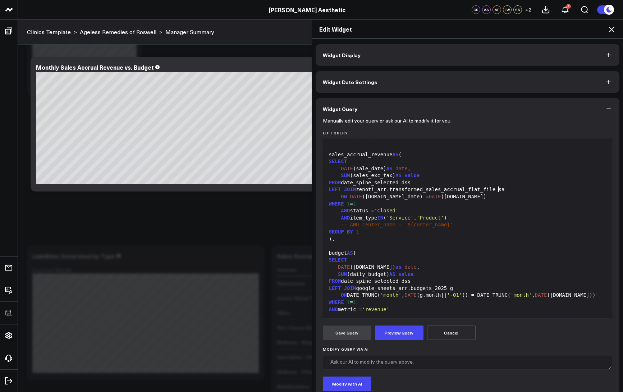
click at [492, 190] on div "LEFT JOIN zenoti_arr.transformed_sales_accrual_flat_file sa" at bounding box center [468, 189] width 282 height 7
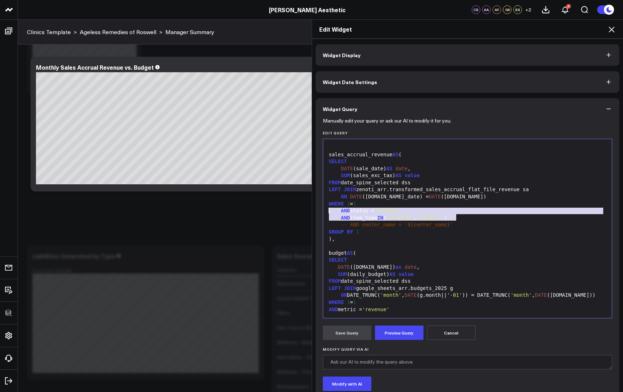
drag, startPoint x: 459, startPoint y: 220, endPoint x: 312, endPoint y: 211, distance: 147.2
click at [312, 211] on div "Widget Display Widget Date Settings Widget Query Manually edit your query or as…" at bounding box center [467, 216] width 311 height 354
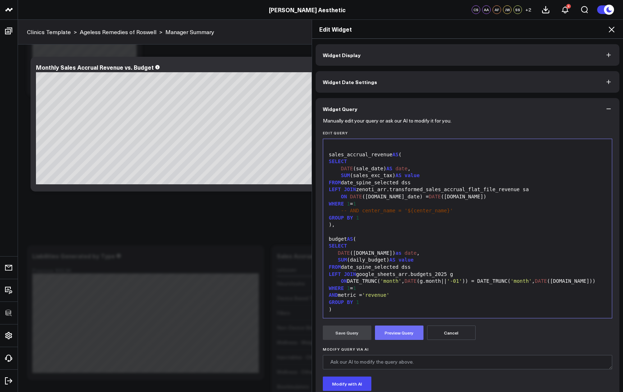
click at [409, 283] on button "Preview Query" at bounding box center [399, 333] width 49 height 14
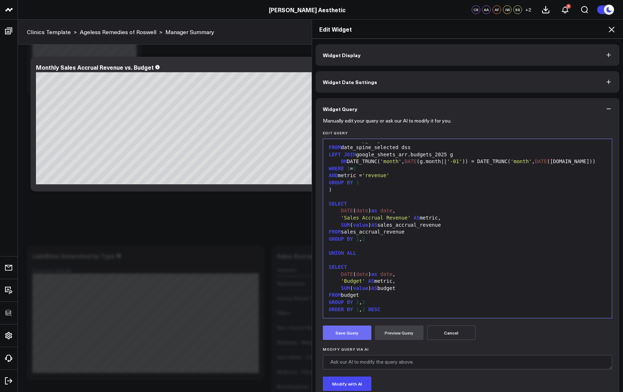
click at [358, 283] on button "Save Query" at bounding box center [347, 333] width 49 height 14
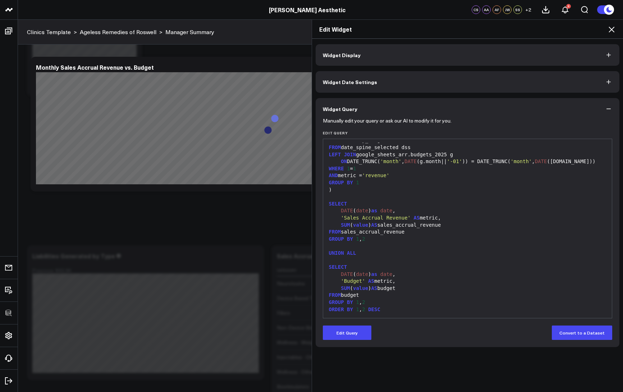
click at [492, 27] on icon at bounding box center [611, 30] width 6 height 6
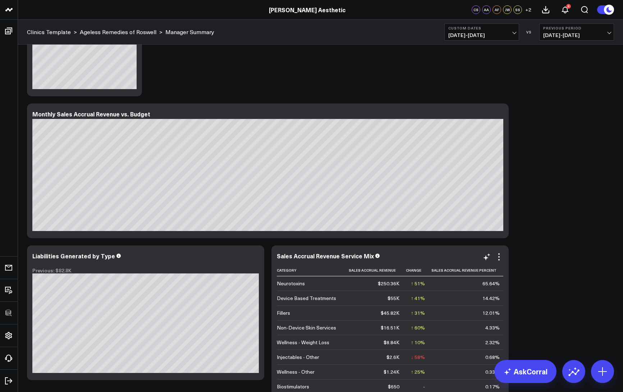
scroll to position [230, 0]
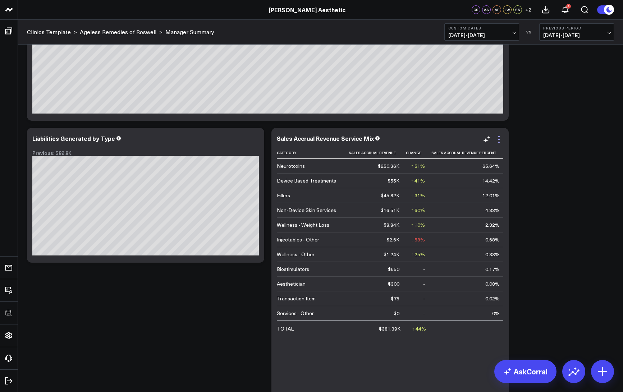
click at [492, 142] on icon at bounding box center [498, 142] width 1 height 1
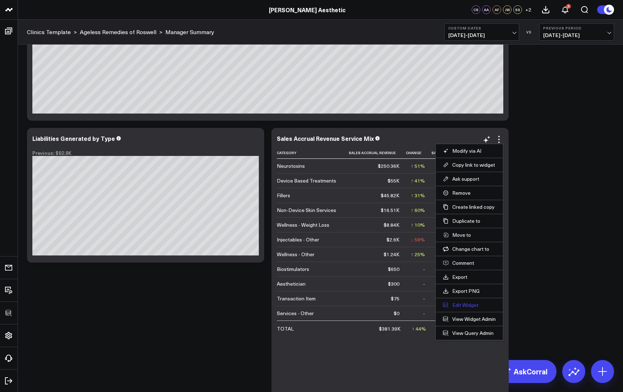
click at [457, 283] on button "Edit Widget" at bounding box center [469, 305] width 53 height 6
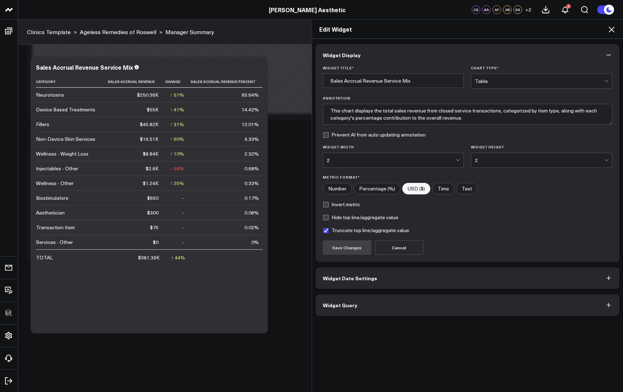
click at [399, 283] on button "Widget Query" at bounding box center [468, 305] width 304 height 22
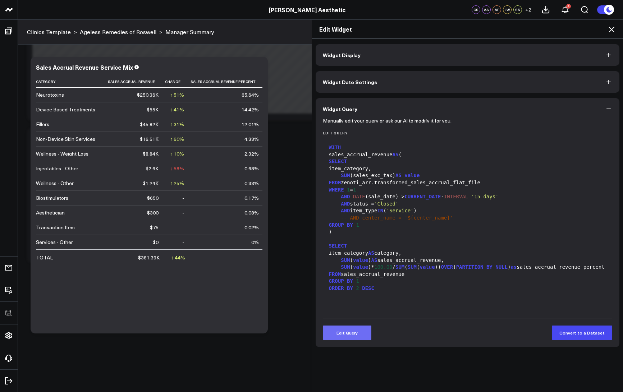
click at [347, 283] on button "Edit Query" at bounding box center [347, 333] width 49 height 14
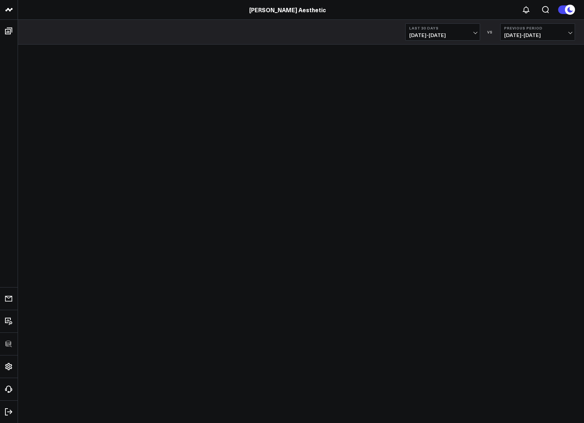
click at [447, 34] on span "08/26/25 - 09/24/25" at bounding box center [442, 35] width 67 height 6
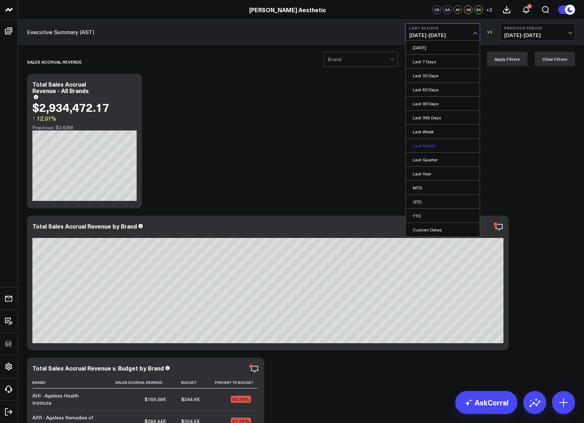
click at [437, 142] on link "Last Month" at bounding box center [442, 146] width 74 height 14
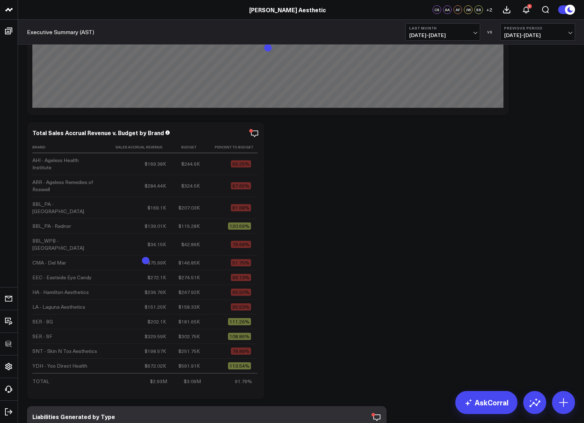
scroll to position [272, 0]
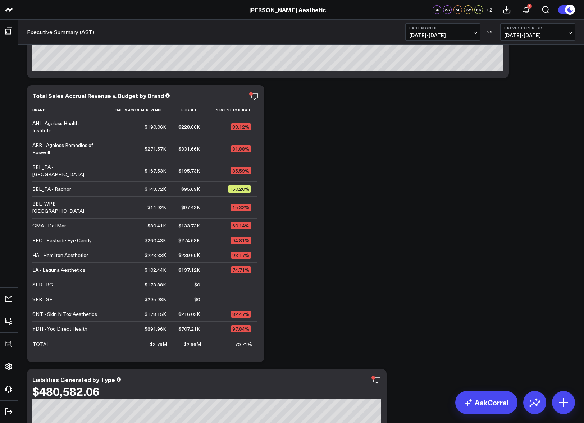
click at [469, 33] on span "08/01/25 - 08/31/25" at bounding box center [442, 35] width 67 height 6
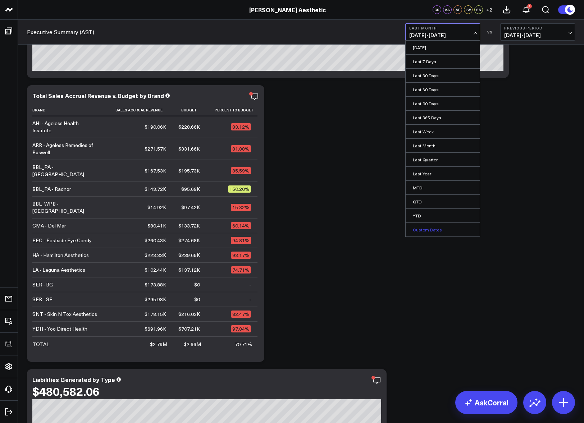
click at [428, 231] on link "Custom Dates" at bounding box center [442, 230] width 74 height 14
select select "8"
select select "2025"
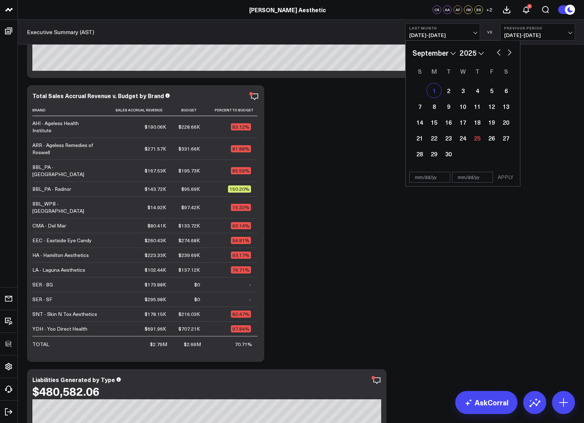
click at [431, 87] on div "1" at bounding box center [434, 90] width 14 height 14
type input "09/01/25"
select select "8"
select select "2025"
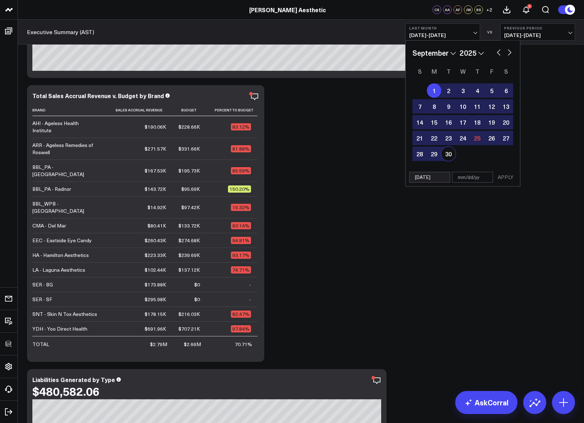
click at [447, 160] on div "30" at bounding box center [448, 154] width 14 height 14
type input "09/30/25"
select select "8"
select select "2025"
click at [504, 178] on button "APPLY" at bounding box center [505, 177] width 22 height 11
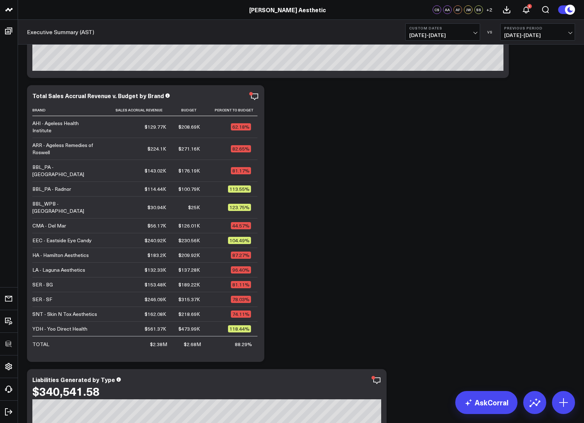
click at [456, 34] on span "09/01/25 - 09/30/25" at bounding box center [442, 35] width 67 height 6
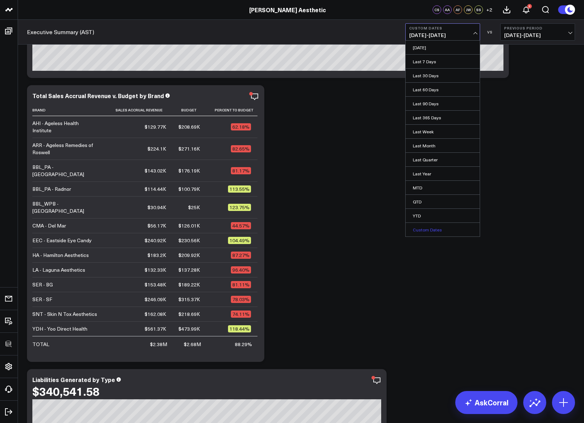
click at [453, 227] on link "Custom Dates" at bounding box center [442, 230] width 74 height 14
select select "8"
select select "2025"
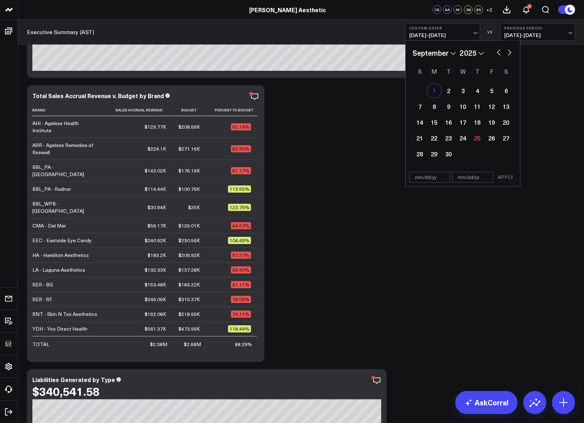
click at [435, 86] on div "1" at bounding box center [434, 90] width 14 height 14
type input "09/01/25"
select select "8"
select select "2025"
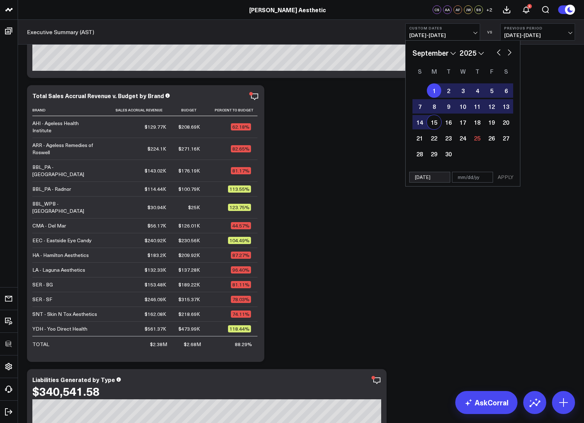
click at [434, 125] on div "15" at bounding box center [434, 122] width 14 height 14
type input "09/15/25"
select select "8"
select select "2025"
click at [509, 179] on button "APPLY" at bounding box center [505, 177] width 22 height 11
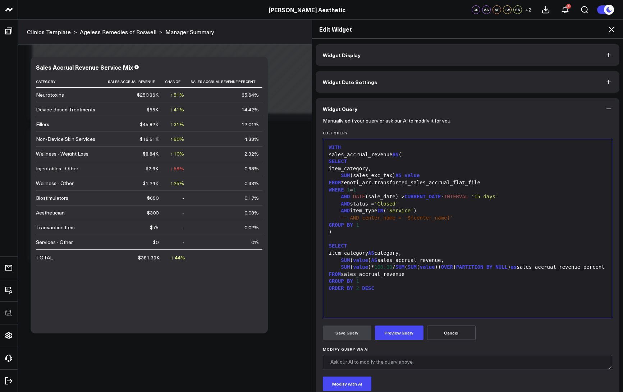
scroll to position [230, 0]
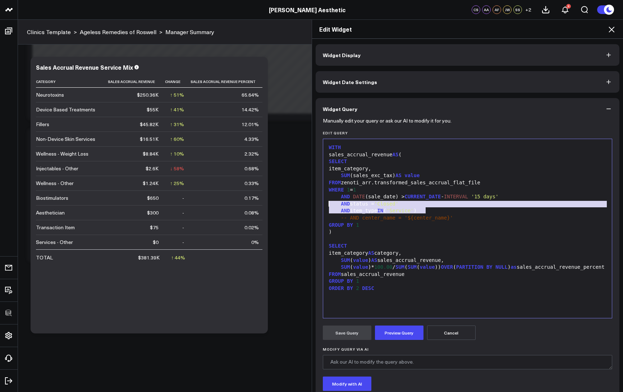
drag, startPoint x: 0, startPoint y: 0, endPoint x: 297, endPoint y: 204, distance: 360.3
click at [297, 204] on div "Edit Widget Widget Display Widget Date Settings Widget Query Manually edit your…" at bounding box center [311, 205] width 623 height 373
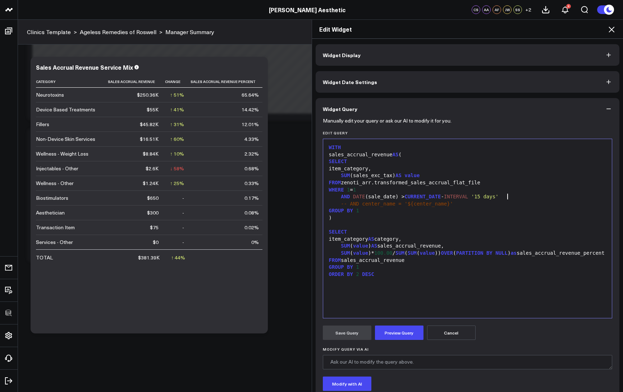
click at [516, 180] on div "FROM zenoti_arr.transformed_sales_accrual_flat_file" at bounding box center [468, 182] width 282 height 7
click at [397, 336] on button "Preview Query" at bounding box center [399, 333] width 49 height 14
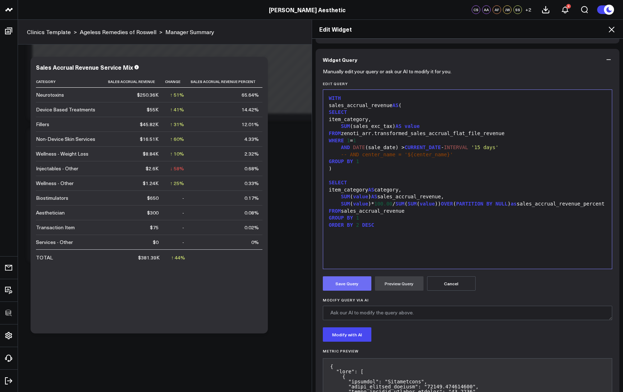
click at [345, 284] on button "Save Query" at bounding box center [347, 283] width 49 height 14
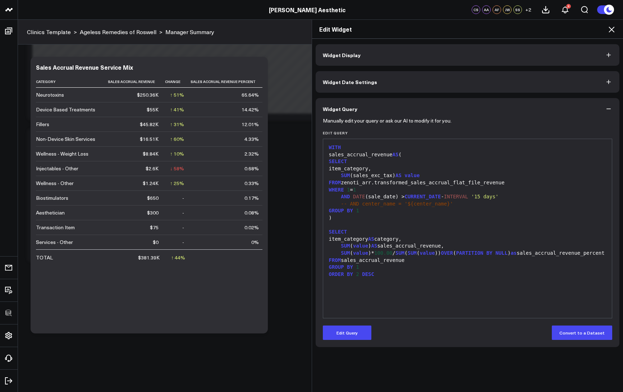
scroll to position [0, 0]
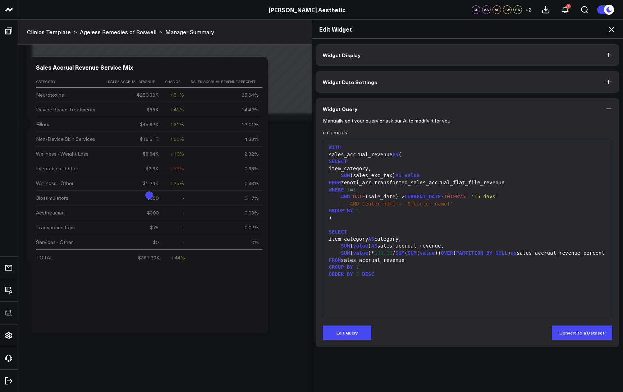
click at [613, 30] on icon at bounding box center [611, 29] width 9 height 9
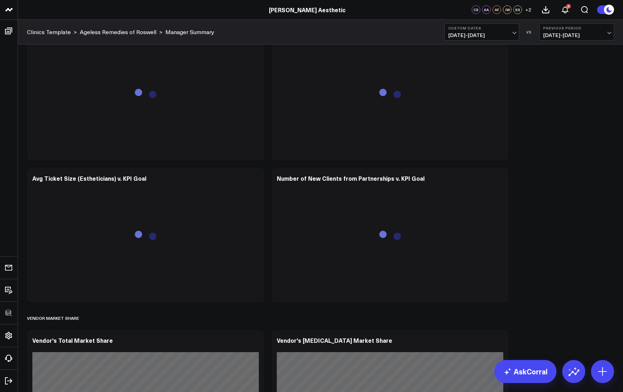
scroll to position [2374, 0]
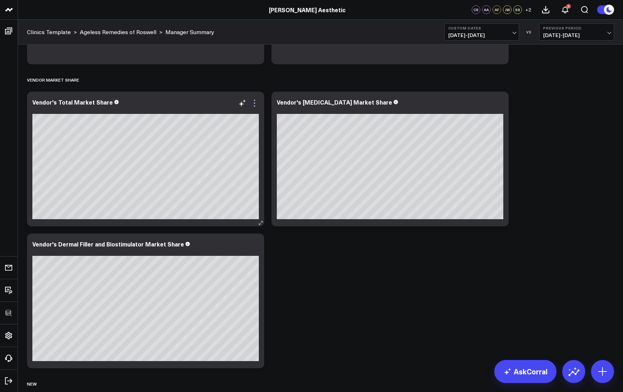
click at [252, 104] on icon at bounding box center [254, 103] width 9 height 9
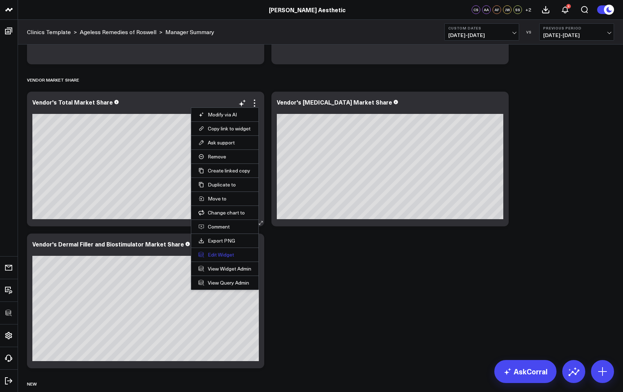
click at [221, 254] on button "Edit Widget" at bounding box center [224, 255] width 53 height 6
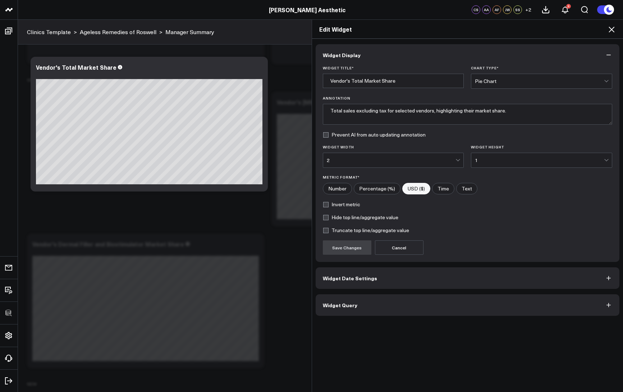
click at [401, 308] on button "Widget Query" at bounding box center [468, 305] width 304 height 22
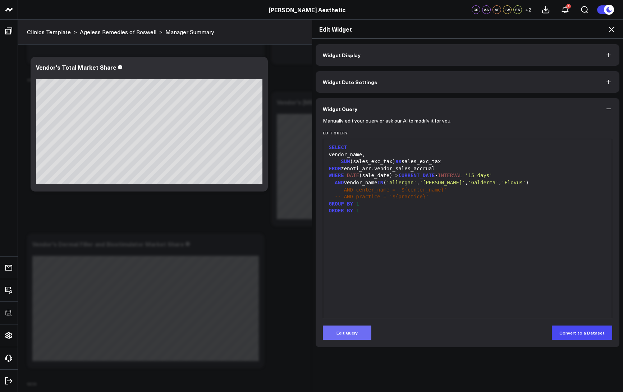
click at [359, 326] on button "Edit Query" at bounding box center [347, 333] width 49 height 14
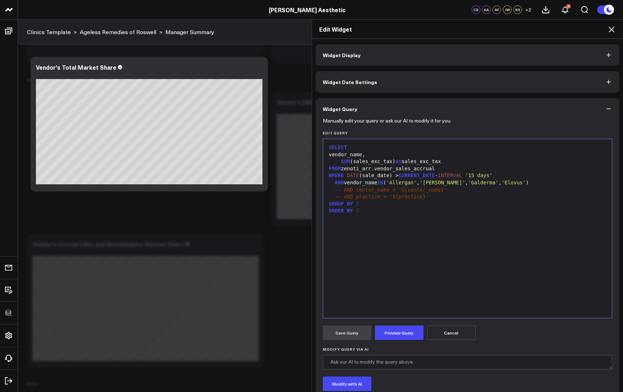
click at [612, 27] on icon at bounding box center [611, 29] width 9 height 9
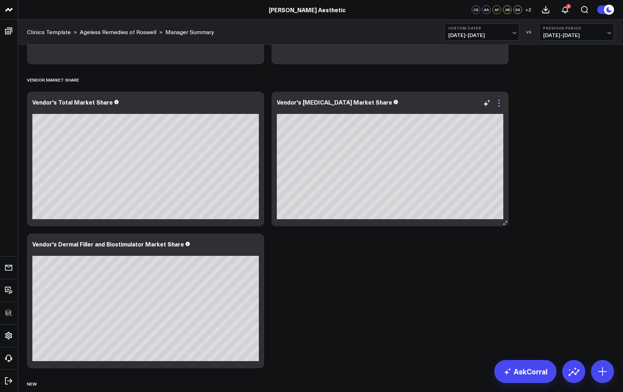
click at [500, 105] on icon at bounding box center [498, 103] width 9 height 9
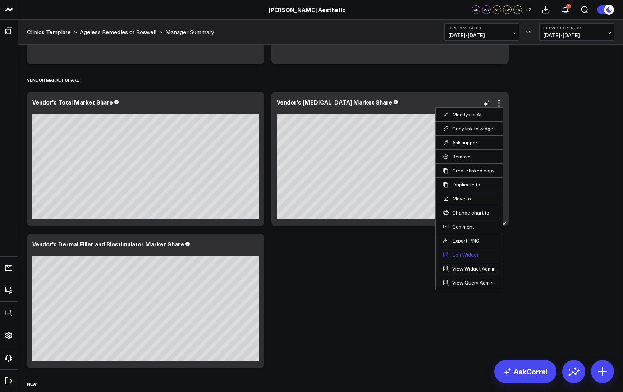
click at [464, 255] on button "Edit Widget" at bounding box center [469, 255] width 53 height 6
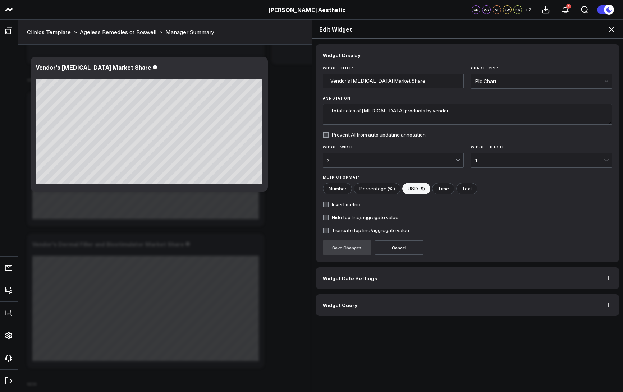
click at [359, 301] on button "Widget Query" at bounding box center [468, 305] width 304 height 22
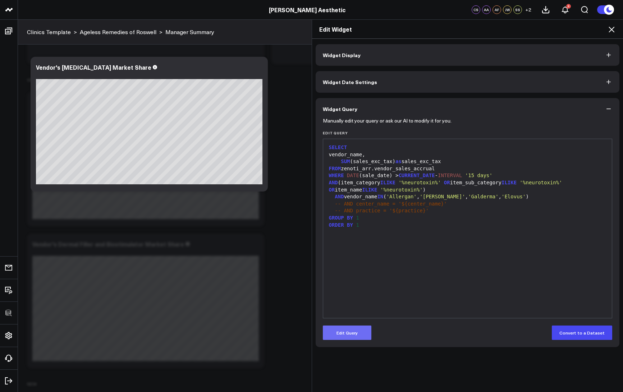
click at [353, 327] on button "Edit Query" at bounding box center [347, 333] width 49 height 14
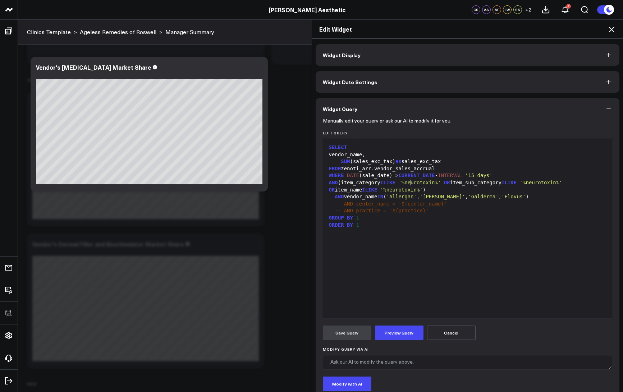
drag, startPoint x: 408, startPoint y: 185, endPoint x: 414, endPoint y: 185, distance: 6.8
click at [407, 185] on span "'%neurotoxin%'" at bounding box center [419, 183] width 42 height 6
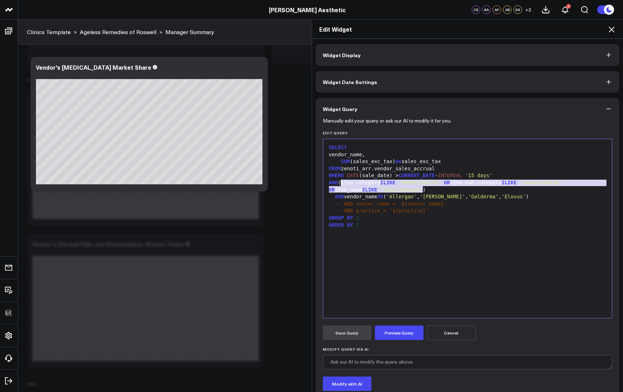
drag, startPoint x: 442, startPoint y: 187, endPoint x: 338, endPoint y: 182, distance: 104.0
click at [337, 182] on div "AND (item_category ILIKE '%neurotoxin%' OR item_sub_category ILIKE '%neurotoxin…" at bounding box center [468, 186] width 282 height 14
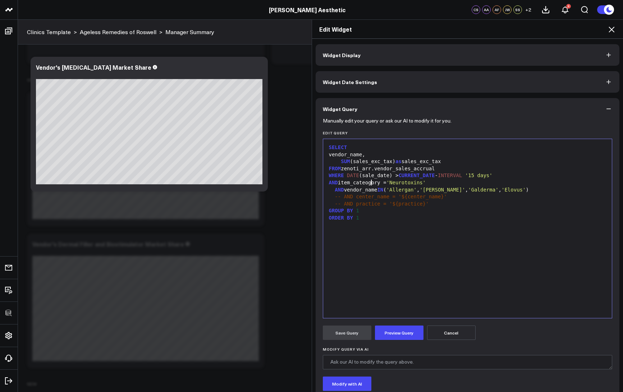
click at [369, 185] on div "AND item_cateogory = 'Neurotoxins'" at bounding box center [468, 182] width 282 height 7
click at [398, 331] on button "Preview Query" at bounding box center [399, 333] width 49 height 14
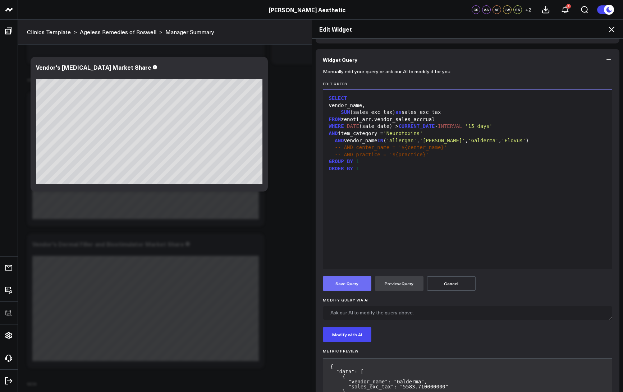
click at [333, 285] on button "Save Query" at bounding box center [347, 283] width 49 height 14
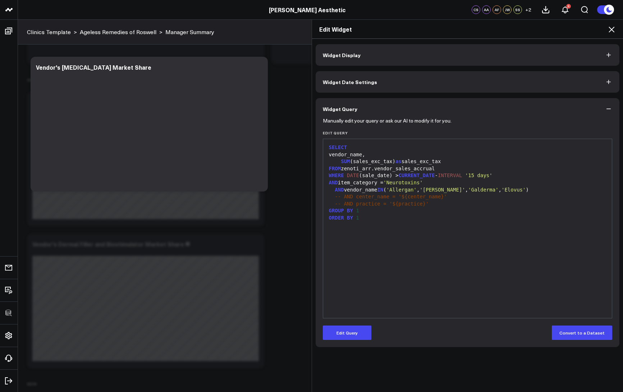
scroll to position [0, 0]
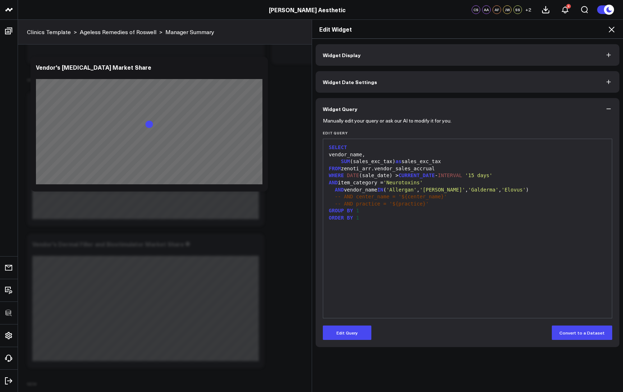
click at [613, 30] on icon at bounding box center [611, 29] width 9 height 9
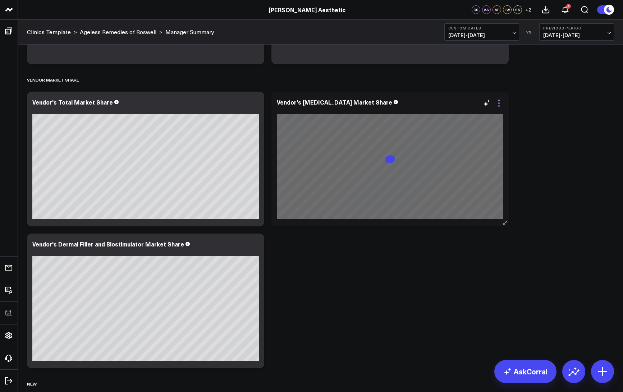
click at [497, 103] on icon at bounding box center [498, 103] width 9 height 9
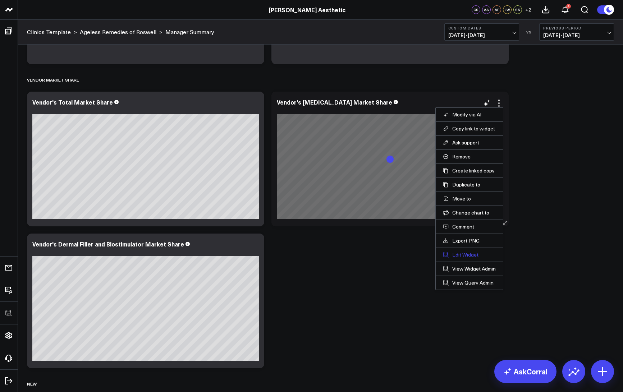
click at [451, 253] on button "Edit Widget" at bounding box center [469, 255] width 53 height 6
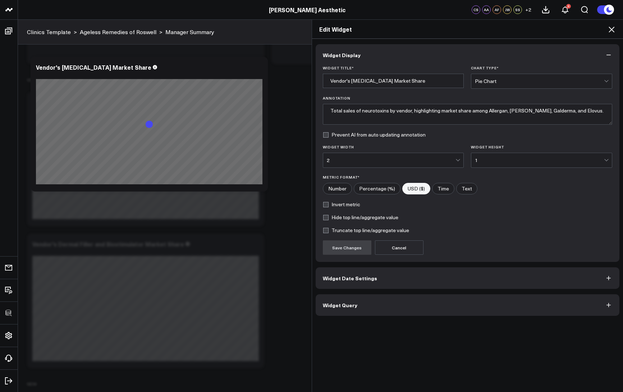
click at [363, 314] on button "Widget Query" at bounding box center [468, 305] width 304 height 22
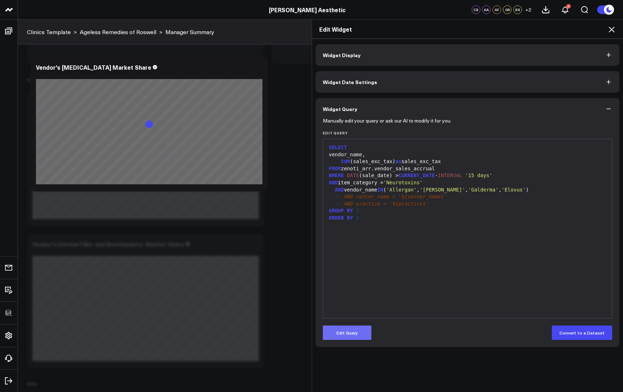
click at [346, 334] on button "Edit Query" at bounding box center [347, 333] width 49 height 14
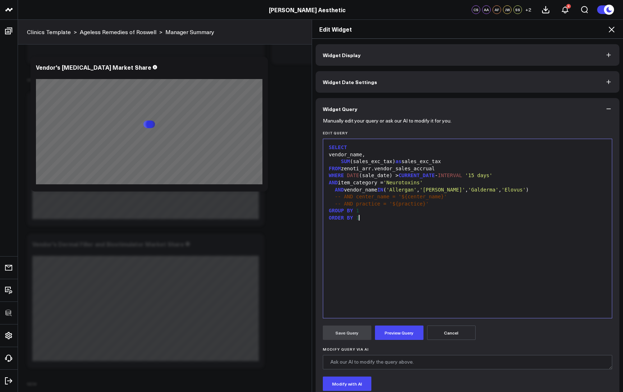
click at [406, 284] on div "SELECT vendor_name, SUM (sales_exc_tax) as sales_exc_tax FROM zenoti_arr.vendor…" at bounding box center [468, 229] width 282 height 172
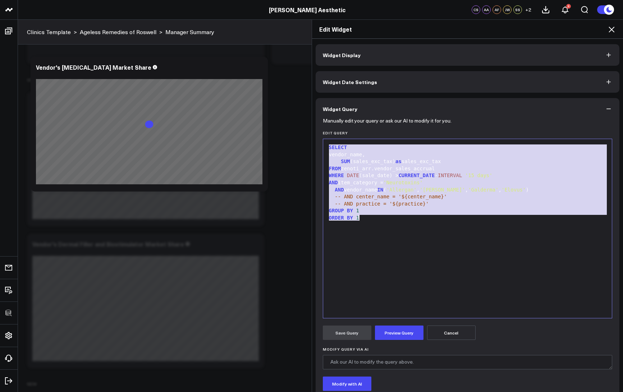
copy div "SELECT vendor_name, SUM (sales_exc_tax) as sales_exc_tax FROM zenoti_arr.vendor…"
click at [614, 27] on icon at bounding box center [611, 29] width 9 height 9
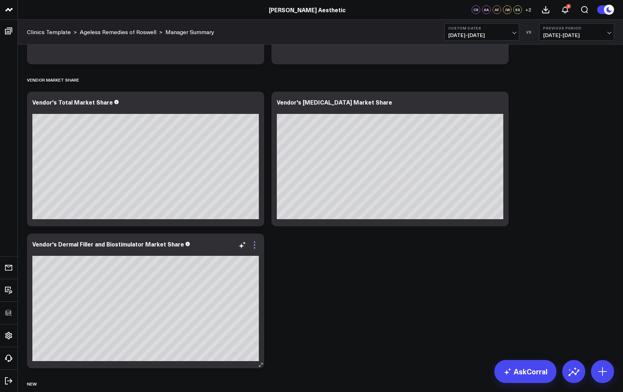
click at [254, 246] on icon at bounding box center [254, 245] width 9 height 9
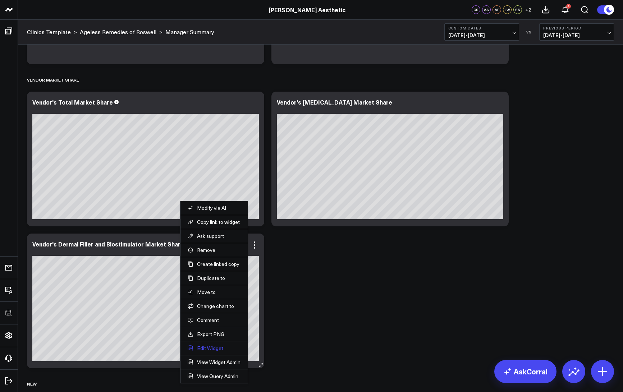
click at [215, 350] on button "Edit Widget" at bounding box center [214, 348] width 53 height 6
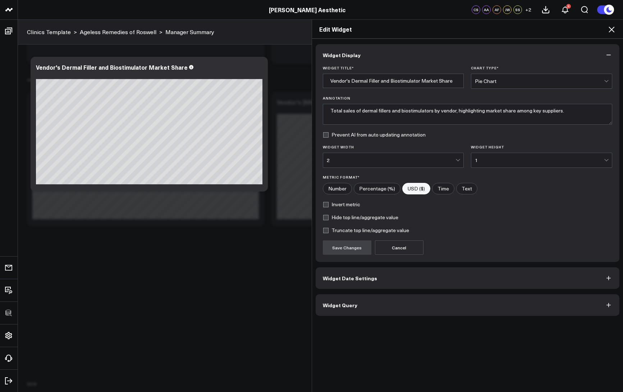
click at [340, 302] on span "Widget Query" at bounding box center [340, 305] width 34 height 6
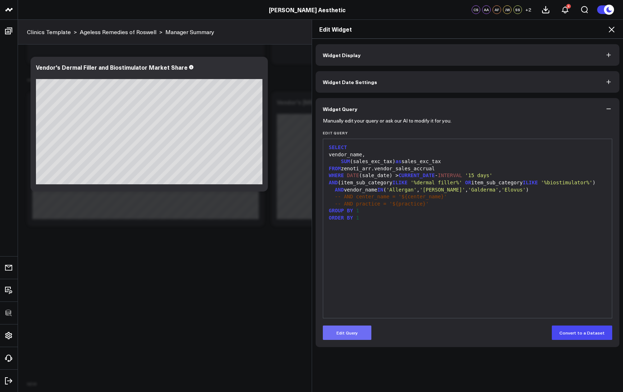
click at [337, 327] on button "Edit Query" at bounding box center [347, 333] width 49 height 14
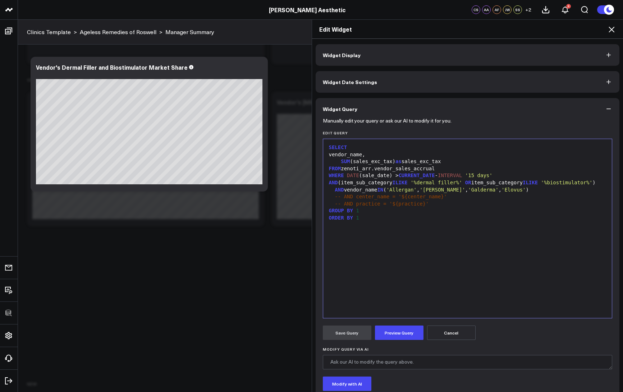
click at [404, 269] on div "SELECT vendor_name, SUM (sales_exc_tax) as sales_exc_tax FROM zenoti_arr.vendor…" at bounding box center [468, 229] width 282 height 172
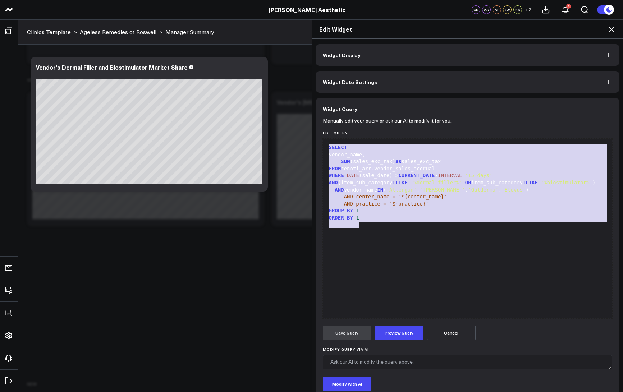
paste div
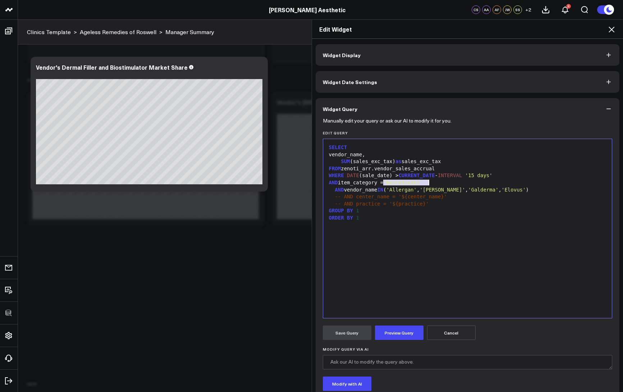
drag, startPoint x: 380, startPoint y: 183, endPoint x: 428, endPoint y: 181, distance: 47.8
click at [428, 181] on div "AND item_category = 'Neurotoxins'" at bounding box center [468, 182] width 282 height 7
click at [388, 334] on button "Preview Query" at bounding box center [399, 333] width 49 height 14
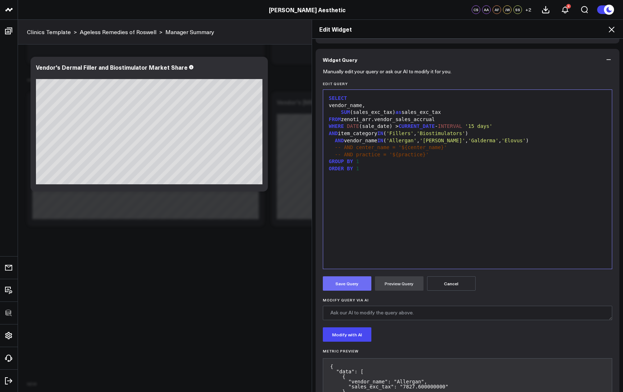
click at [352, 287] on button "Save Query" at bounding box center [347, 283] width 49 height 14
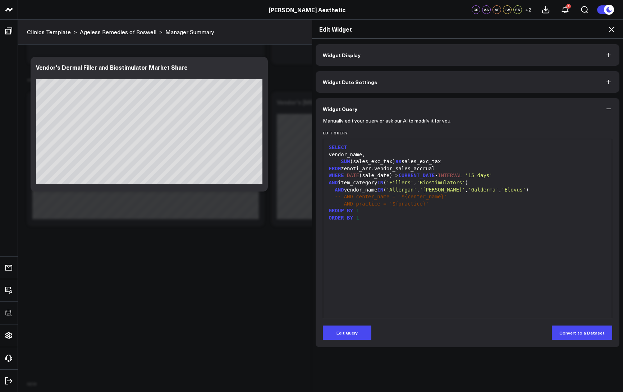
scroll to position [0, 0]
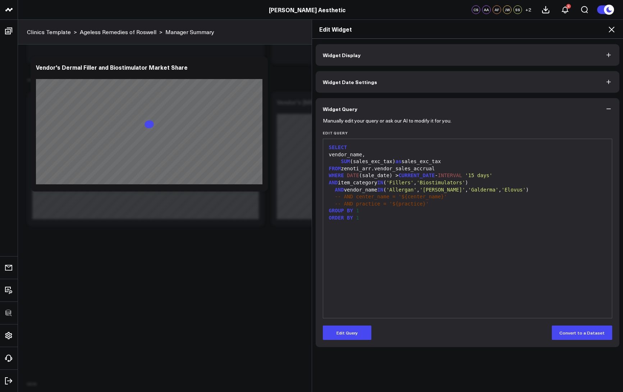
click at [611, 30] on icon at bounding box center [611, 30] width 6 height 6
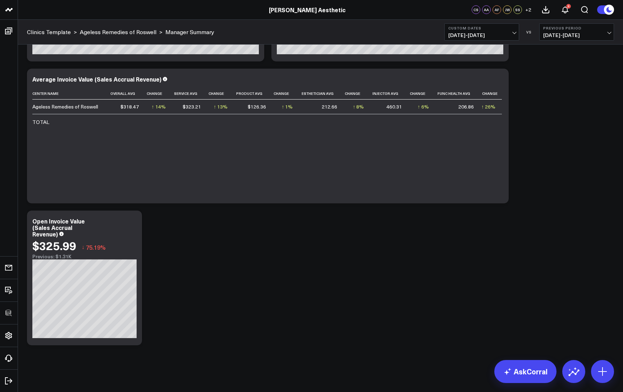
scroll to position [2569, 0]
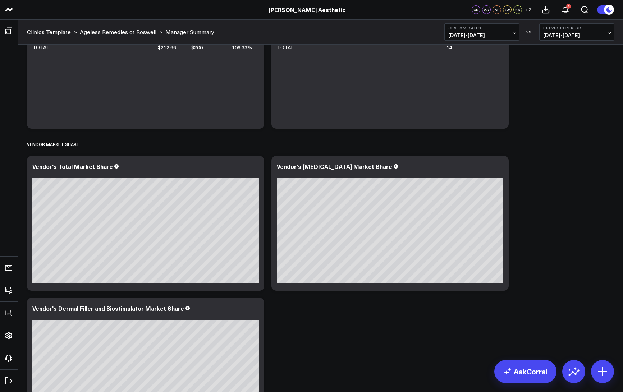
scroll to position [1673, 0]
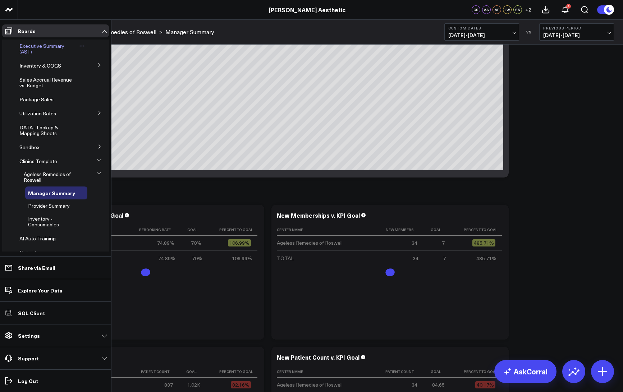
click at [30, 45] on span "Executive Summary (AST)" at bounding box center [41, 48] width 45 height 13
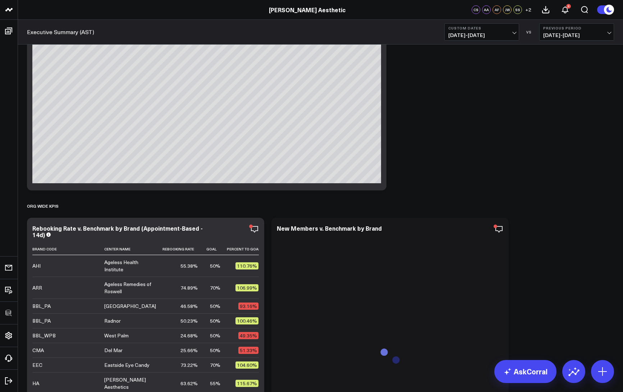
scroll to position [852, 0]
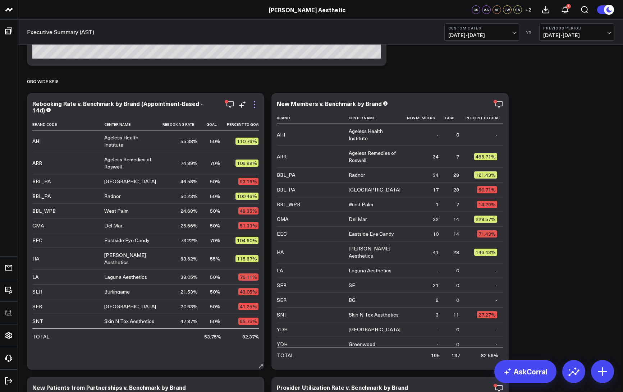
click at [254, 107] on icon at bounding box center [254, 107] width 1 height 1
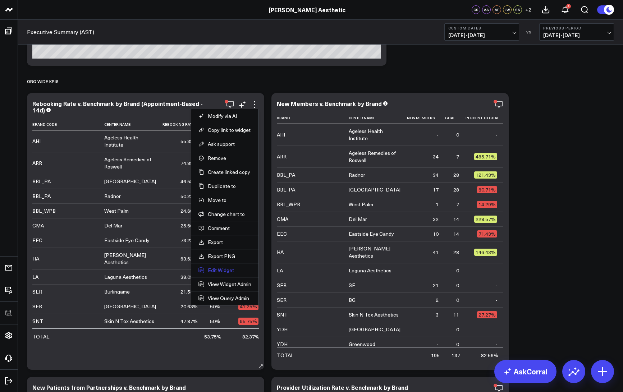
click at [223, 270] on button "Edit Widget" at bounding box center [224, 270] width 53 height 6
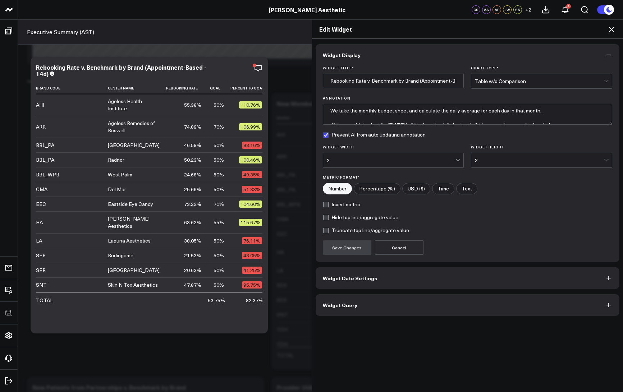
click at [370, 299] on button "Widget Query" at bounding box center [468, 305] width 304 height 22
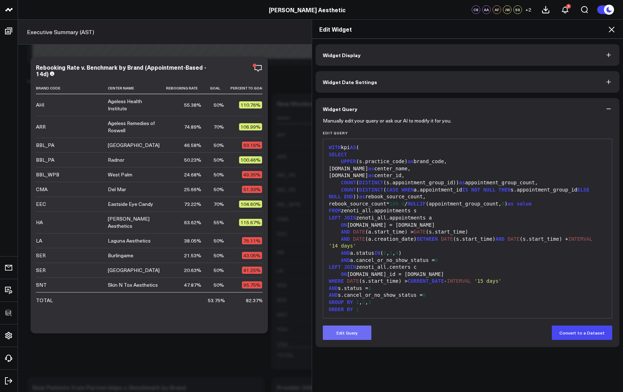
click at [351, 328] on button "Edit Query" at bounding box center [347, 333] width 49 height 14
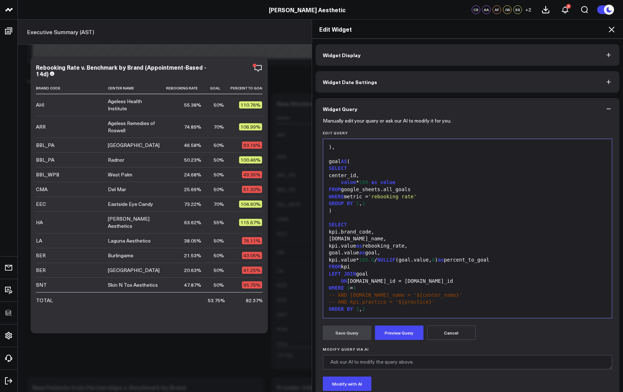
scroll to position [49, 0]
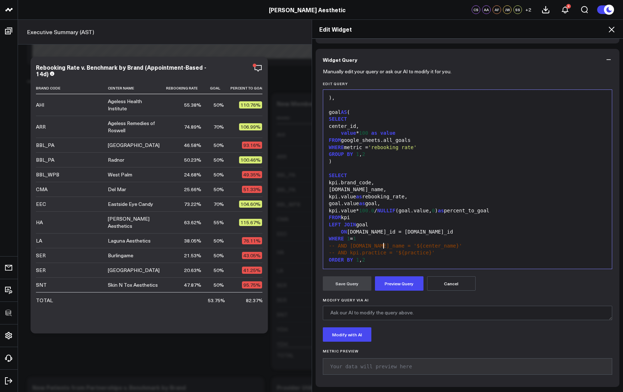
click at [381, 244] on span "-- AND [DOMAIN_NAME]_name = '${center_name}'" at bounding box center [395, 246] width 133 height 6
click at [467, 235] on div "WHERE 1 = 1" at bounding box center [468, 238] width 282 height 7
drag, startPoint x: 365, startPoint y: 211, endPoint x: 414, endPoint y: 210, distance: 48.9
click at [413, 211] on div "kpi.value* 100.0 / NULLIF (goal.value, 0 ) as percent_to_goal" at bounding box center [468, 210] width 282 height 7
drag, startPoint x: 511, startPoint y: 211, endPoint x: 456, endPoint y: 212, distance: 55.0
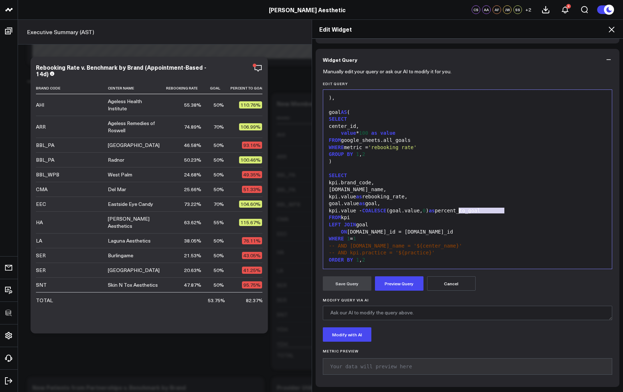
click at [457, 212] on div "kpi.value - COALESCE (goal.value, 0 ) as percent_to_goal" at bounding box center [468, 210] width 282 height 7
click at [407, 289] on button "Preview Query" at bounding box center [399, 283] width 49 height 14
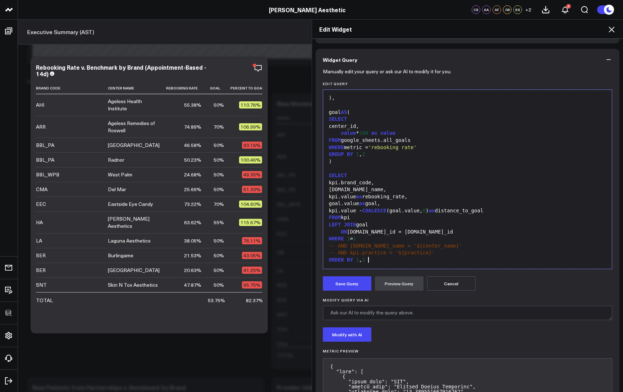
click at [422, 257] on div "ORDER BY 1 , 2" at bounding box center [468, 260] width 282 height 7
click at [353, 284] on button "Save Query" at bounding box center [347, 283] width 49 height 14
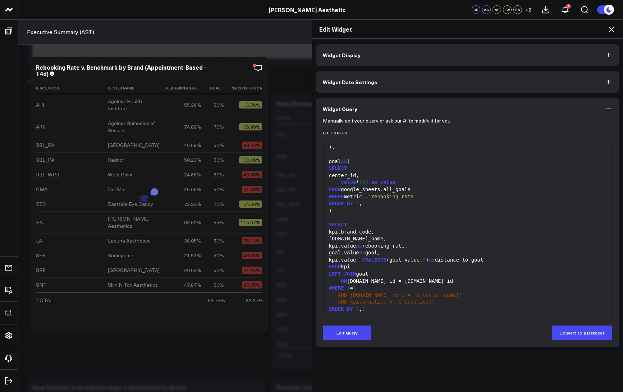
scroll to position [0, 0]
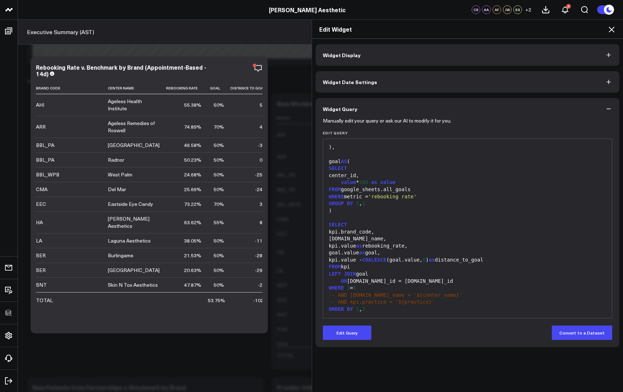
click at [613, 29] on icon at bounding box center [611, 29] width 9 height 9
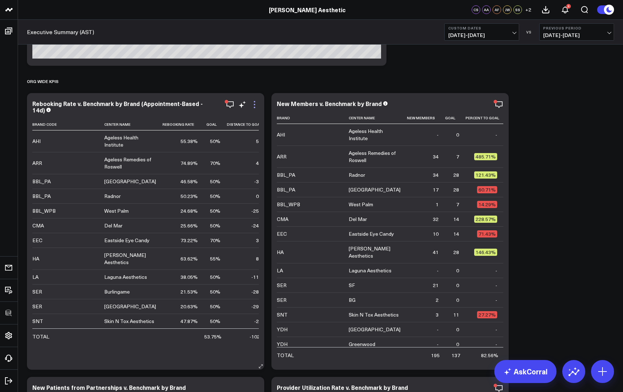
click at [253, 105] on icon at bounding box center [254, 104] width 9 height 9
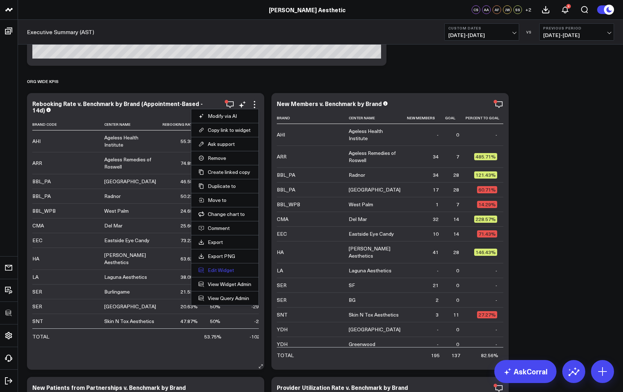
click at [215, 271] on button "Edit Widget" at bounding box center [224, 270] width 53 height 6
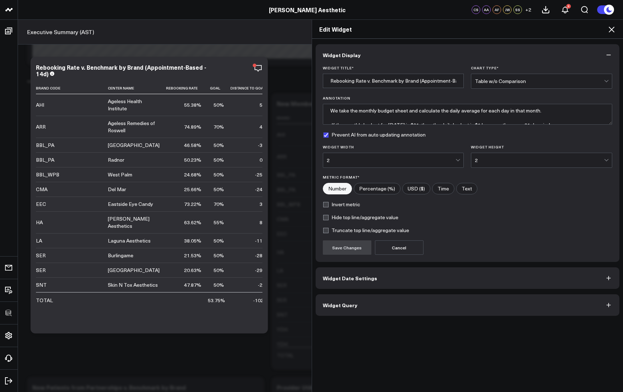
click at [369, 304] on button "Widget Query" at bounding box center [468, 305] width 304 height 22
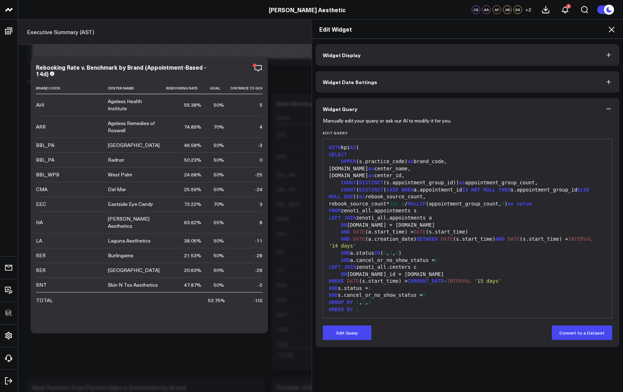
drag, startPoint x: 351, startPoint y: 326, endPoint x: 363, endPoint y: 312, distance: 19.1
click at [351, 326] on button "Edit Query" at bounding box center [347, 333] width 49 height 14
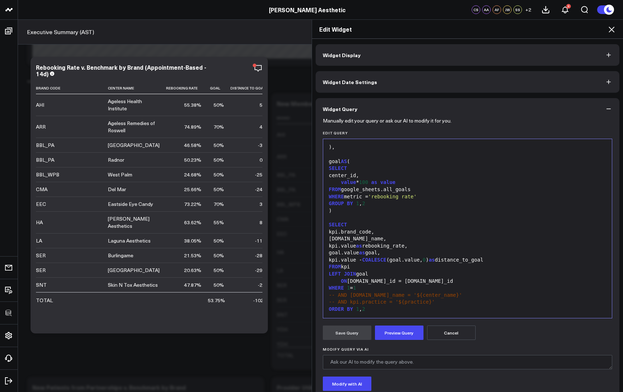
scroll to position [9, 0]
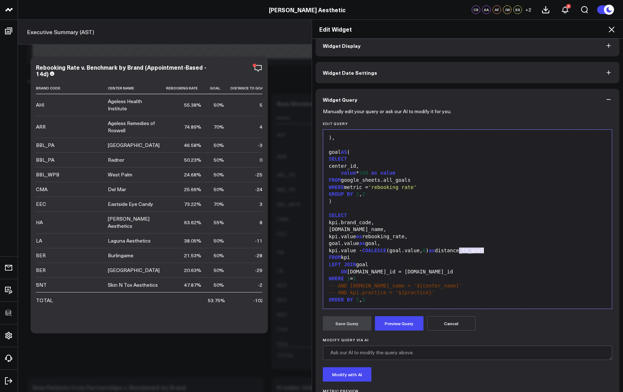
drag, startPoint x: 456, startPoint y: 251, endPoint x: 480, endPoint y: 248, distance: 24.9
click at [480, 248] on div "kpi.value - COALESCE (goal.value, 0 ) as distance_to_goal" at bounding box center [468, 250] width 282 height 7
click at [507, 255] on div "FROM kpi" at bounding box center [468, 257] width 282 height 7
drag, startPoint x: 516, startPoint y: 248, endPoint x: 512, endPoint y: 248, distance: 4.0
click at [512, 248] on div "kpi.value - COALESCE (goal.value, 0 ) as distance_to_goal" at bounding box center [468, 250] width 282 height 7
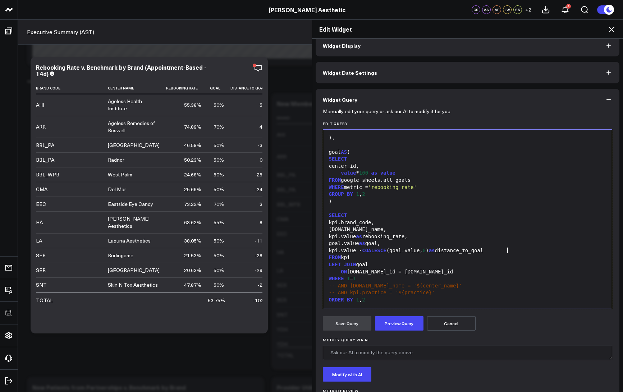
click at [510, 250] on div "kpi.value - COALESCE (goal.value, 0 ) as distance_to_goal" at bounding box center [468, 250] width 282 height 7
click at [610, 30] on icon at bounding box center [611, 29] width 9 height 9
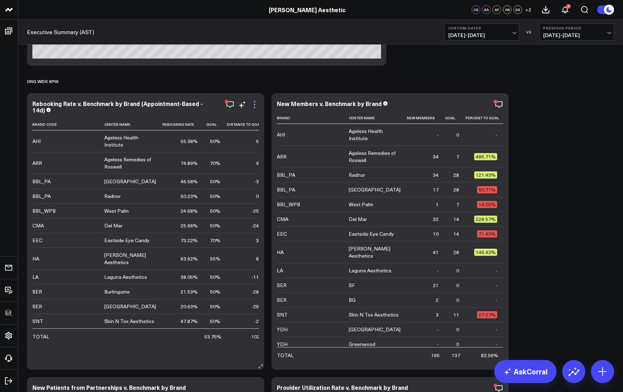
click at [255, 103] on icon at bounding box center [254, 104] width 9 height 9
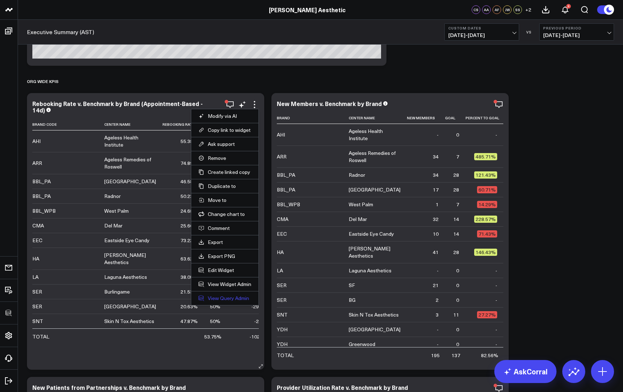
click at [225, 299] on link "View Query Admin" at bounding box center [224, 298] width 53 height 6
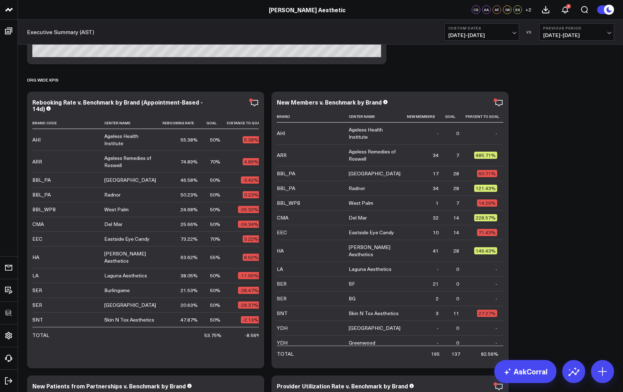
scroll to position [849, 0]
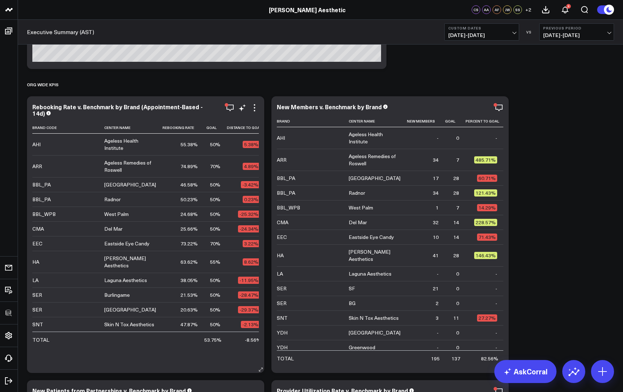
click at [243, 143] on div "5.38%" at bounding box center [251, 144] width 17 height 7
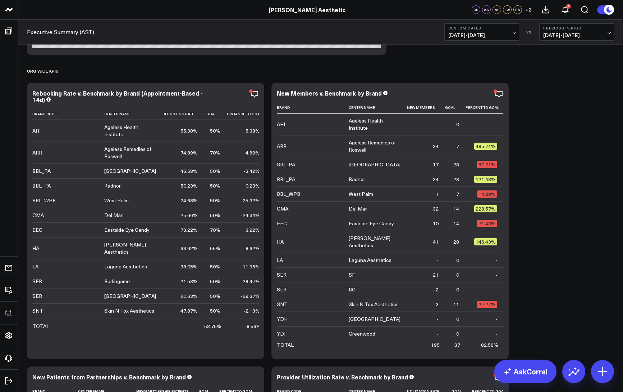
scroll to position [858, 0]
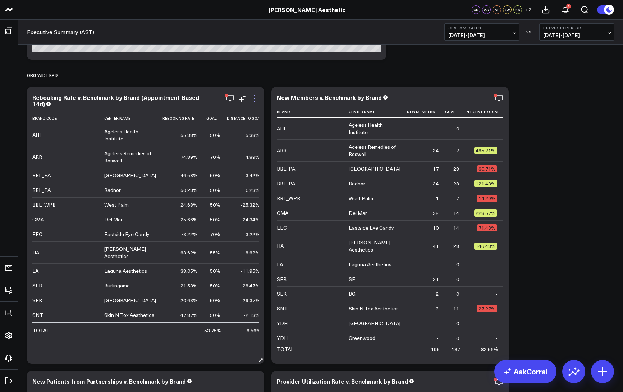
click at [257, 98] on icon at bounding box center [254, 98] width 9 height 9
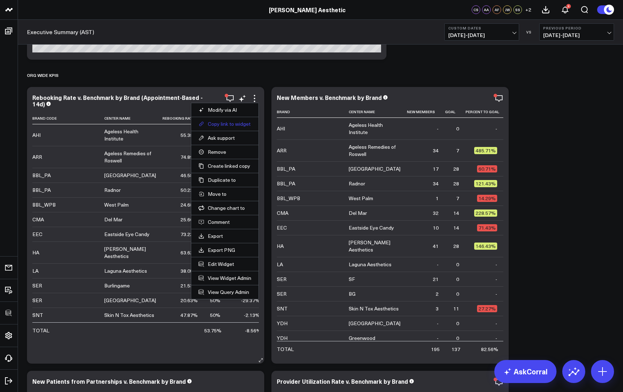
click at [226, 125] on button "Copy link to widget" at bounding box center [224, 124] width 53 height 6
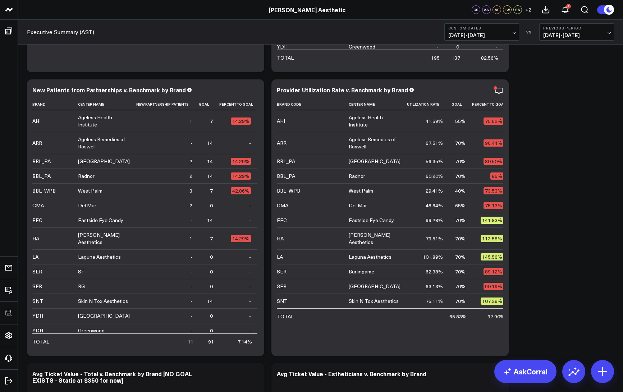
scroll to position [1145, 0]
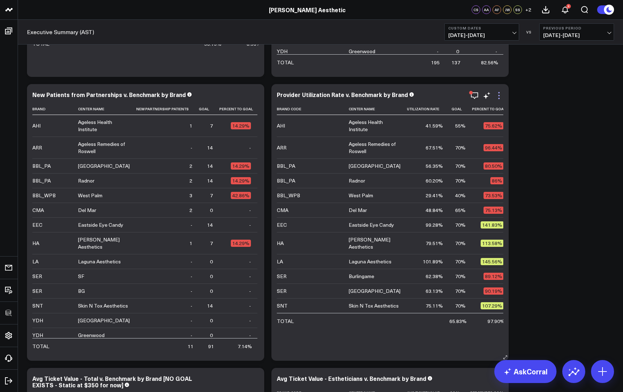
click at [497, 92] on icon at bounding box center [498, 95] width 9 height 9
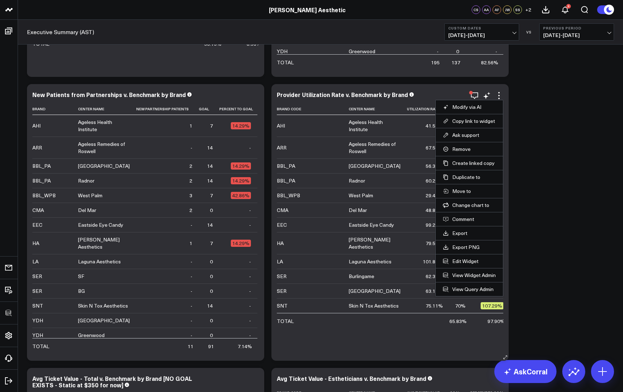
click at [465, 257] on li "Edit Widget" at bounding box center [469, 261] width 67 height 14
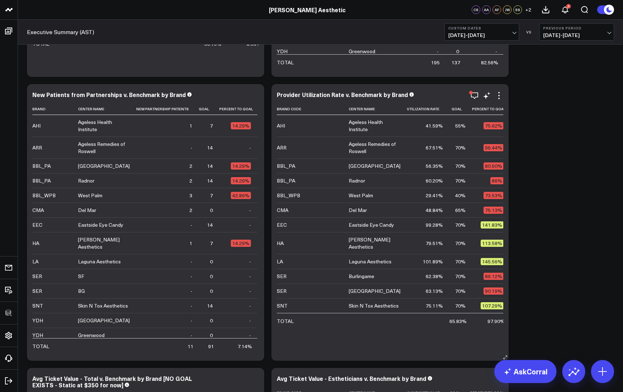
click at [500, 100] on div "Provider Utilization Rate v. Benchmark by Brand Brand Code Center Name Utilizat…" at bounding box center [390, 222] width 226 height 262
click at [498, 96] on icon at bounding box center [498, 95] width 9 height 9
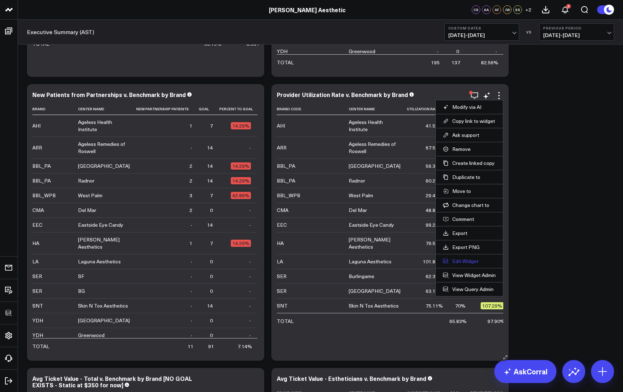
click at [470, 262] on button "Edit Widget" at bounding box center [469, 261] width 53 height 6
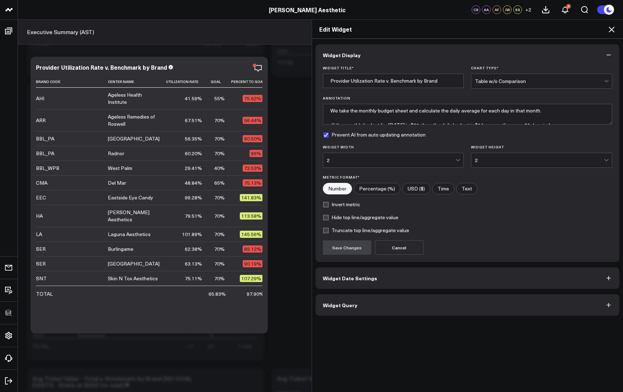
click at [387, 306] on button "Widget Query" at bounding box center [468, 305] width 304 height 22
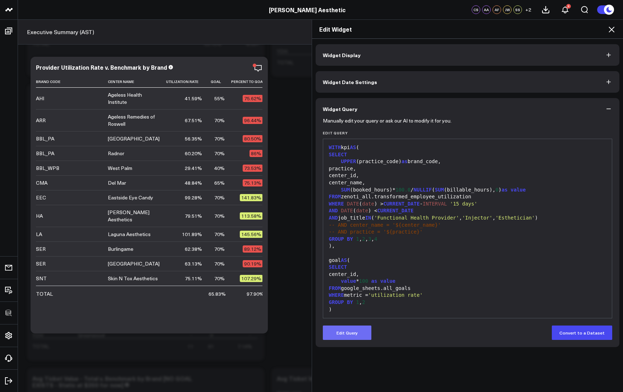
click at [357, 339] on button "Edit Query" at bounding box center [347, 333] width 49 height 14
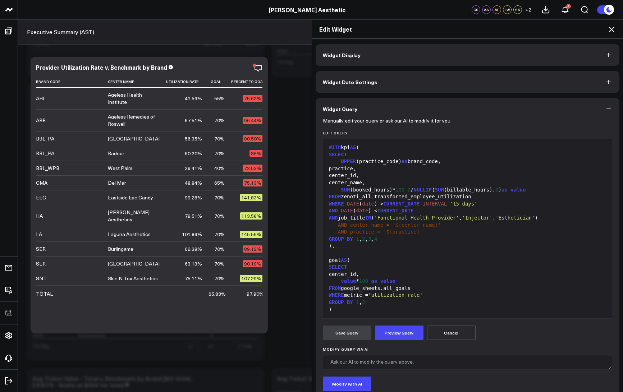
scroll to position [99, 0]
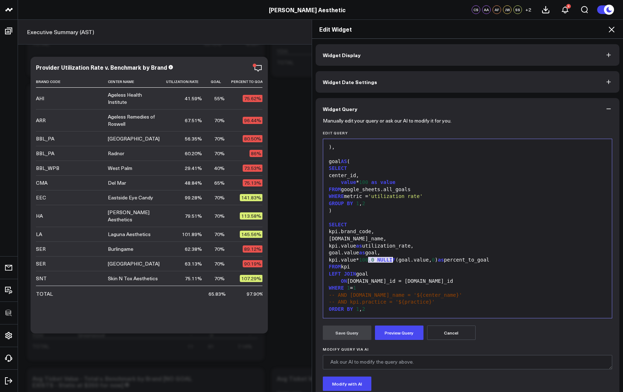
drag, startPoint x: 365, startPoint y: 259, endPoint x: 389, endPoint y: 260, distance: 24.4
click at [389, 260] on div "kpi.value* 100.0 / NULLIF (goal.value, 0 ) as percent_to_goal" at bounding box center [468, 260] width 282 height 7
drag, startPoint x: 396, startPoint y: 259, endPoint x: 374, endPoint y: 261, distance: 21.6
click at [374, 261] on div "kpi.value - NULLIF (goal.value, 0 ) as percent_to_goal" at bounding box center [468, 260] width 282 height 7
drag, startPoint x: 456, startPoint y: 260, endPoint x: 476, endPoint y: 260, distance: 20.5
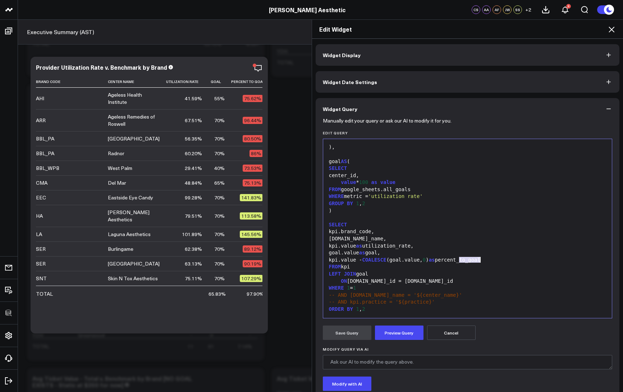
click at [476, 260] on div "kpi.value - COALESCE (goal.value, 0 ) as percent_to_goal" at bounding box center [468, 260] width 282 height 7
click at [396, 333] on button "Preview Query" at bounding box center [399, 333] width 49 height 14
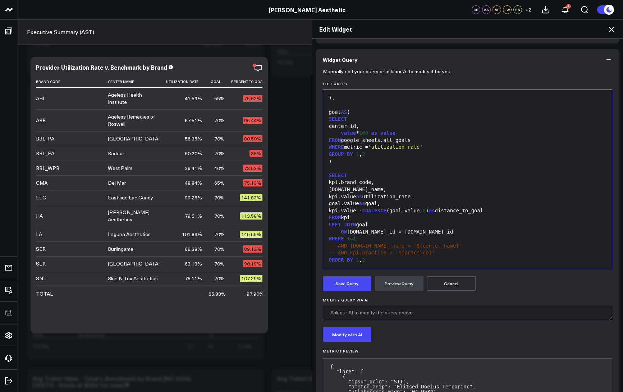
click at [386, 208] on span "COALESCE" at bounding box center [374, 211] width 24 height 6
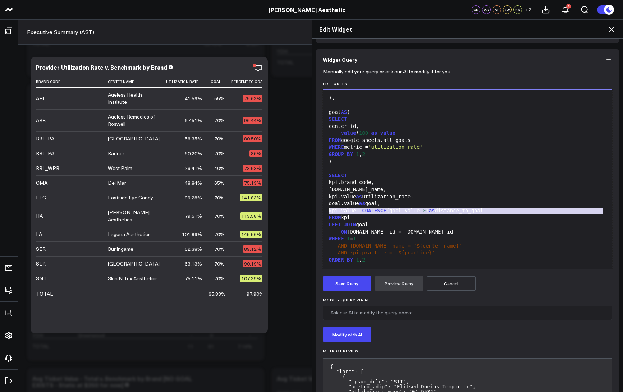
copy div "kpi.value - COALESCE (goal.value, 0 ) as distance_to_goal"
click at [380, 239] on div "WHERE 1 = 1" at bounding box center [468, 238] width 282 height 7
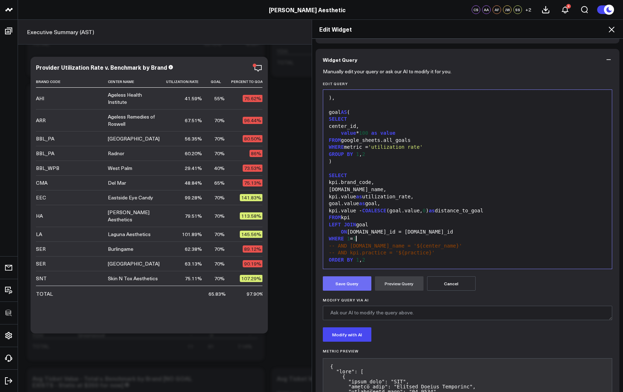
click at [346, 287] on button "Save Query" at bounding box center [347, 283] width 49 height 14
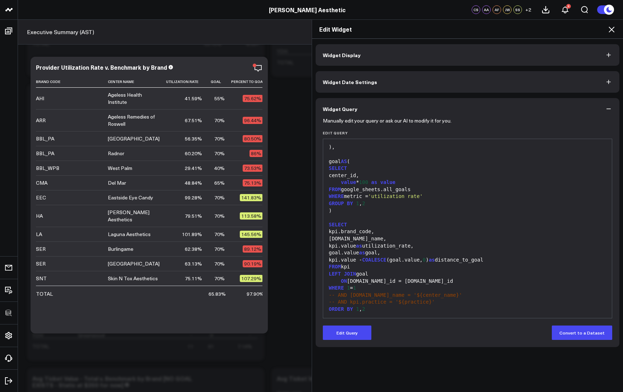
scroll to position [0, 0]
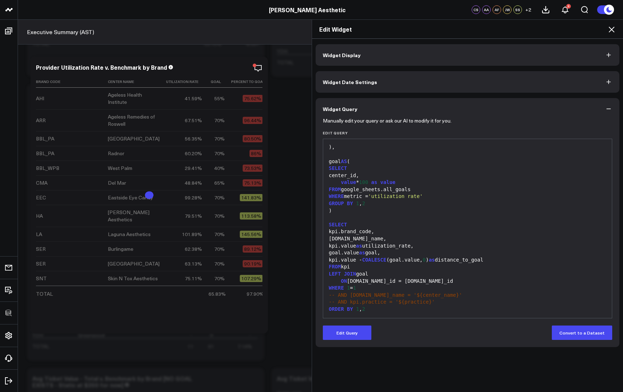
click at [611, 29] on icon at bounding box center [611, 30] width 6 height 6
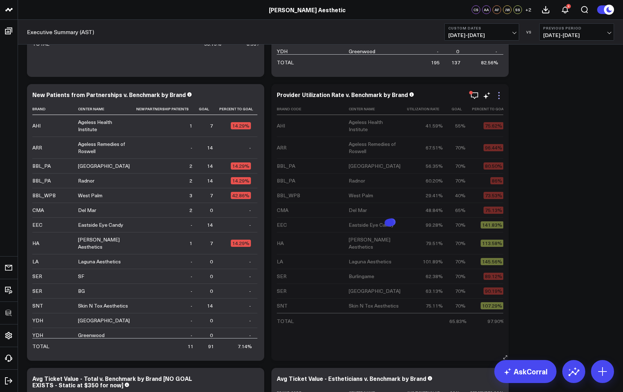
click at [500, 93] on icon at bounding box center [498, 95] width 9 height 9
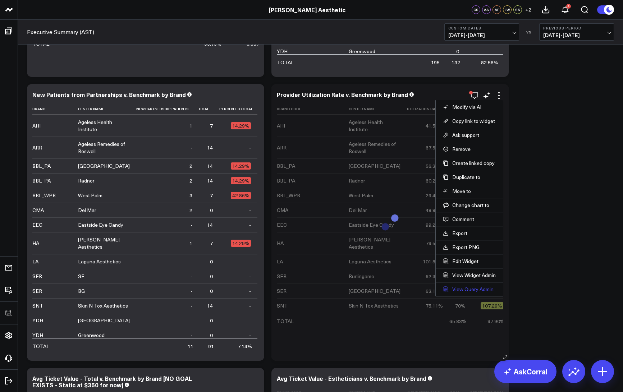
click at [467, 289] on link "View Query Admin" at bounding box center [469, 289] width 53 height 6
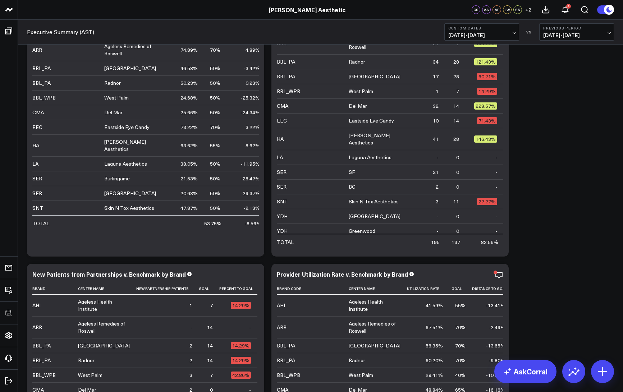
scroll to position [895, 0]
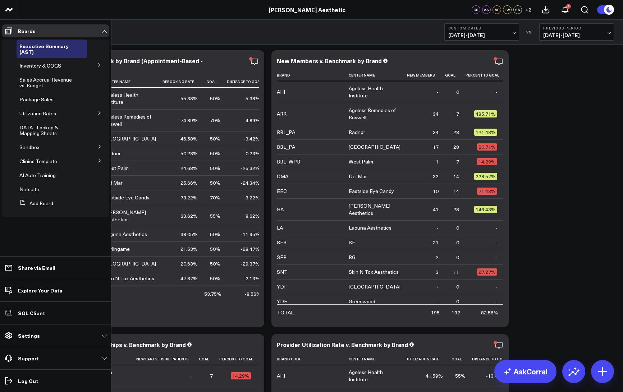
click at [100, 161] on icon at bounding box center [99, 161] width 2 height 4
click at [100, 174] on icon at bounding box center [99, 173] width 4 height 4
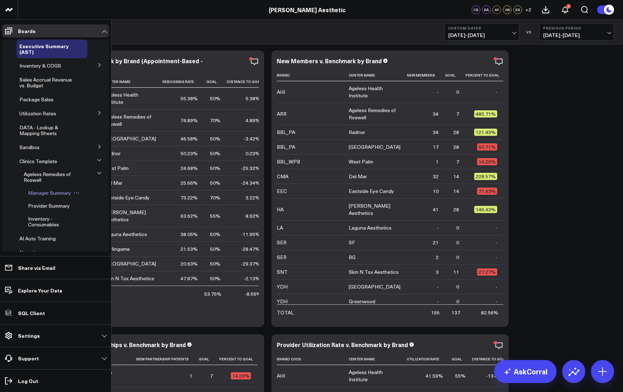
click at [45, 191] on span "Manager Summary" at bounding box center [49, 192] width 43 height 7
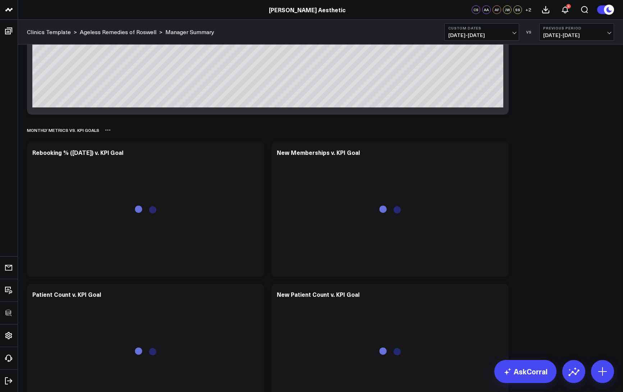
scroll to position [1745, 0]
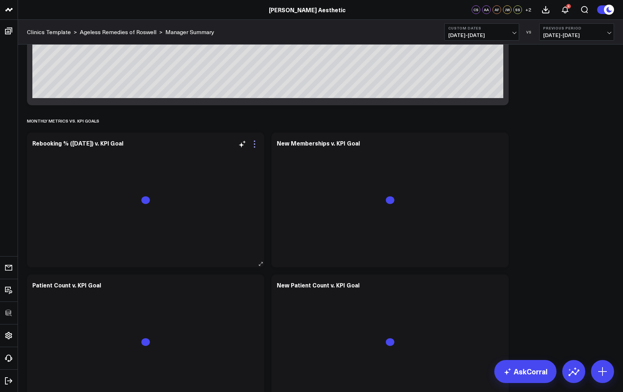
click at [256, 146] on icon at bounding box center [254, 144] width 9 height 9
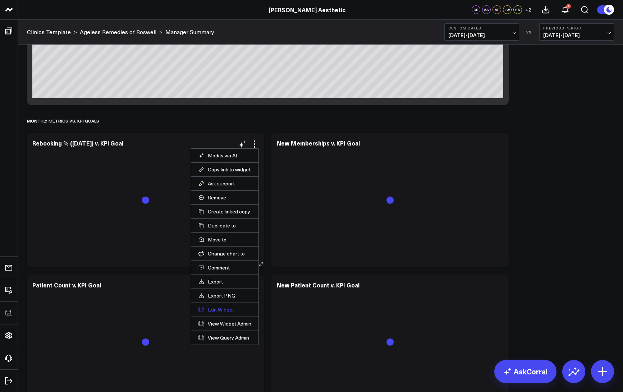
click at [221, 308] on button "Edit Widget" at bounding box center [224, 310] width 53 height 6
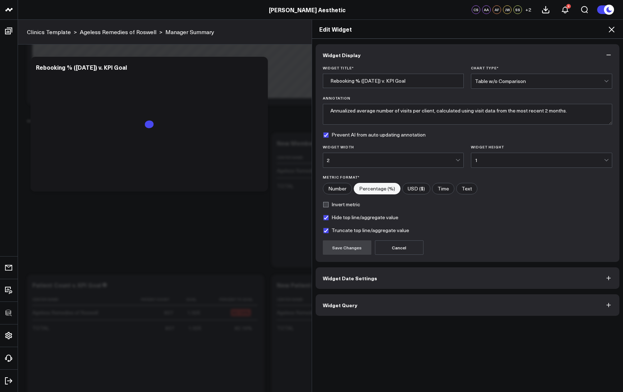
click at [354, 303] on button "Widget Query" at bounding box center [468, 305] width 304 height 22
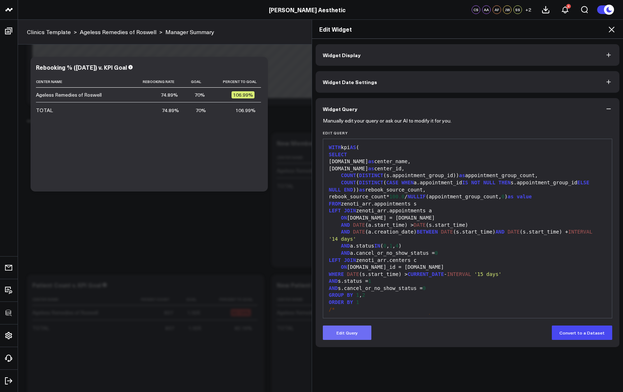
click at [354, 333] on button "Edit Query" at bounding box center [347, 333] width 49 height 14
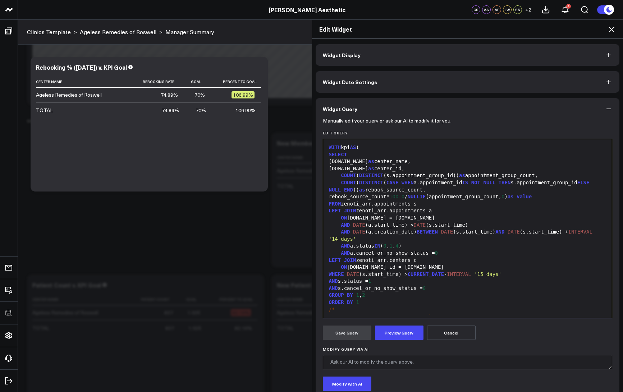
scroll to position [235, 0]
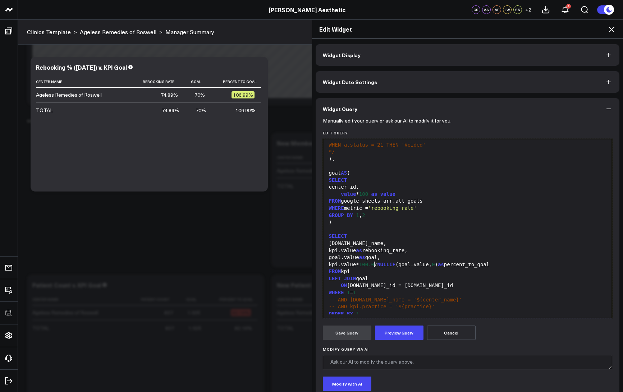
click at [373, 265] on span "100.0" at bounding box center [366, 265] width 15 height 6
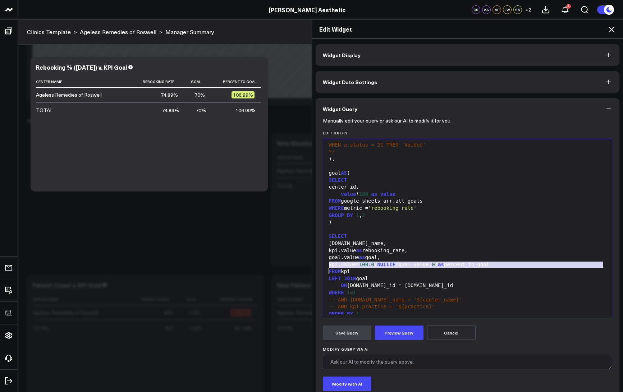
click at [373, 265] on span "100.0" at bounding box center [366, 265] width 15 height 6
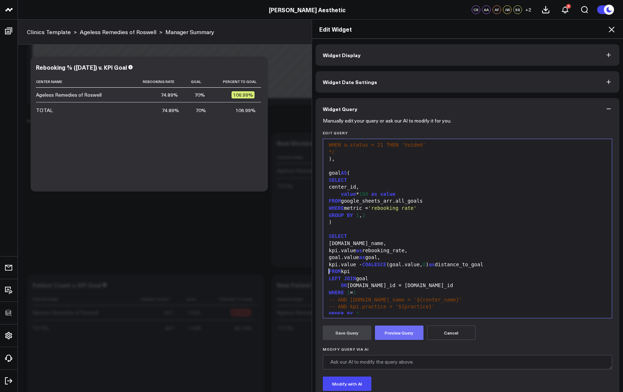
click at [398, 337] on button "Preview Query" at bounding box center [399, 333] width 49 height 14
click at [352, 337] on button "Save Query" at bounding box center [347, 333] width 49 height 14
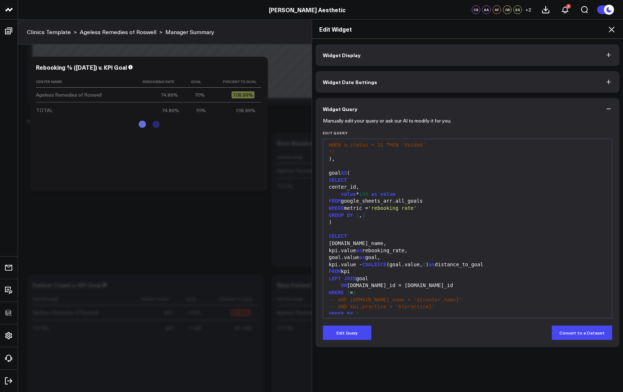
click at [609, 29] on icon at bounding box center [611, 29] width 9 height 9
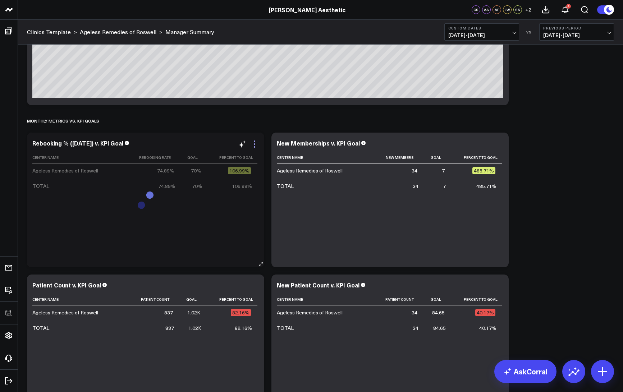
click at [253, 146] on icon at bounding box center [254, 144] width 9 height 9
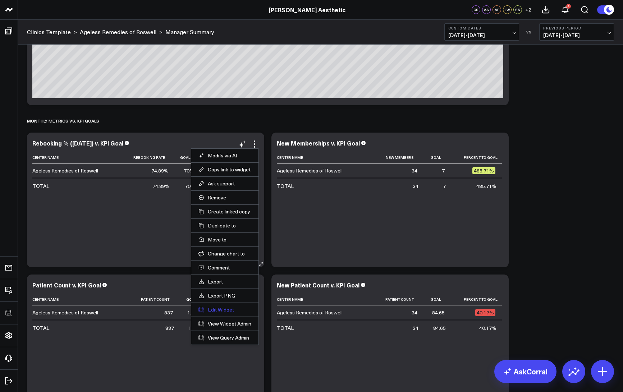
click at [220, 310] on button "Edit Widget" at bounding box center [224, 310] width 53 height 6
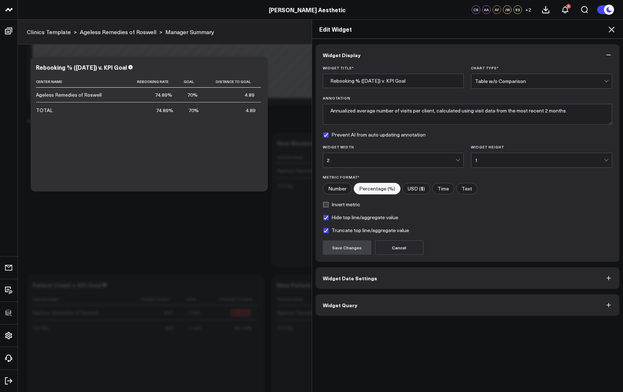
click at [613, 31] on icon at bounding box center [611, 30] width 6 height 6
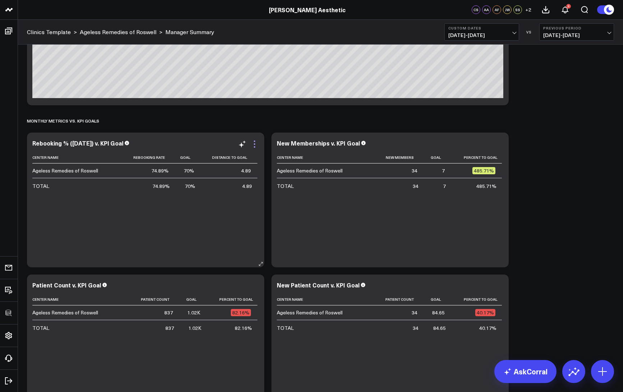
click at [253, 142] on icon at bounding box center [254, 144] width 9 height 9
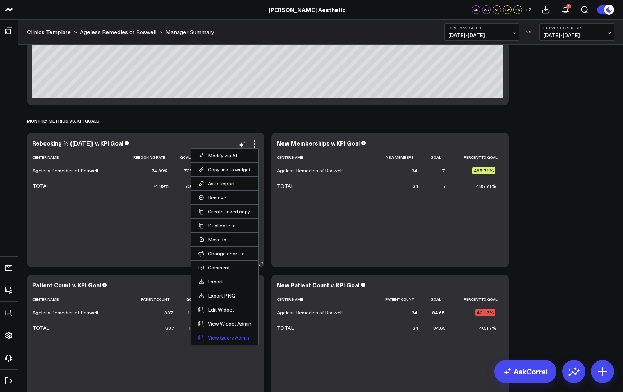
click at [220, 339] on link "View Query Admin" at bounding box center [224, 338] width 53 height 6
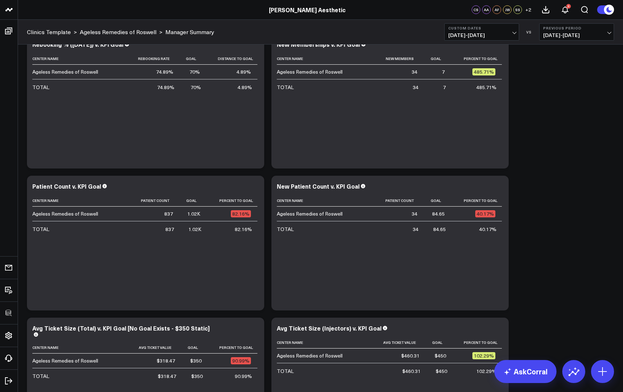
scroll to position [1736, 0]
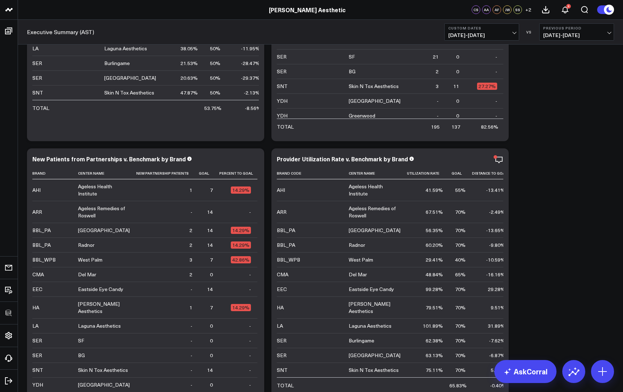
scroll to position [1138, 0]
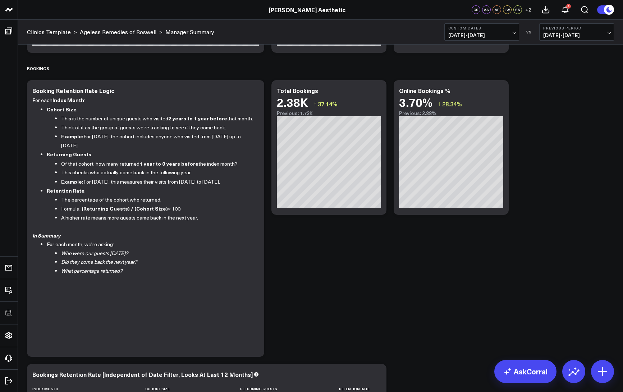
scroll to position [1034, 0]
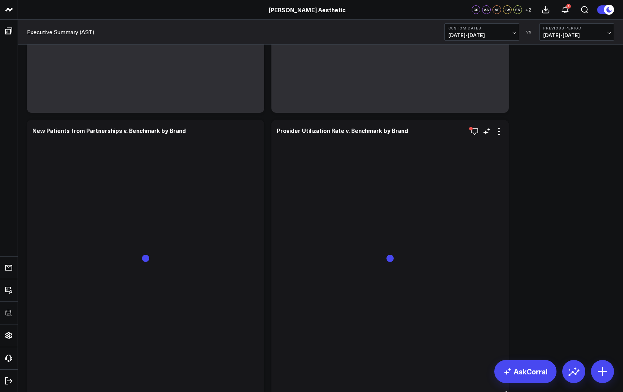
scroll to position [1138, 0]
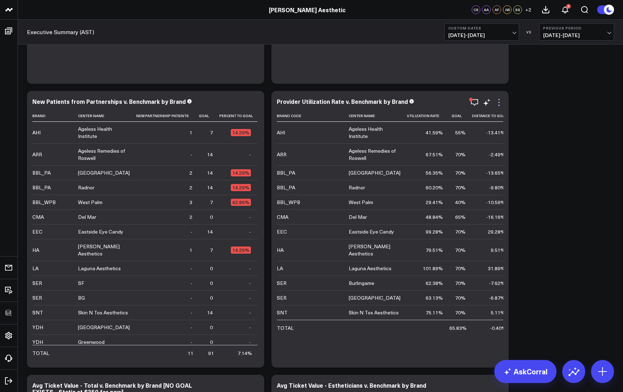
click at [501, 100] on icon at bounding box center [498, 102] width 9 height 9
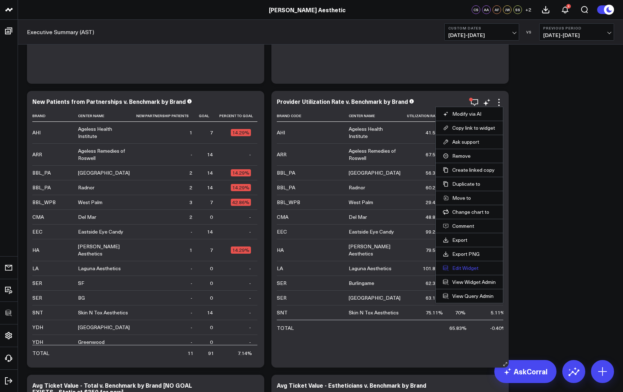
click at [463, 266] on button "Edit Widget" at bounding box center [469, 268] width 53 height 6
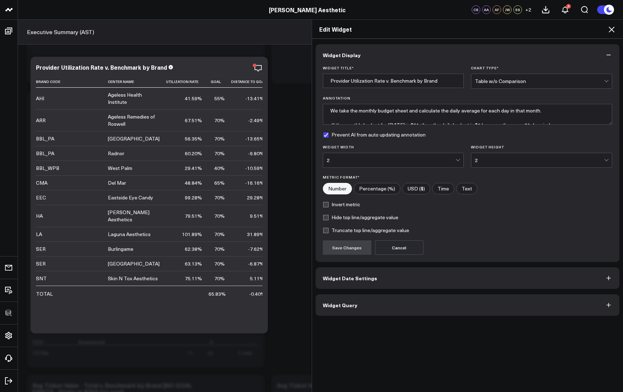
click at [407, 311] on button "Widget Query" at bounding box center [468, 305] width 304 height 22
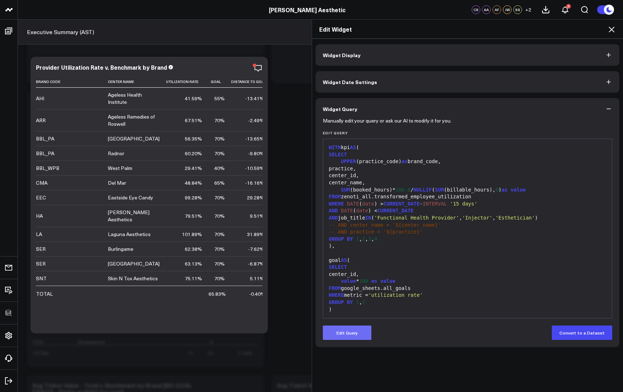
click at [352, 331] on button "Edit Query" at bounding box center [347, 333] width 49 height 14
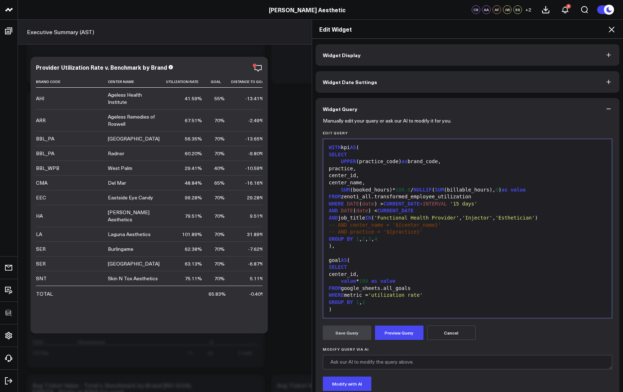
click at [423, 287] on div "FROM google_sheets.all_goals" at bounding box center [468, 288] width 282 height 7
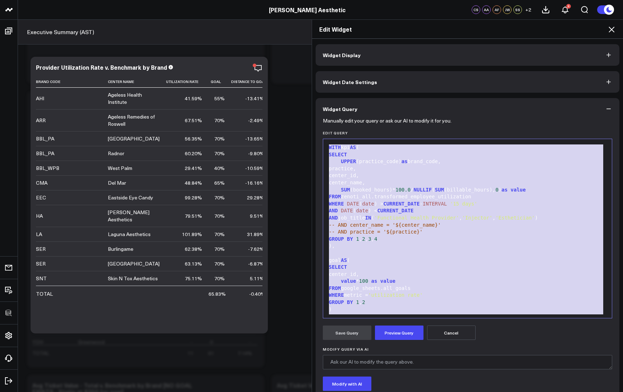
copy div "WITH kpi AS ( SELECT UPPER (practice_code) as brand_code, practice, center_id, …"
click at [611, 28] on icon at bounding box center [611, 29] width 9 height 9
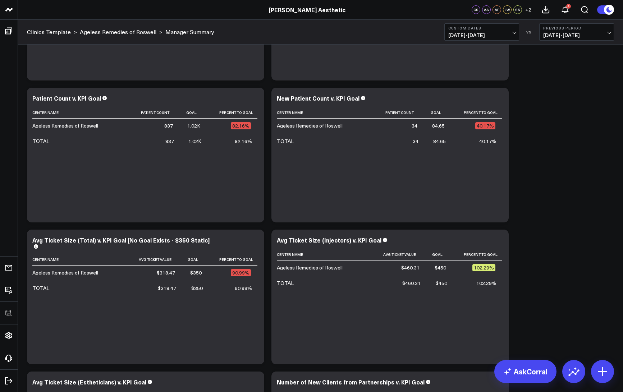
scroll to position [1734, 0]
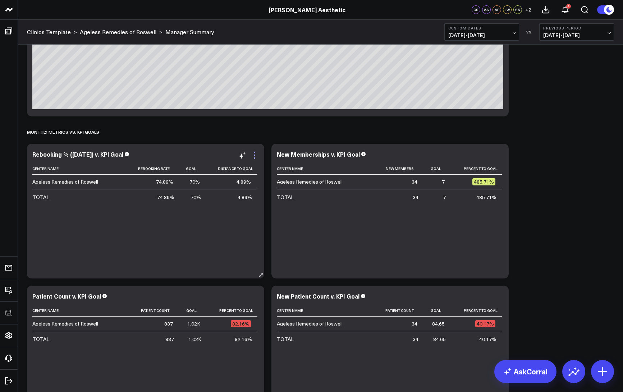
click at [253, 153] on icon at bounding box center [254, 155] width 9 height 9
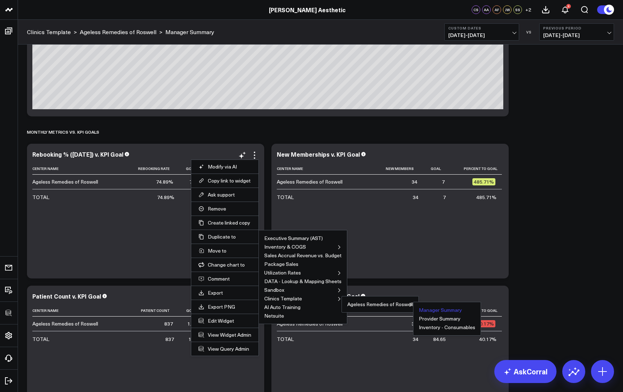
click at [427, 309] on button "Manager Summary" at bounding box center [440, 310] width 43 height 5
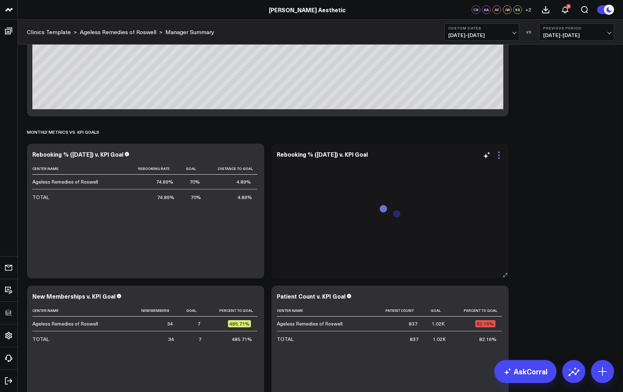
click at [498, 156] on icon at bounding box center [498, 155] width 9 height 9
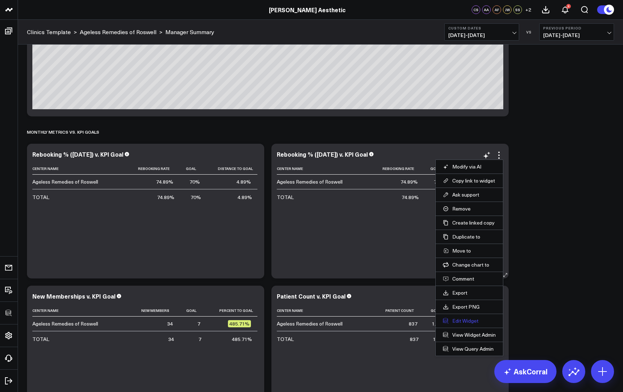
click at [460, 321] on button "Edit Widget" at bounding box center [469, 321] width 53 height 6
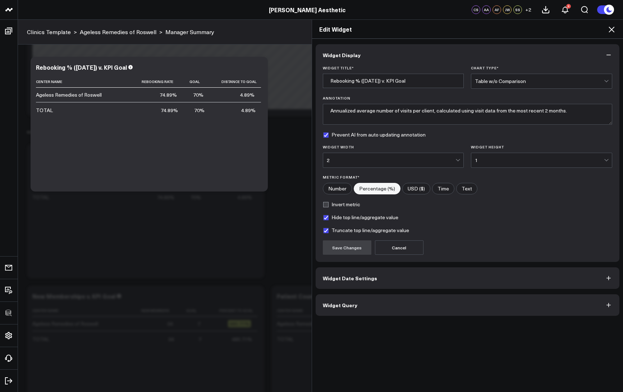
click at [386, 302] on button "Widget Query" at bounding box center [468, 305] width 304 height 22
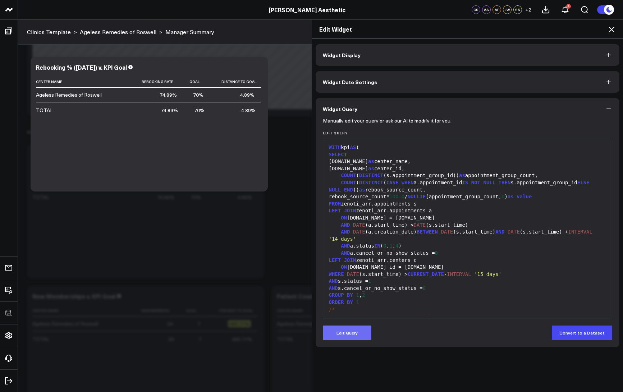
click at [344, 331] on button "Edit Query" at bounding box center [347, 333] width 49 height 14
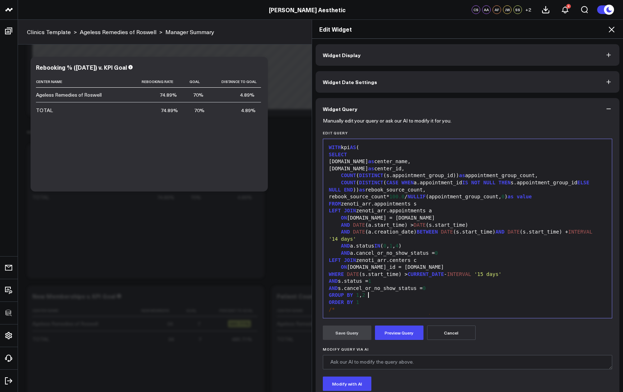
click at [398, 294] on div "GROUP BY 1 , 2" at bounding box center [468, 295] width 282 height 7
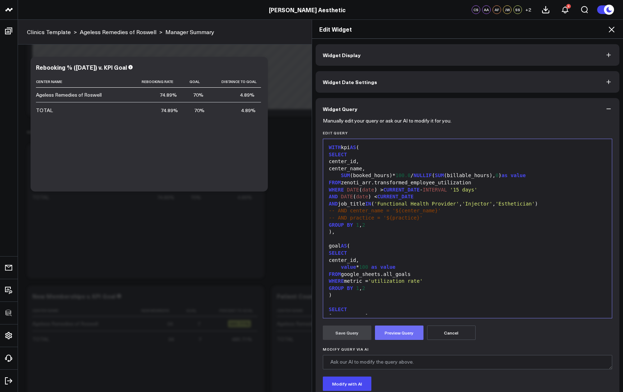
scroll to position [77, 0]
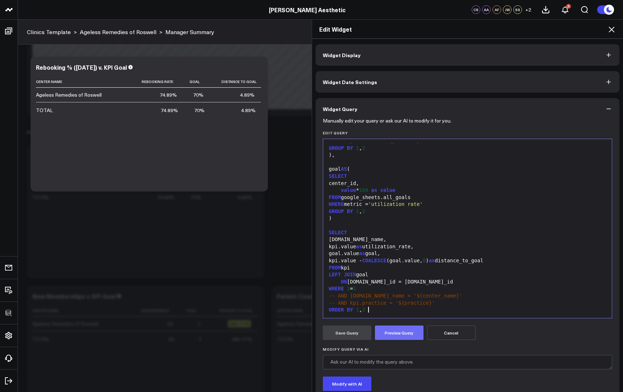
click at [395, 332] on button "Preview Query" at bounding box center [399, 333] width 49 height 14
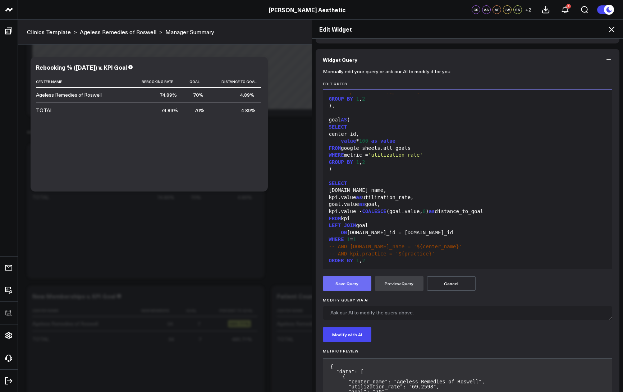
click at [341, 283] on button "Save Query" at bounding box center [347, 283] width 49 height 14
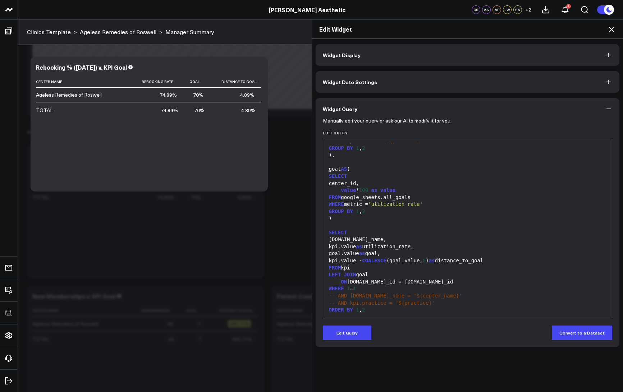
scroll to position [0, 0]
click at [611, 27] on icon at bounding box center [611, 29] width 9 height 9
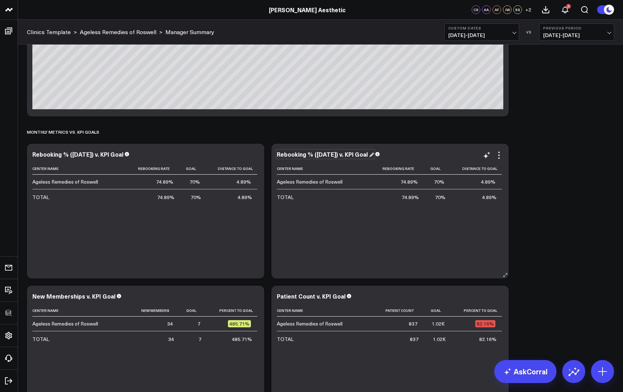
click at [318, 158] on div "Rebooking % (Within 14 Days) v. KPl Goal" at bounding box center [325, 154] width 97 height 8
click at [497, 158] on icon at bounding box center [498, 155] width 9 height 9
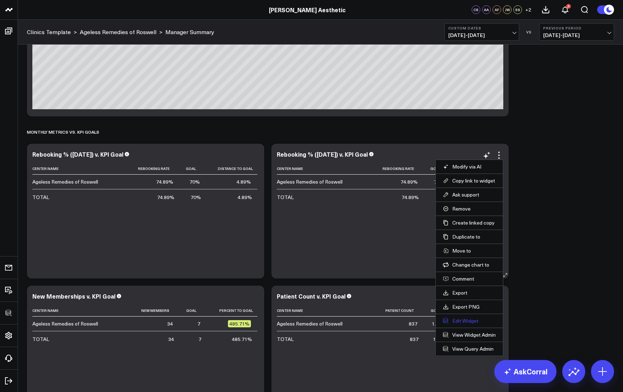
click at [467, 318] on button "Edit Widget" at bounding box center [469, 321] width 53 height 6
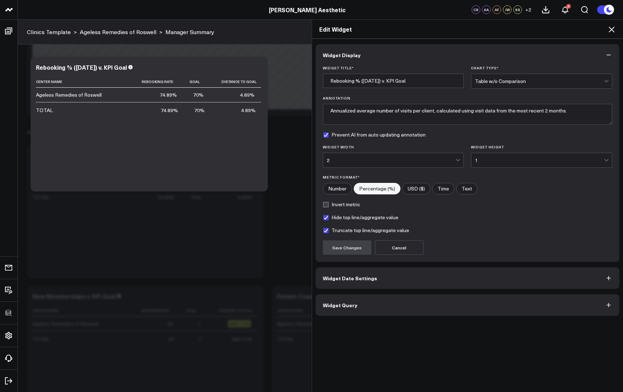
click at [381, 300] on button "Widget Query" at bounding box center [468, 305] width 304 height 22
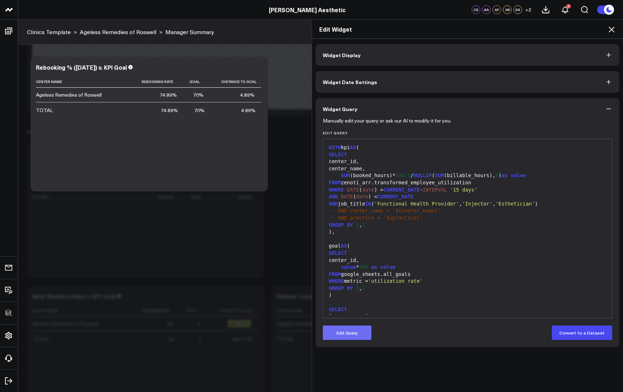
click at [355, 332] on button "Edit Query" at bounding box center [347, 333] width 49 height 14
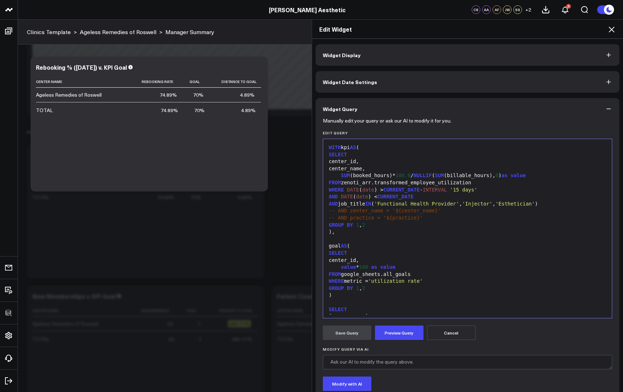
click at [376, 293] on div ")" at bounding box center [468, 295] width 282 height 7
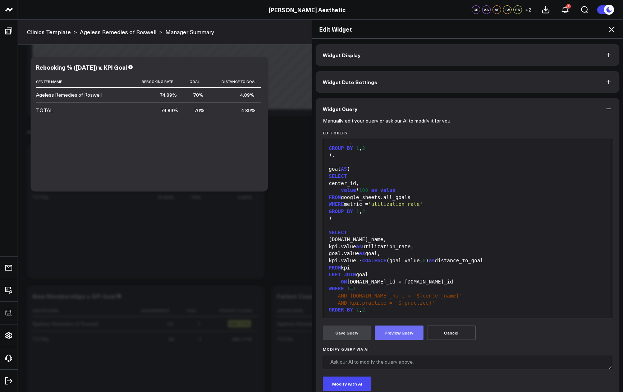
click at [389, 329] on button "Preview Query" at bounding box center [399, 333] width 49 height 14
click at [359, 332] on button "Save Query" at bounding box center [347, 333] width 49 height 14
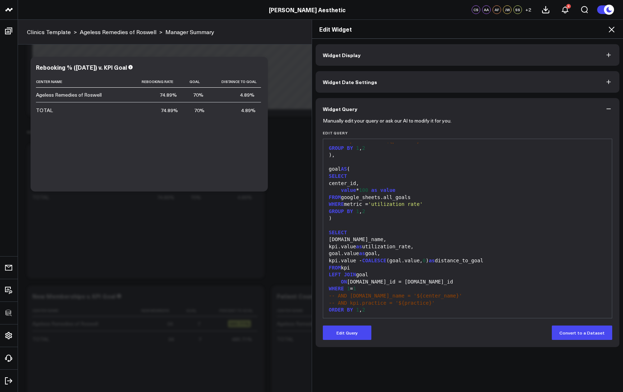
click at [611, 29] on icon at bounding box center [611, 30] width 6 height 6
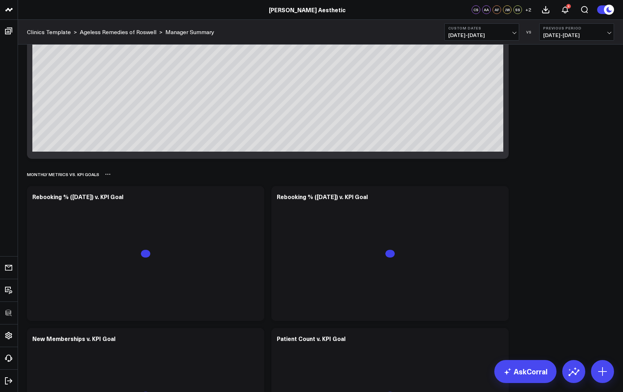
scroll to position [1710, 0]
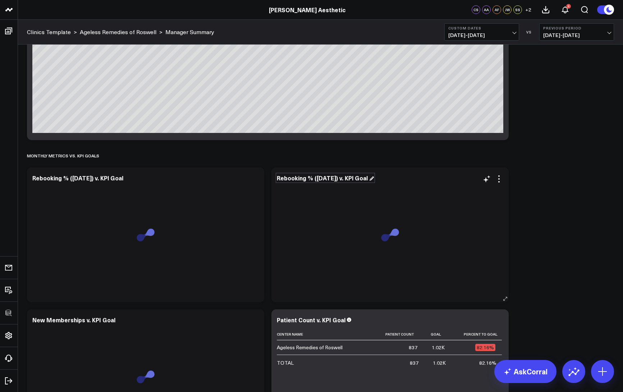
click at [308, 179] on div "Rebooking % ([DATE]) v. KPl Goal" at bounding box center [325, 178] width 97 height 8
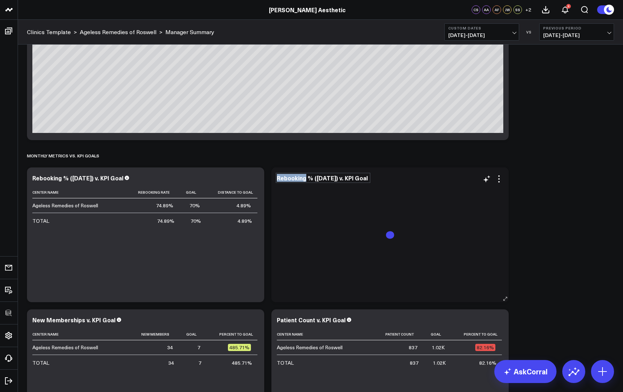
drag, startPoint x: 277, startPoint y: 179, endPoint x: 305, endPoint y: 178, distance: 28.4
click at [305, 178] on div "Rebooking % (Within 14 Days) v. KPl Goal" at bounding box center [323, 178] width 92 height 8
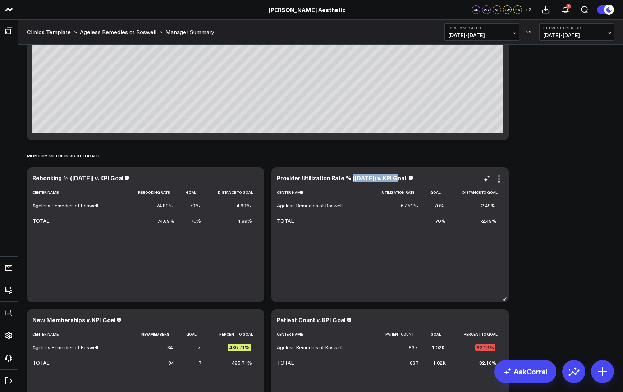
drag, startPoint x: 394, startPoint y: 178, endPoint x: 349, endPoint y: 175, distance: 45.0
click at [350, 176] on div "Provider Utilization Rate % (Within 14 Days) v. KPl Goal" at bounding box center [342, 178] width 130 height 8
click at [499, 176] on icon at bounding box center [498, 175] width 1 height 1
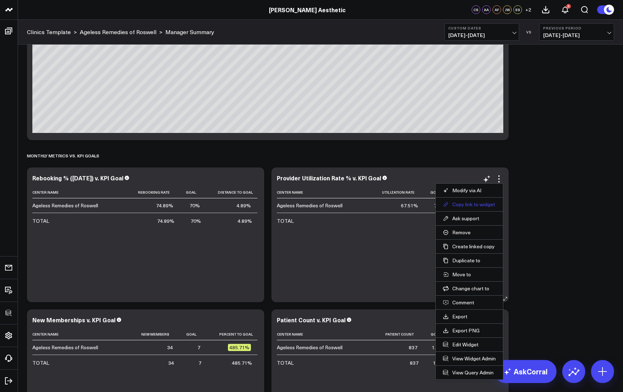
click at [473, 206] on button "Copy link to widget" at bounding box center [469, 204] width 53 height 6
